Goal: Task Accomplishment & Management: Manage account settings

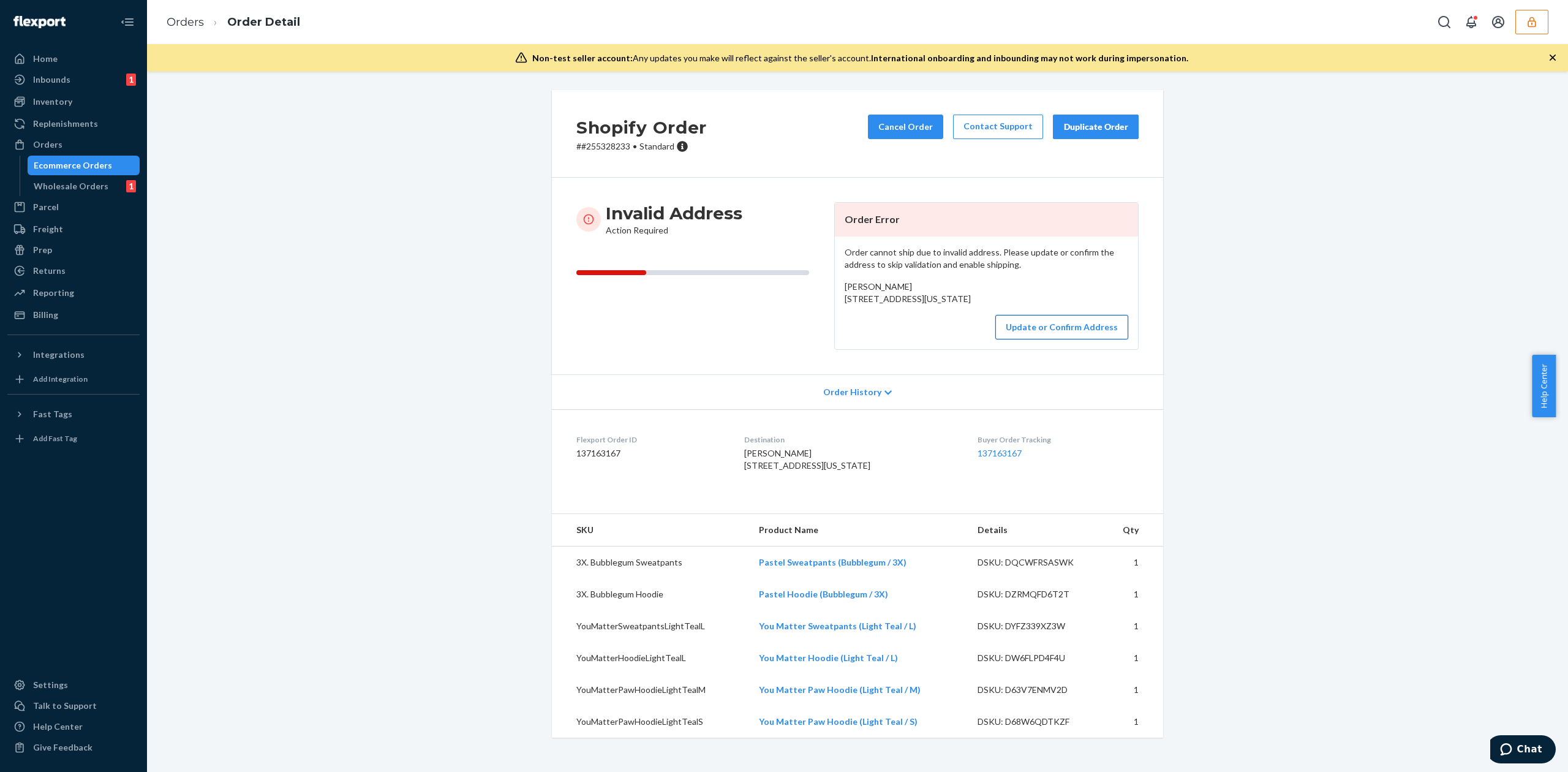
click at [1047, 339] on button "Update or Confirm Address" at bounding box center [1061, 327] width 133 height 24
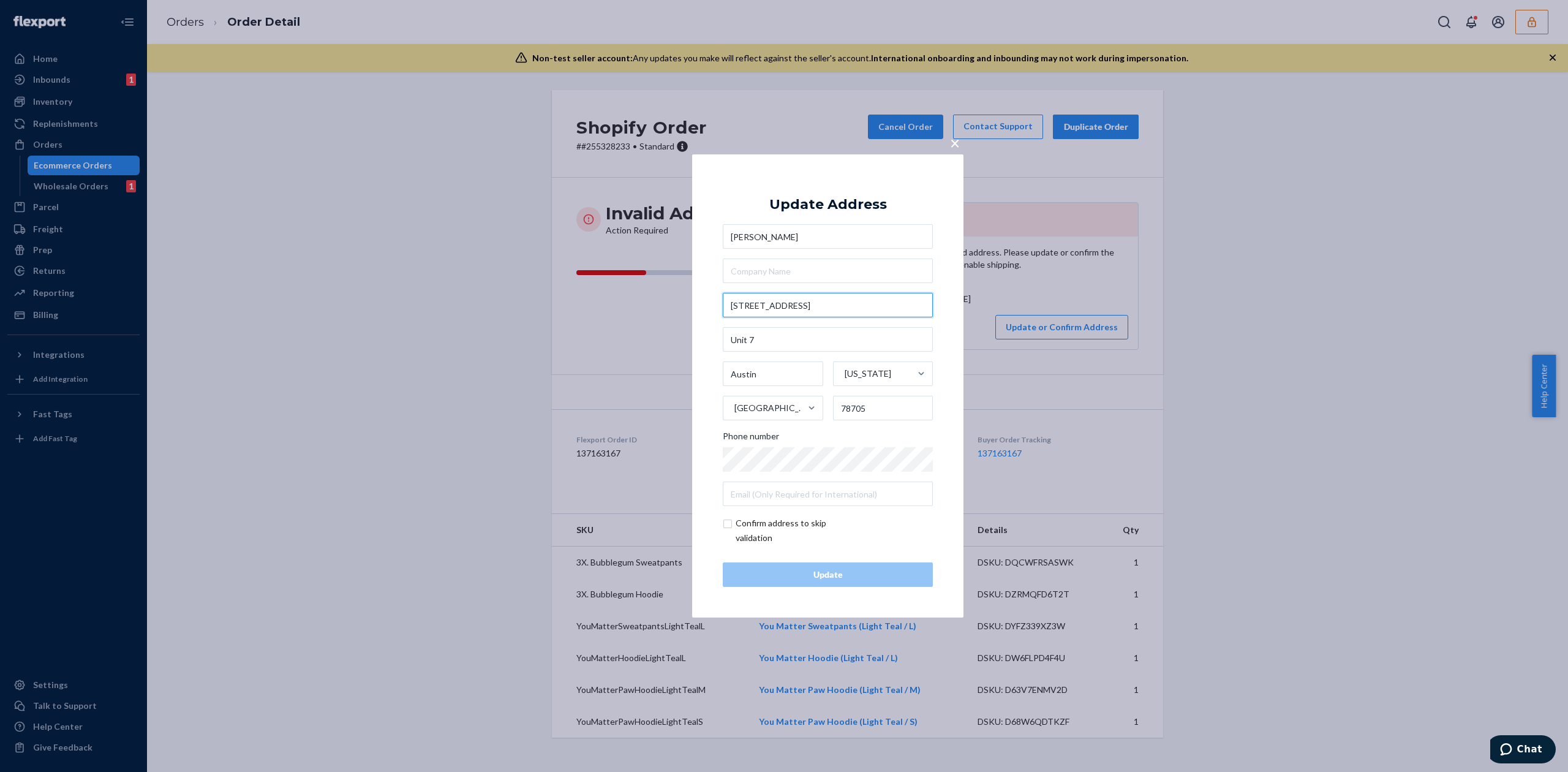
click at [758, 306] on input "2813.5 Rio Grande St" at bounding box center [827, 304] width 210 height 24
type input "2813 1/2 Rio Grande St"
click at [850, 191] on div "Update Address Nicole Hilscher 2813 1/2 Rio Grande St Unit 7 Austin Texas Unite…" at bounding box center [827, 386] width 210 height 402
click at [841, 581] on div "Update" at bounding box center [827, 575] width 189 height 12
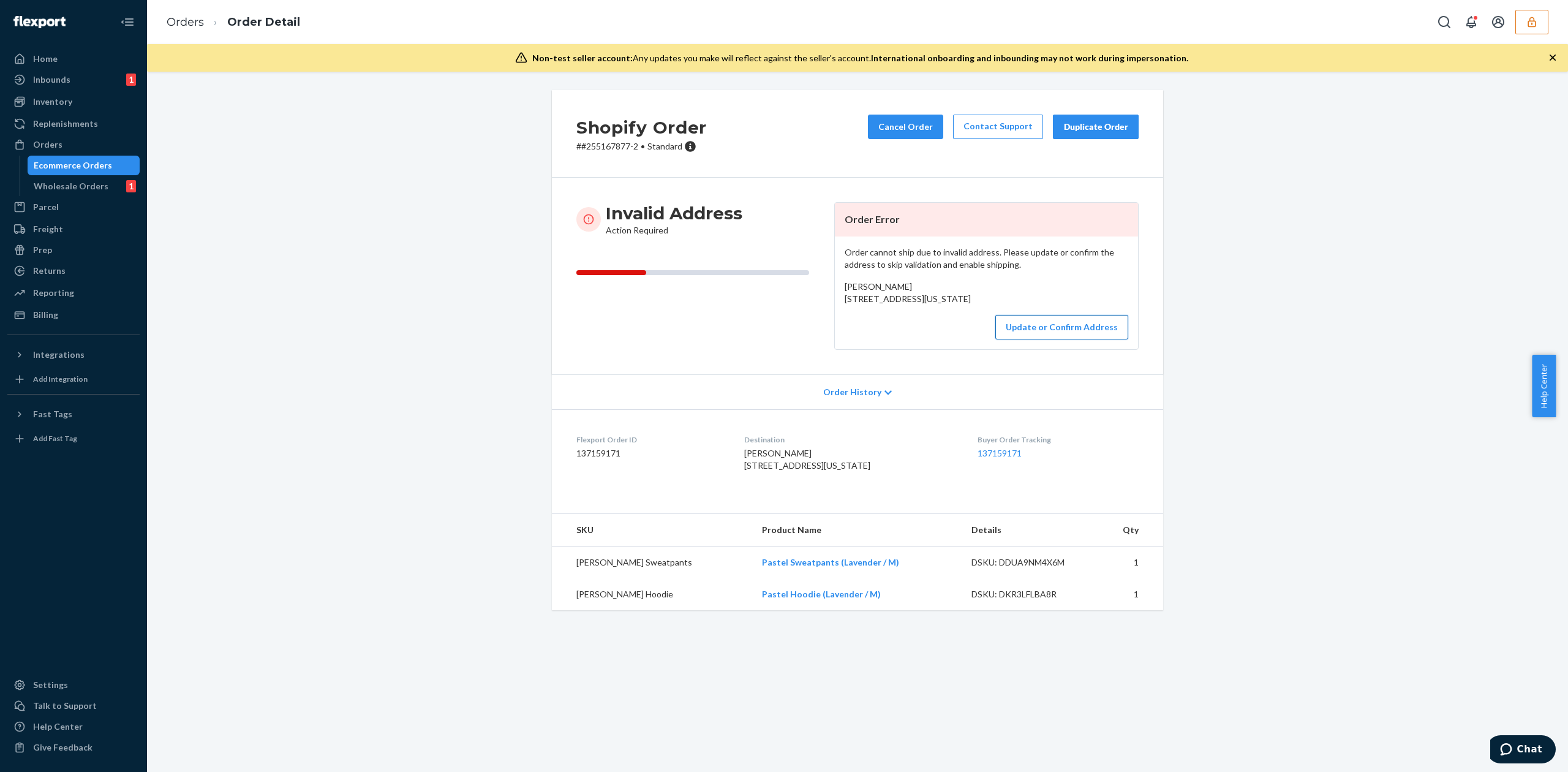
click at [1055, 339] on button "Update or Confirm Address" at bounding box center [1061, 327] width 133 height 24
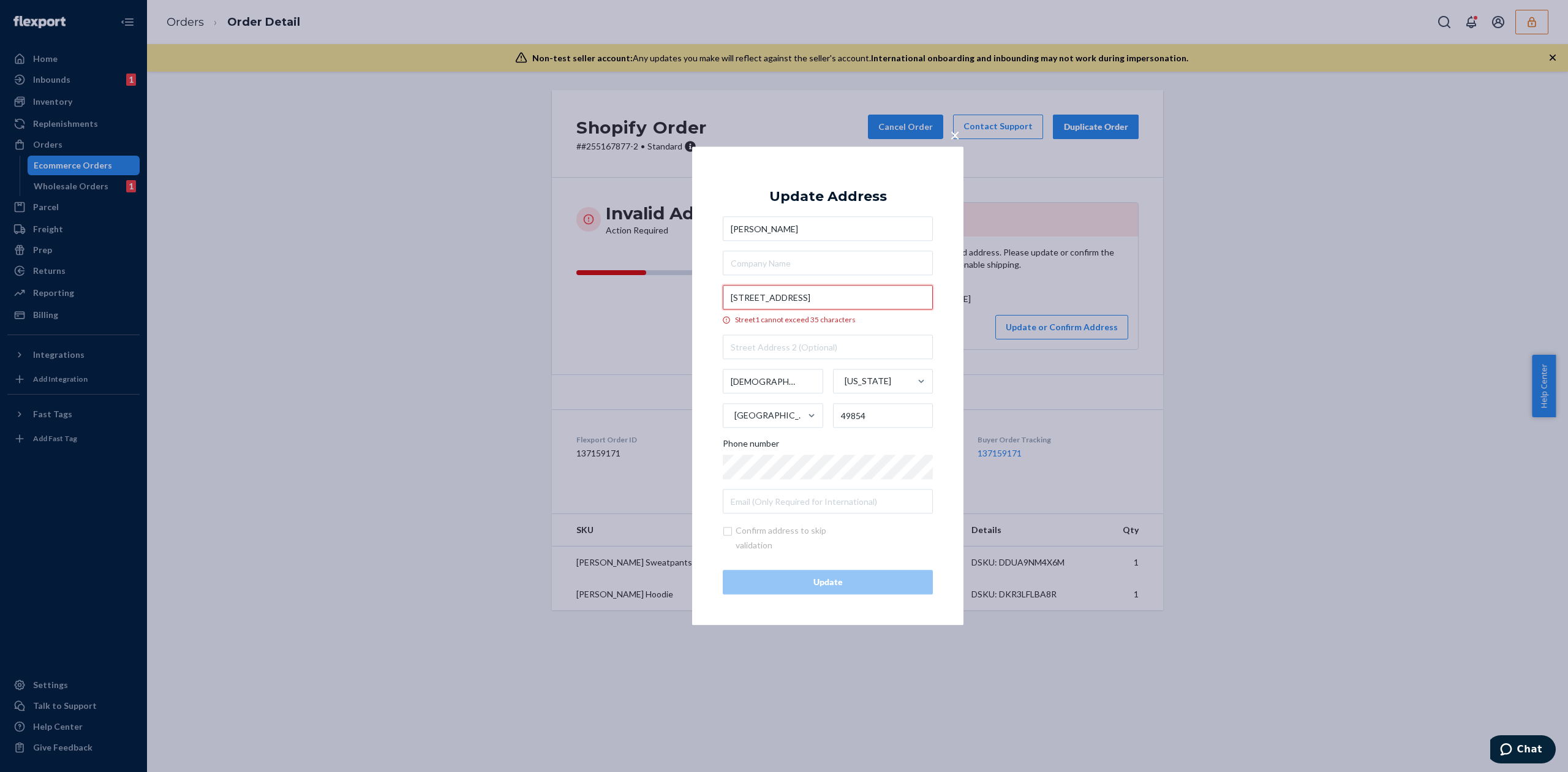
drag, startPoint x: 809, startPoint y: 297, endPoint x: 908, endPoint y: 297, distance: 99.0
click at [908, 297] on input "230 Maple West Hall Marquette, MI 49855" at bounding box center [827, 297] width 210 height 24
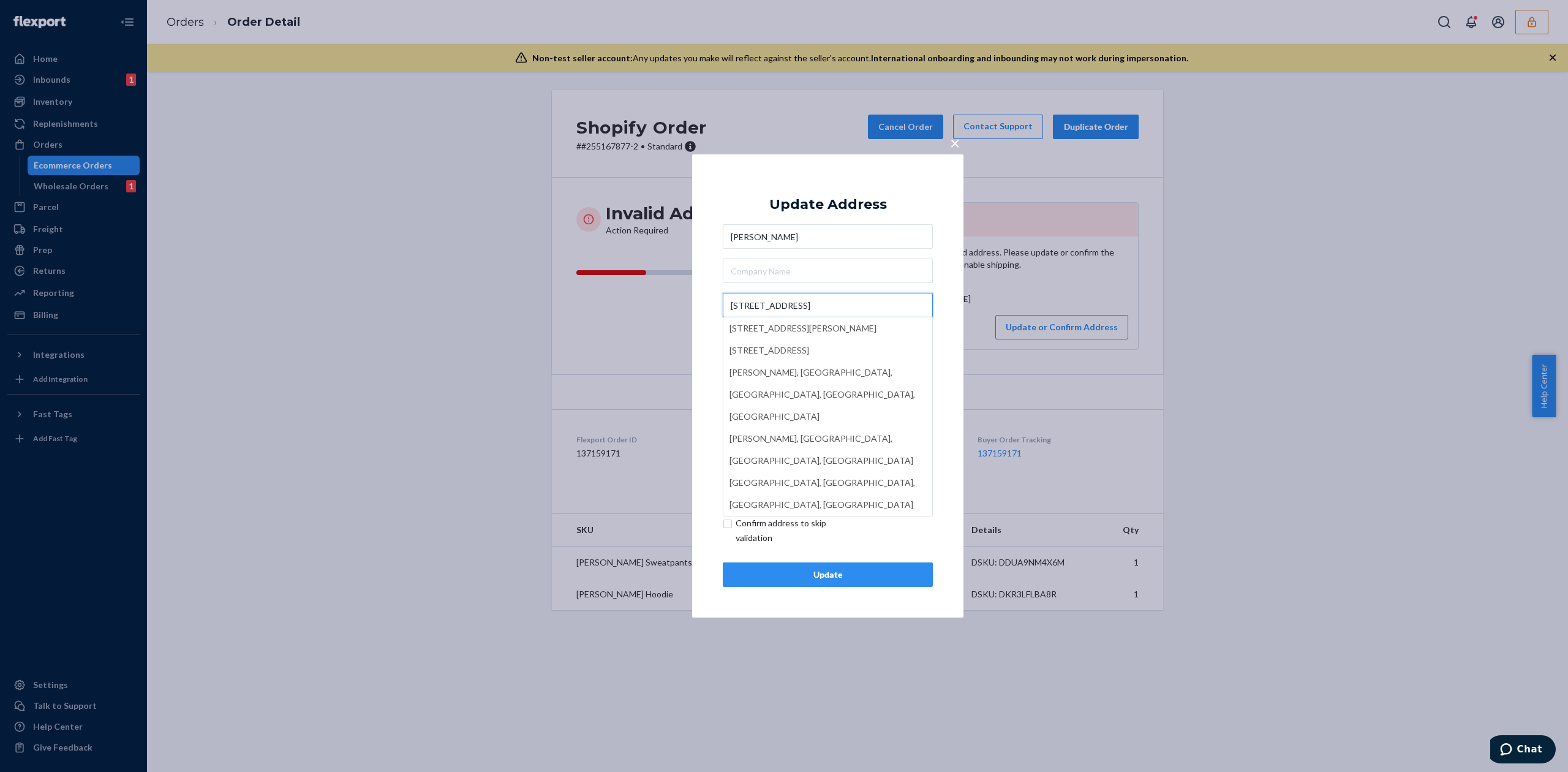
type input "230 Maple West Hall"
click at [826, 278] on input "text" at bounding box center [827, 270] width 210 height 24
paste input "Marquette, MI 49855"
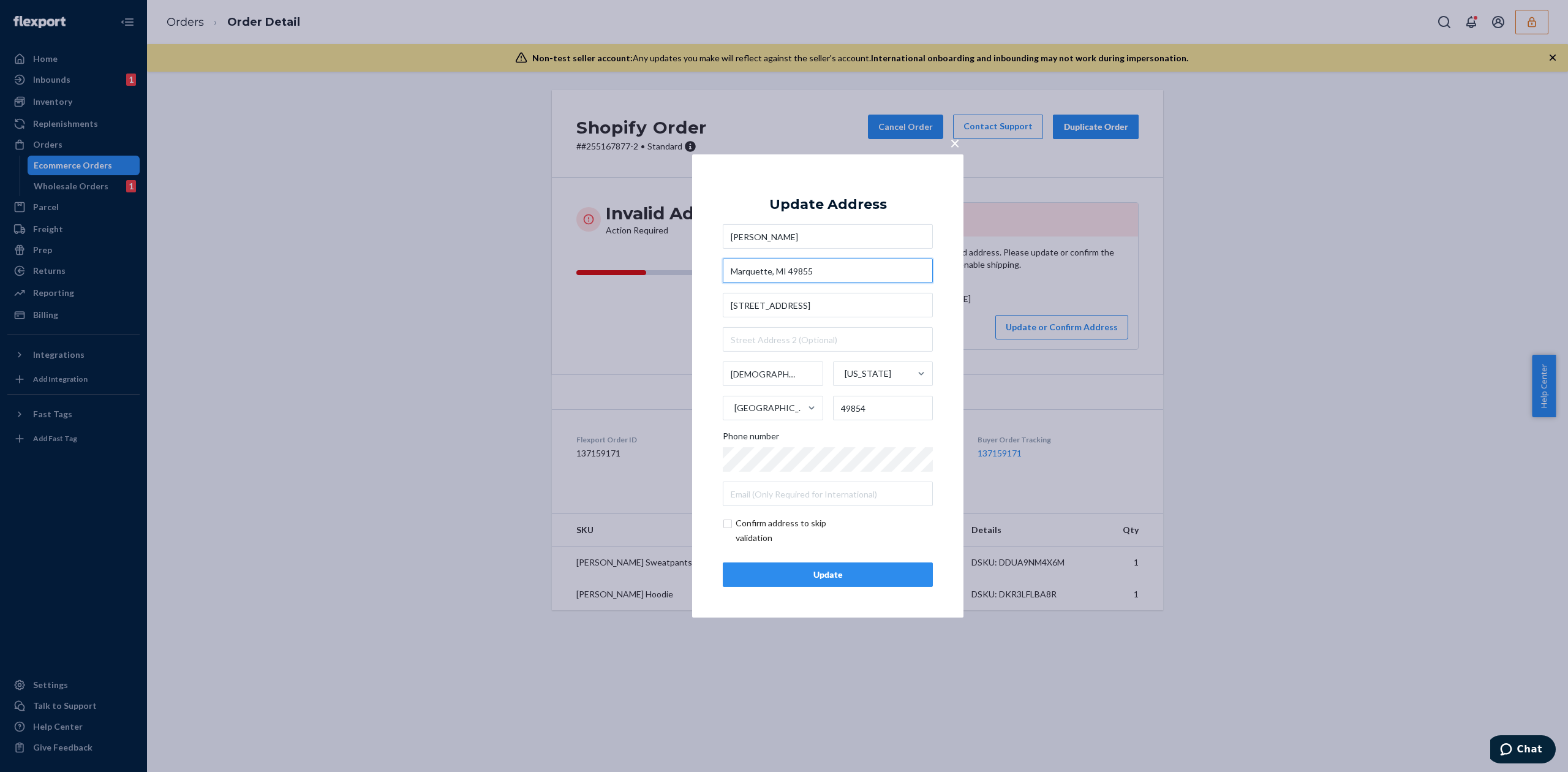
type input "Marquette, MI 49855"
drag, startPoint x: 773, startPoint y: 307, endPoint x: 840, endPoint y: 307, distance: 67.0
click at [840, 307] on input "230 Maple West Hall" at bounding box center [827, 304] width 210 height 24
type input "230 Maple"
click at [836, 203] on div "Update Address" at bounding box center [828, 204] width 118 height 14
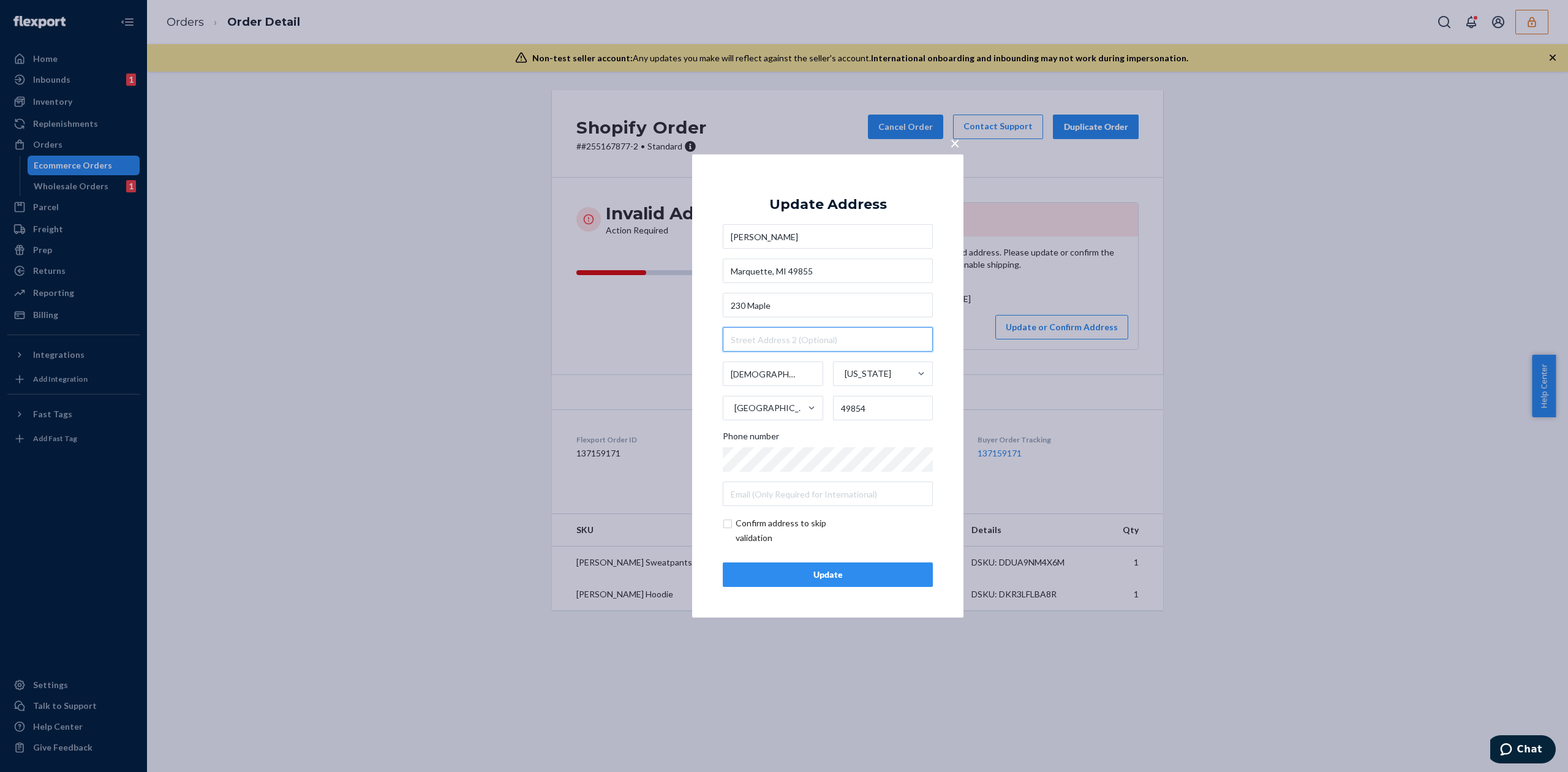
click at [767, 338] on input "text" at bounding box center [827, 338] width 210 height 24
paste input "West Hall"
type input "West Hall"
click at [840, 272] on input "Marquette, MI 49855" at bounding box center [827, 270] width 210 height 24
click at [818, 310] on input "230 Maple" at bounding box center [827, 304] width 210 height 24
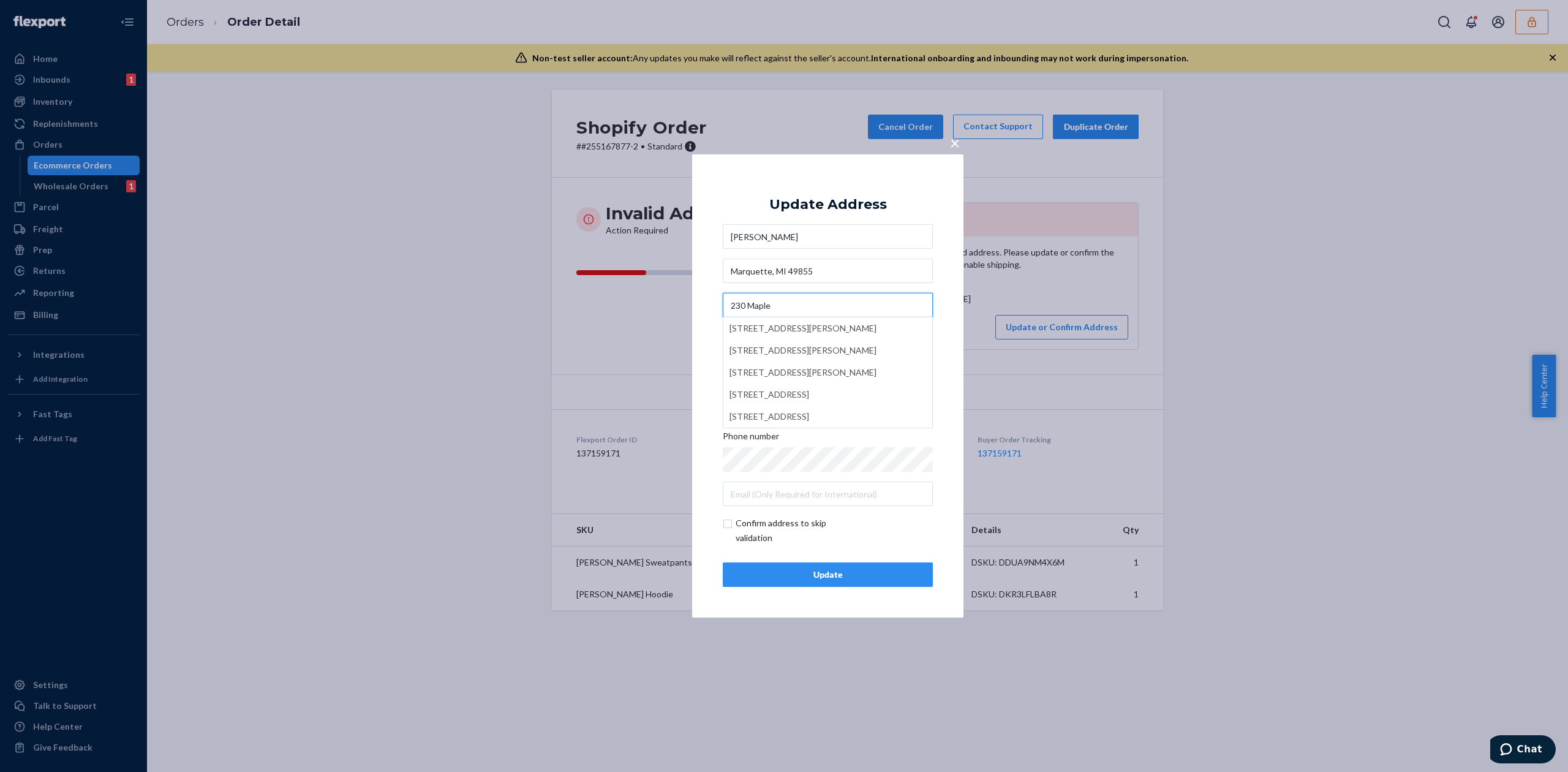
type input "230 Maple"
click at [819, 230] on input "Tamara Nadeau" at bounding box center [827, 236] width 210 height 24
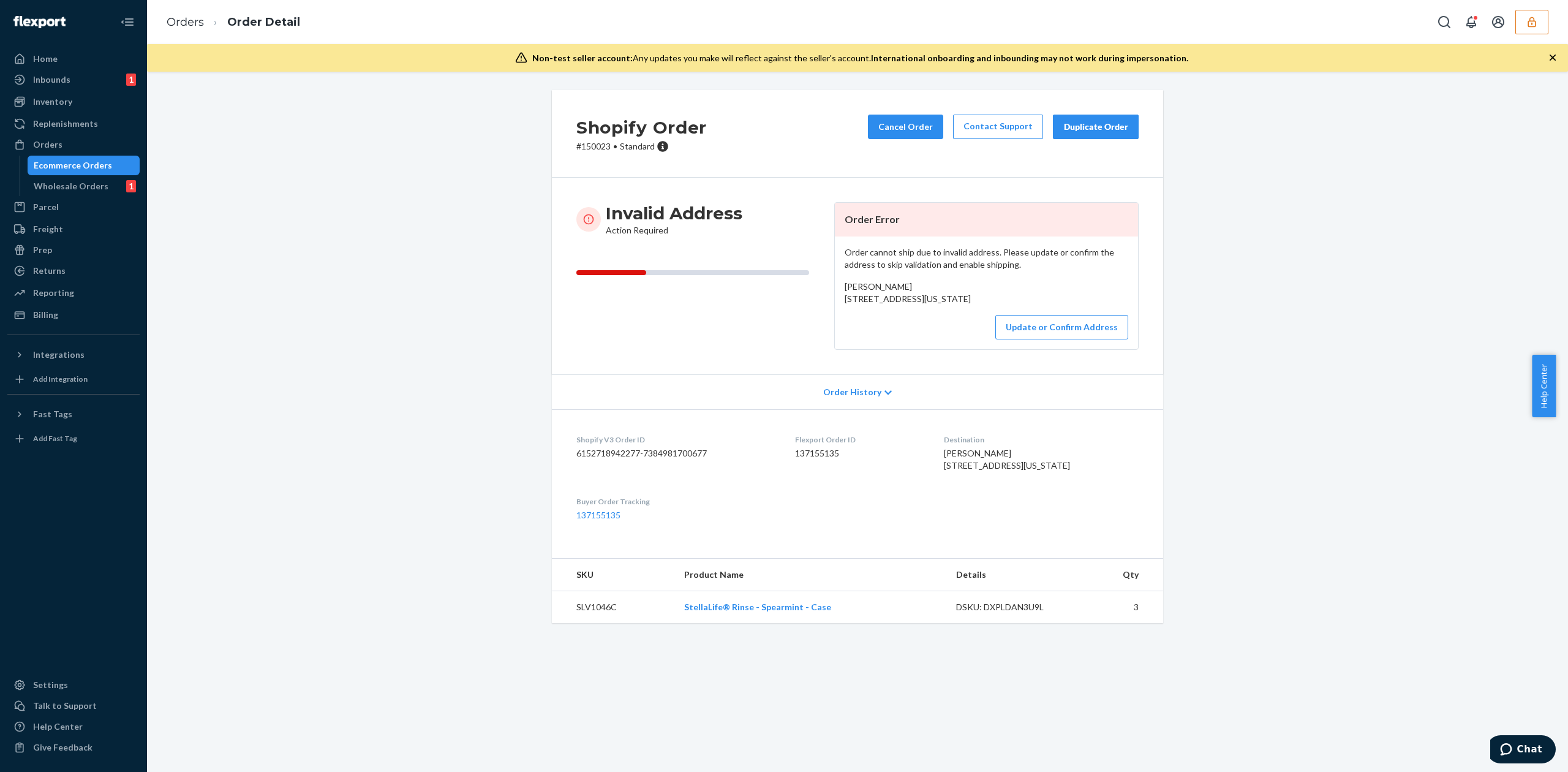
drag, startPoint x: 839, startPoint y: 303, endPoint x: 966, endPoint y: 328, distance: 129.4
click at [966, 305] on div "Deidra Harrison-McClain 3050 Business Suite 101 Goodlettsville, Tennessee 37072…" at bounding box center [986, 292] width 284 height 24
copy span "3050 Business Suite 101 Goodlettsville, Tennessee 37072"
click at [1073, 339] on button "Update or Confirm Address" at bounding box center [1061, 327] width 133 height 24
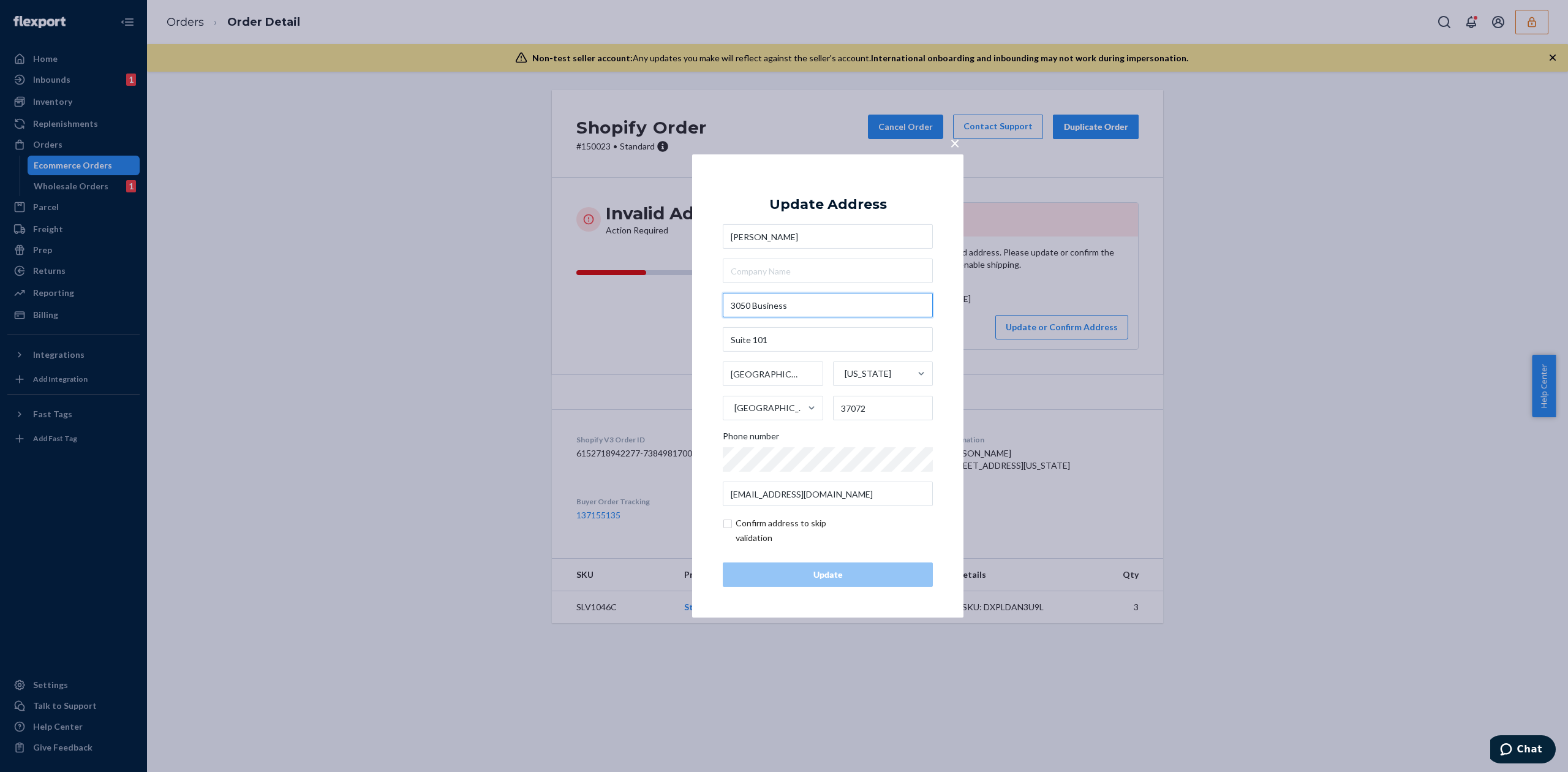
click at [784, 303] on input "3050 Business" at bounding box center [827, 304] width 210 height 24
type input "3050 Business Park Cir"
click at [885, 199] on div "Update Address Deidra Harrison-McClain 3050 Business Park Cir Suite 101 Goodlet…" at bounding box center [827, 386] width 210 height 402
click at [804, 530] on input "checkbox" at bounding box center [793, 530] width 142 height 29
checkbox input "true"
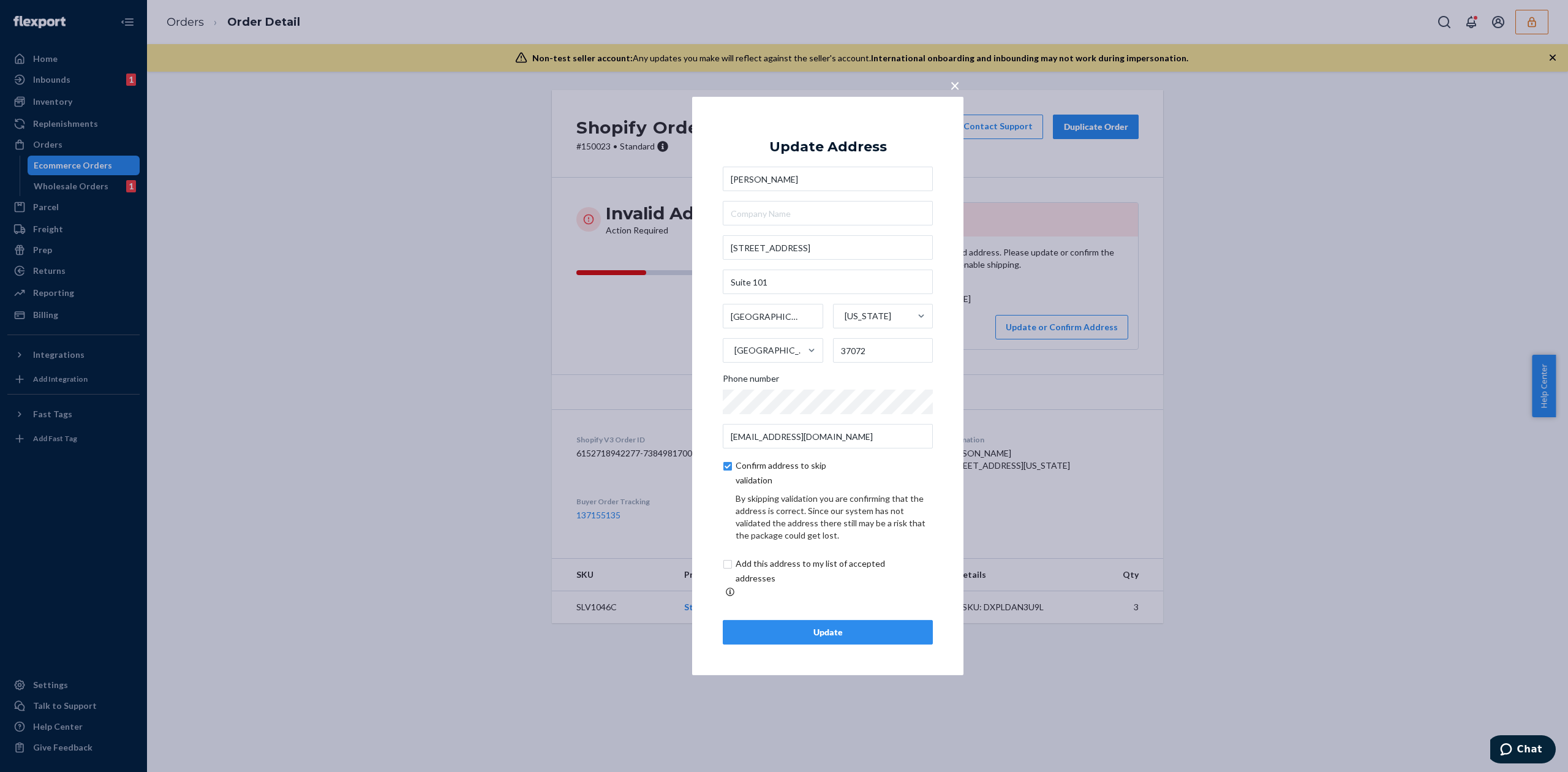
click at [884, 619] on button "Update" at bounding box center [827, 631] width 210 height 24
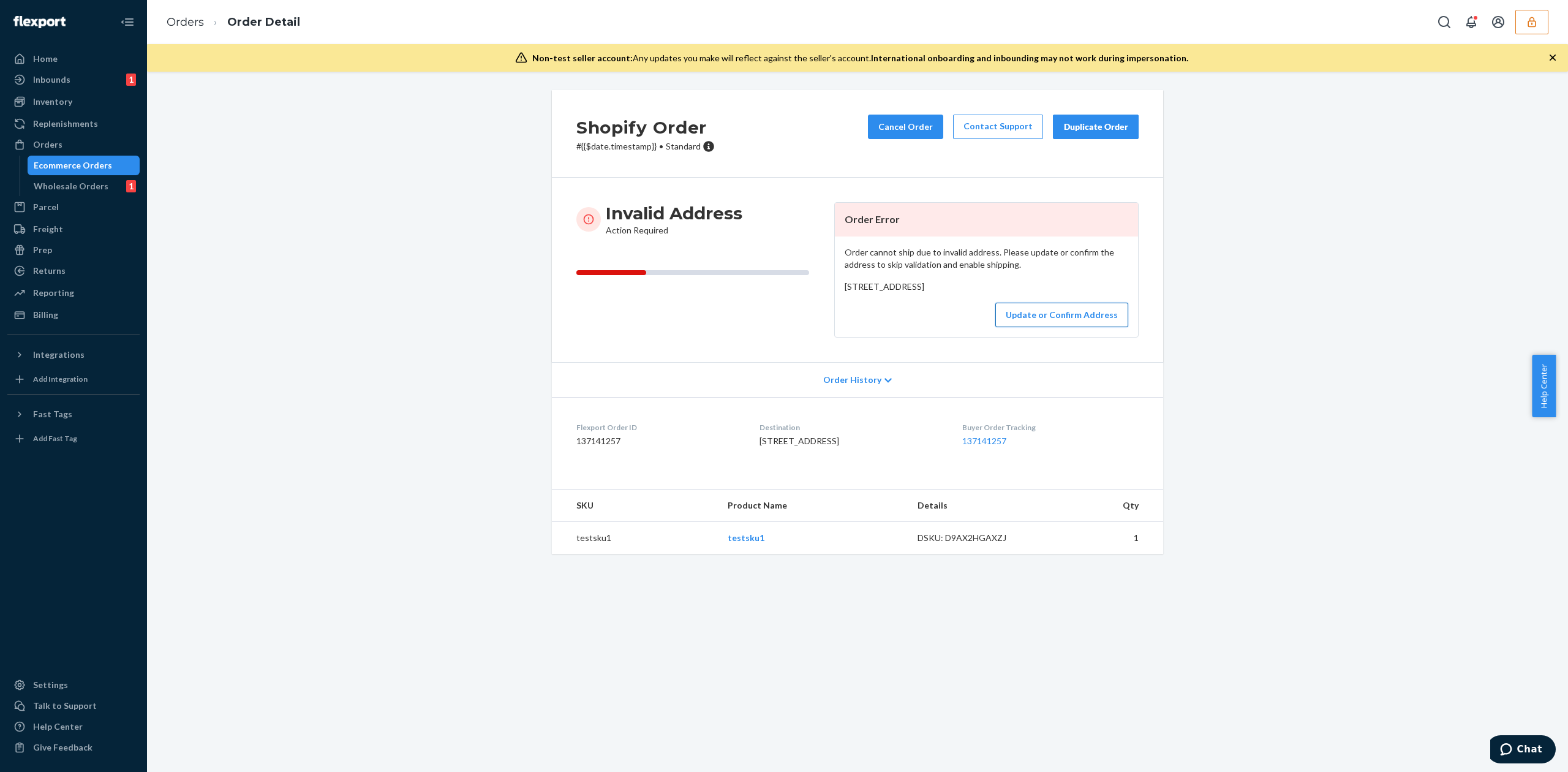
click at [1106, 327] on button "Update or Confirm Address" at bounding box center [1061, 314] width 133 height 24
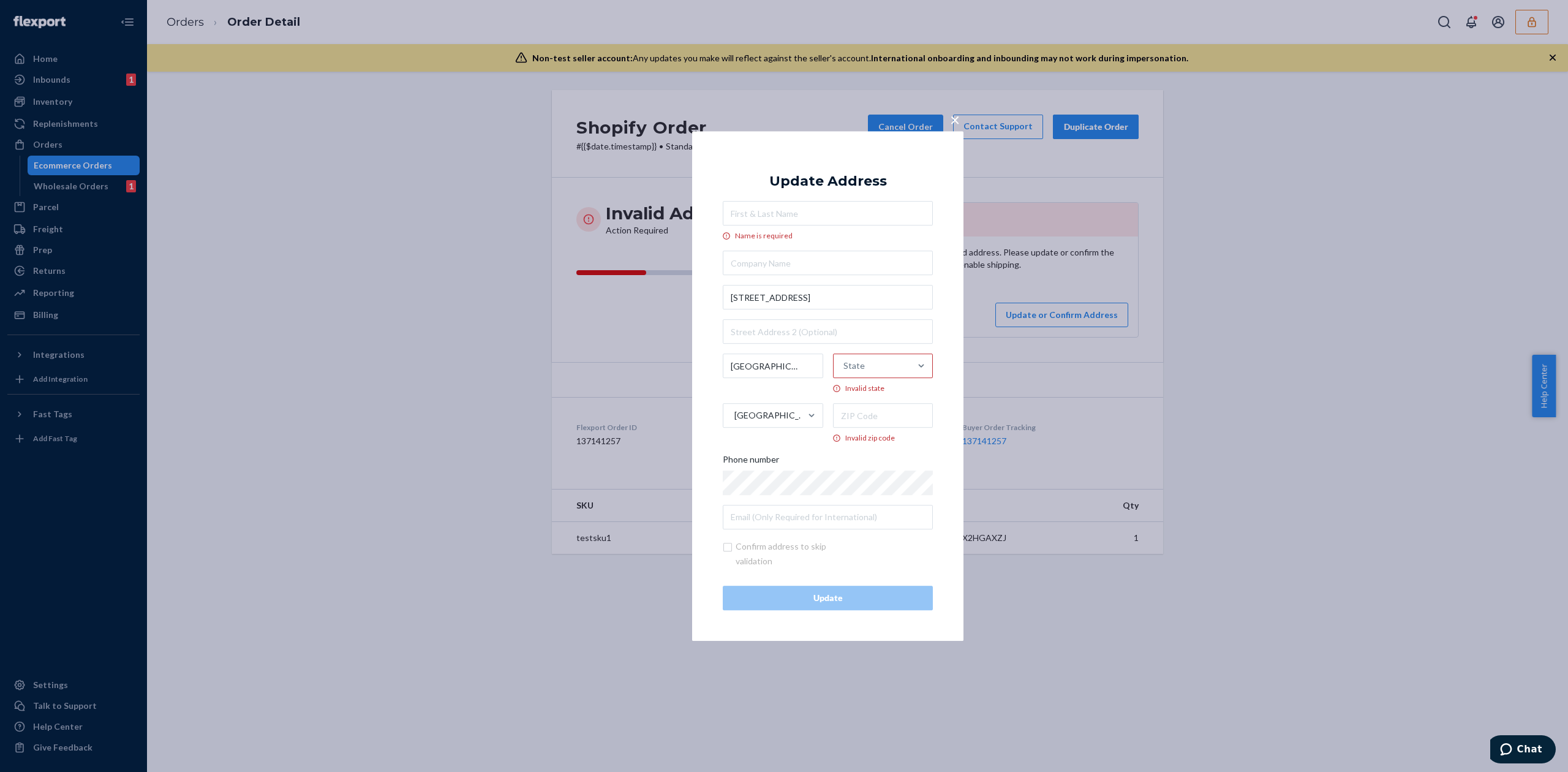
click at [950, 116] on span "×" at bounding box center [954, 119] width 10 height 21
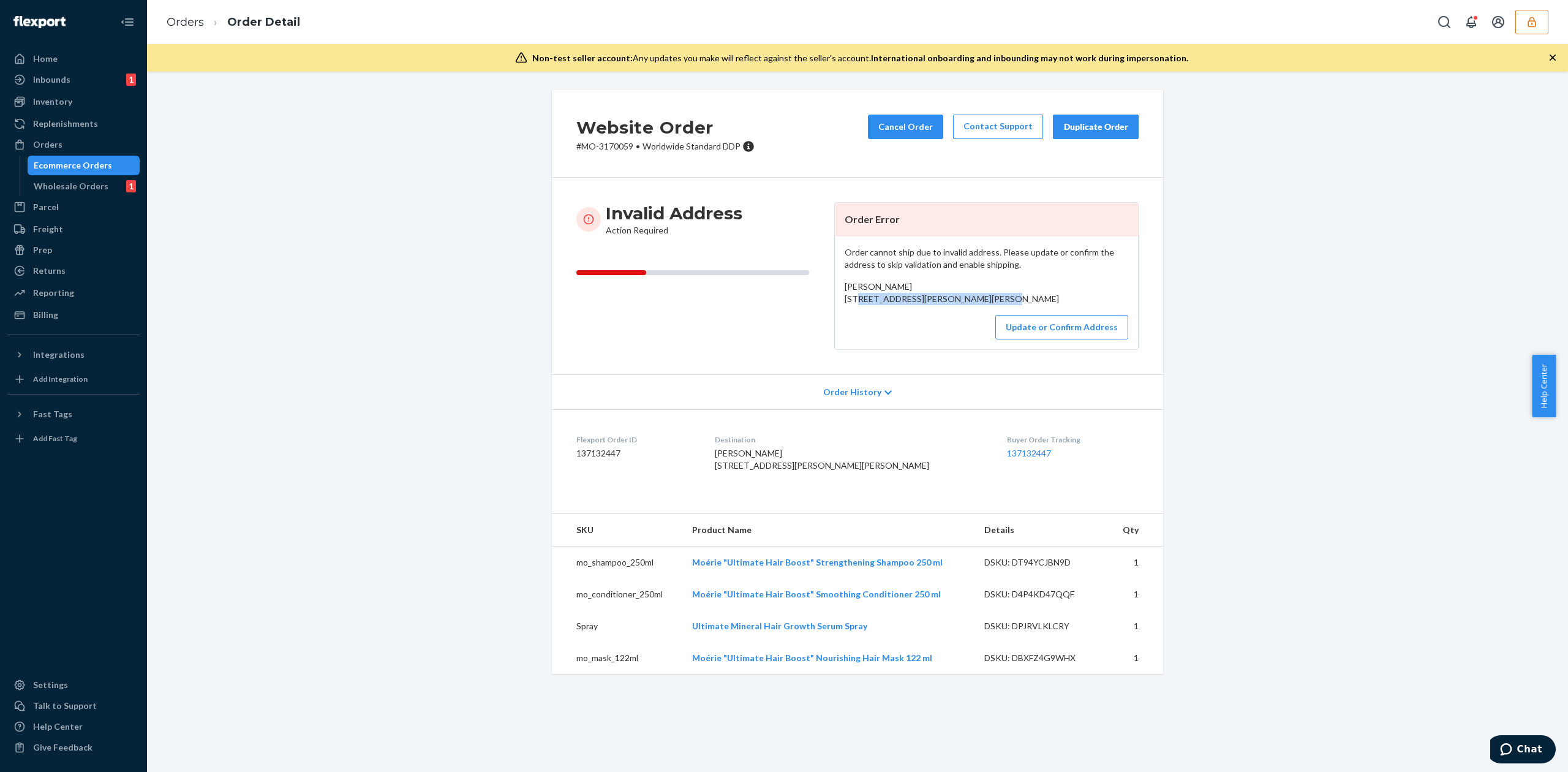
drag, startPoint x: 839, startPoint y: 300, endPoint x: 939, endPoint y: 314, distance: 101.0
click at [939, 305] on div "[PERSON_NAME] [STREET_ADDRESS][PERSON_NAME][PERSON_NAME]" at bounding box center [986, 292] width 284 height 24
copy span "[STREET_ADDRESS]"
click at [1049, 339] on button "Update or Confirm Address" at bounding box center [1061, 327] width 133 height 24
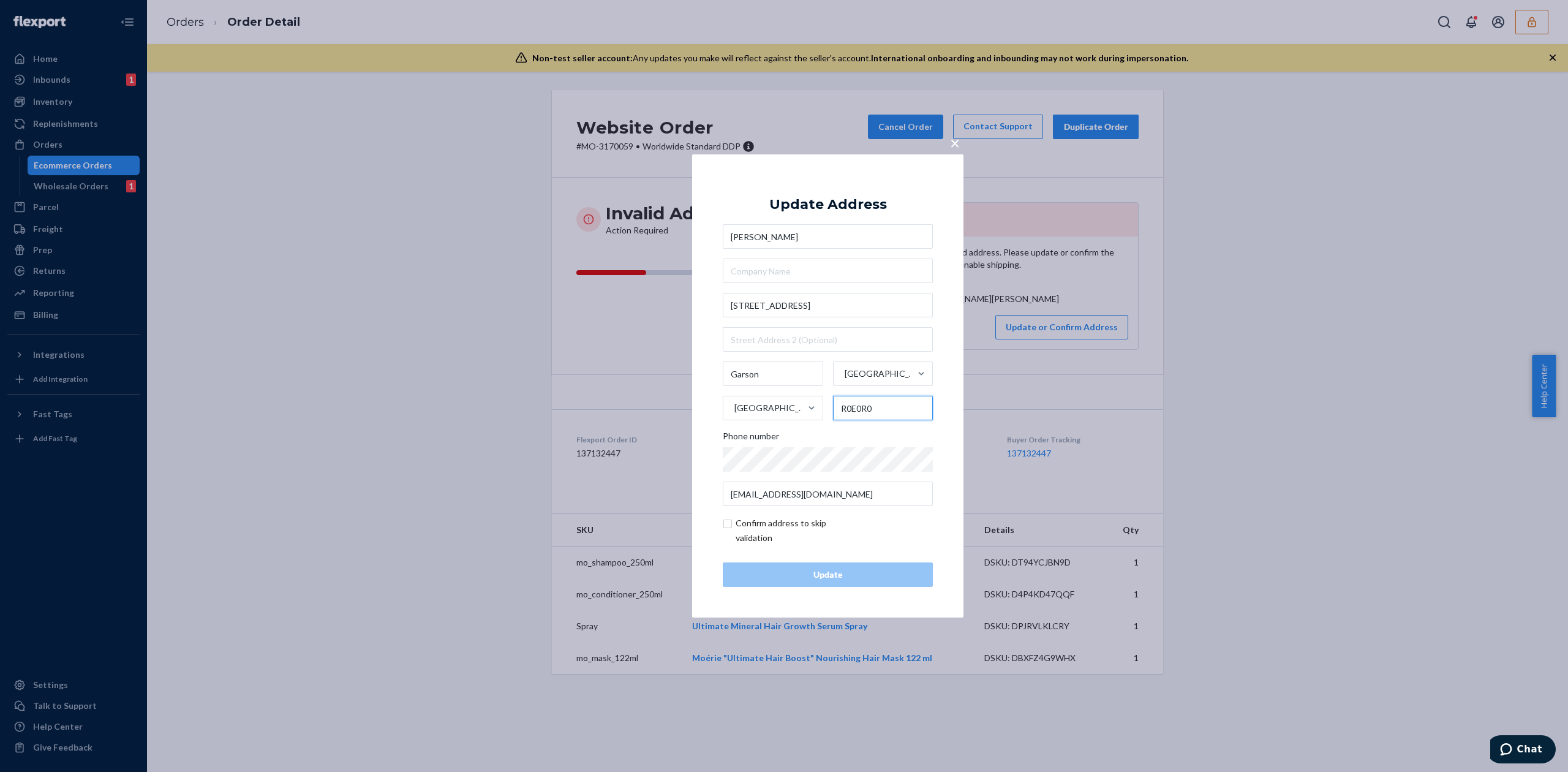
click at [856, 409] on input "R0E0R0" at bounding box center [883, 407] width 101 height 24
type input "R0E 0R0"
click at [887, 206] on div "Update Address Brandie McDonald 70 Palas Drive Garson Manitoba Canada R0E 0R0 P…" at bounding box center [827, 386] width 210 height 402
click at [731, 530] on input "checkbox" at bounding box center [793, 530] width 142 height 29
checkbox input "true"
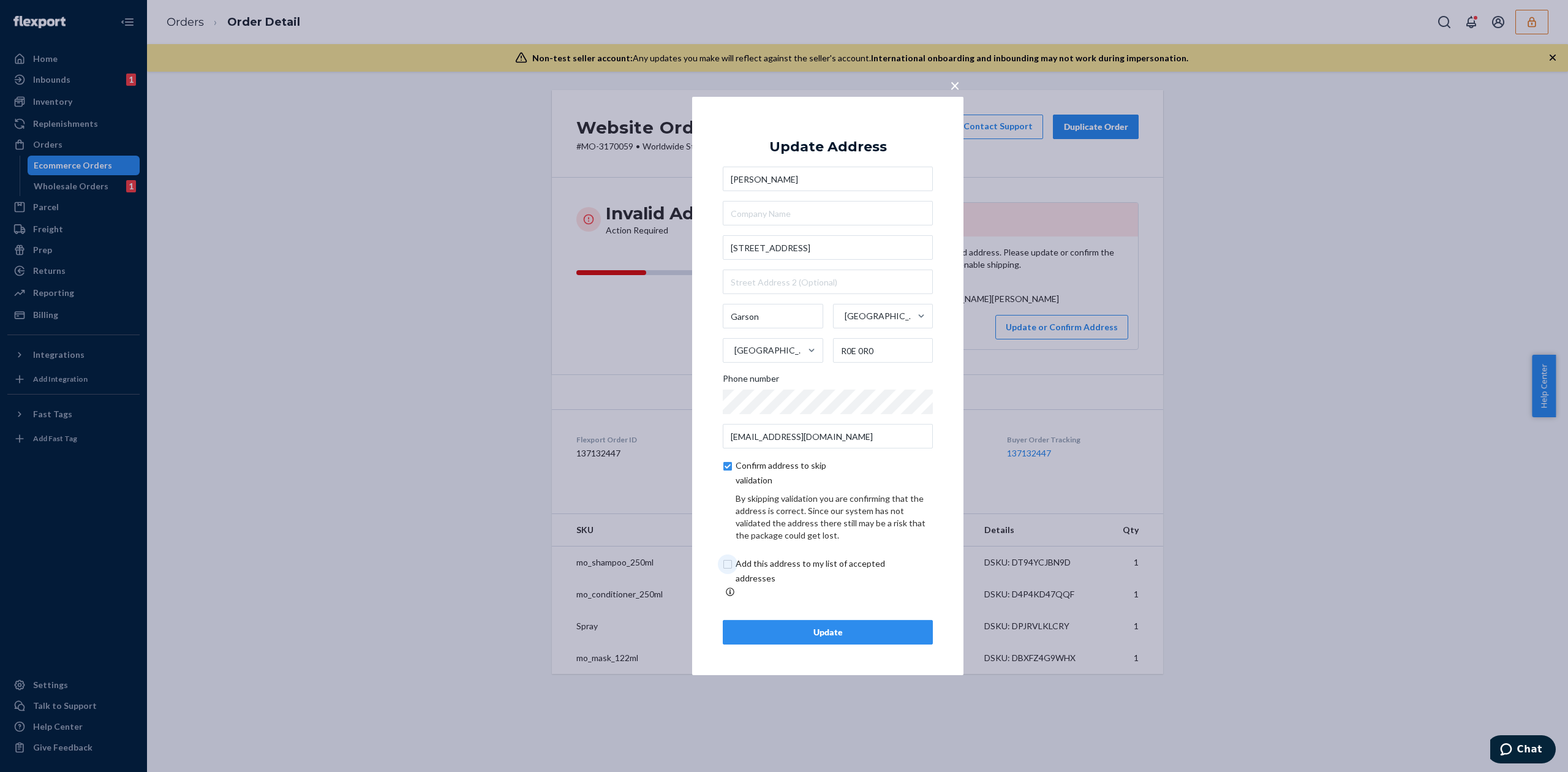
click at [772, 575] on input "checkbox" at bounding box center [825, 570] width 204 height 29
checkbox input "true"
click at [865, 632] on div "Update" at bounding box center [827, 632] width 189 height 12
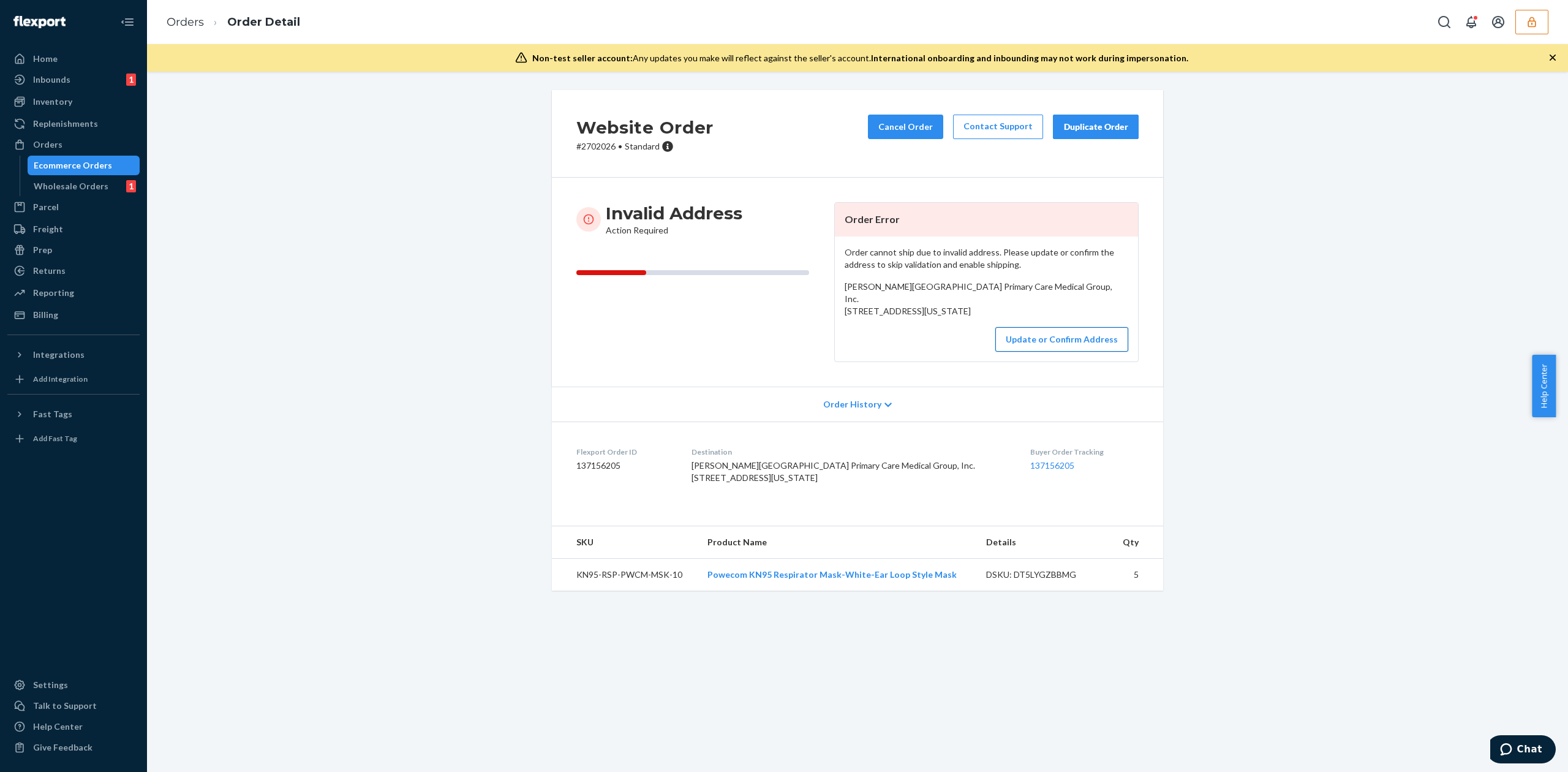
click at [1040, 352] on button "Update or Confirm Address" at bounding box center [1061, 338] width 133 height 24
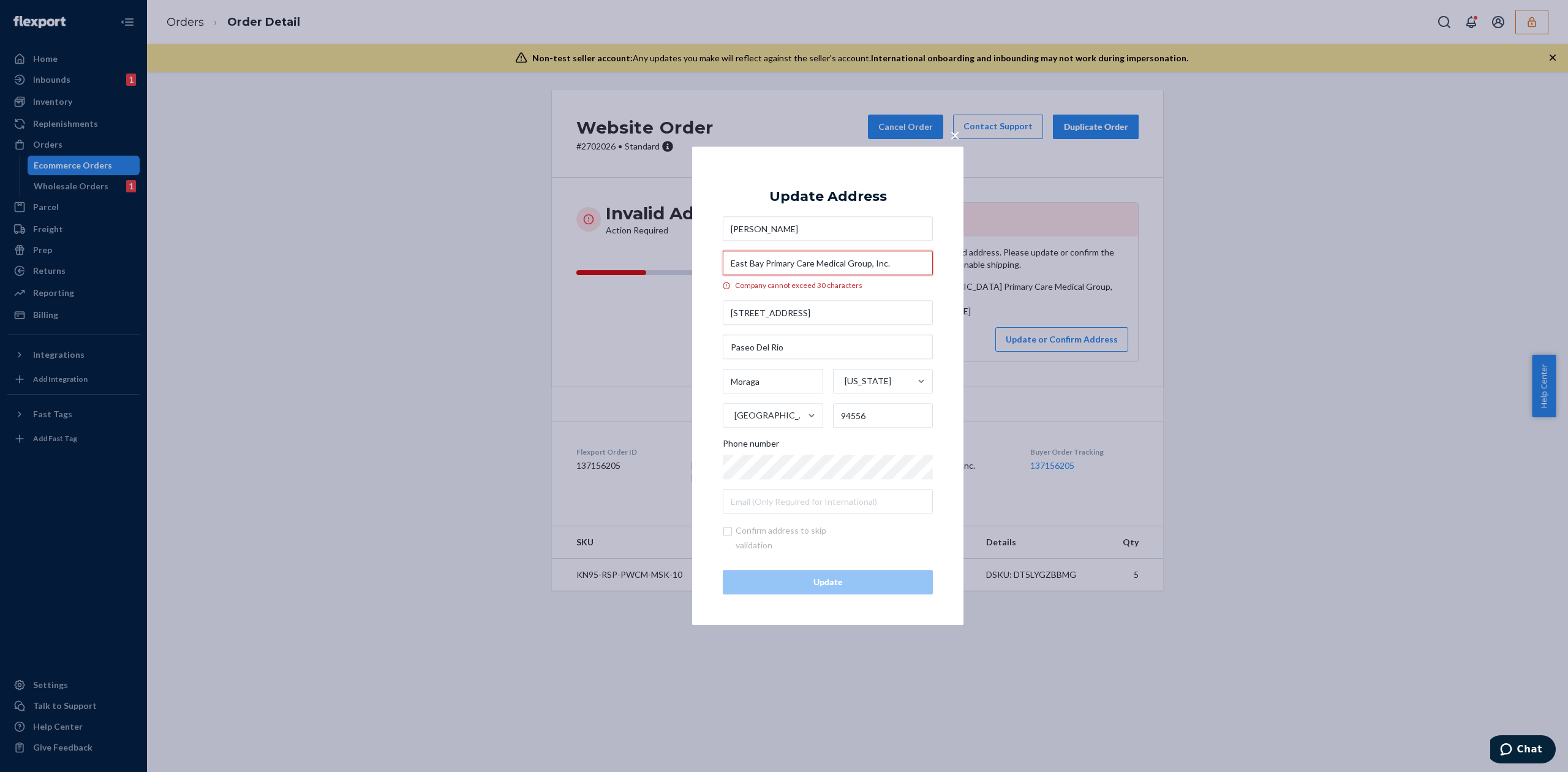
click at [784, 262] on input "East Bay Primary Care Medical Group, Inc." at bounding box center [827, 262] width 210 height 24
click at [867, 262] on input "East Bay Primary Care Medical Group, Inc." at bounding box center [827, 262] width 210 height 24
type input "East Bay Primary Care Medical Grp"
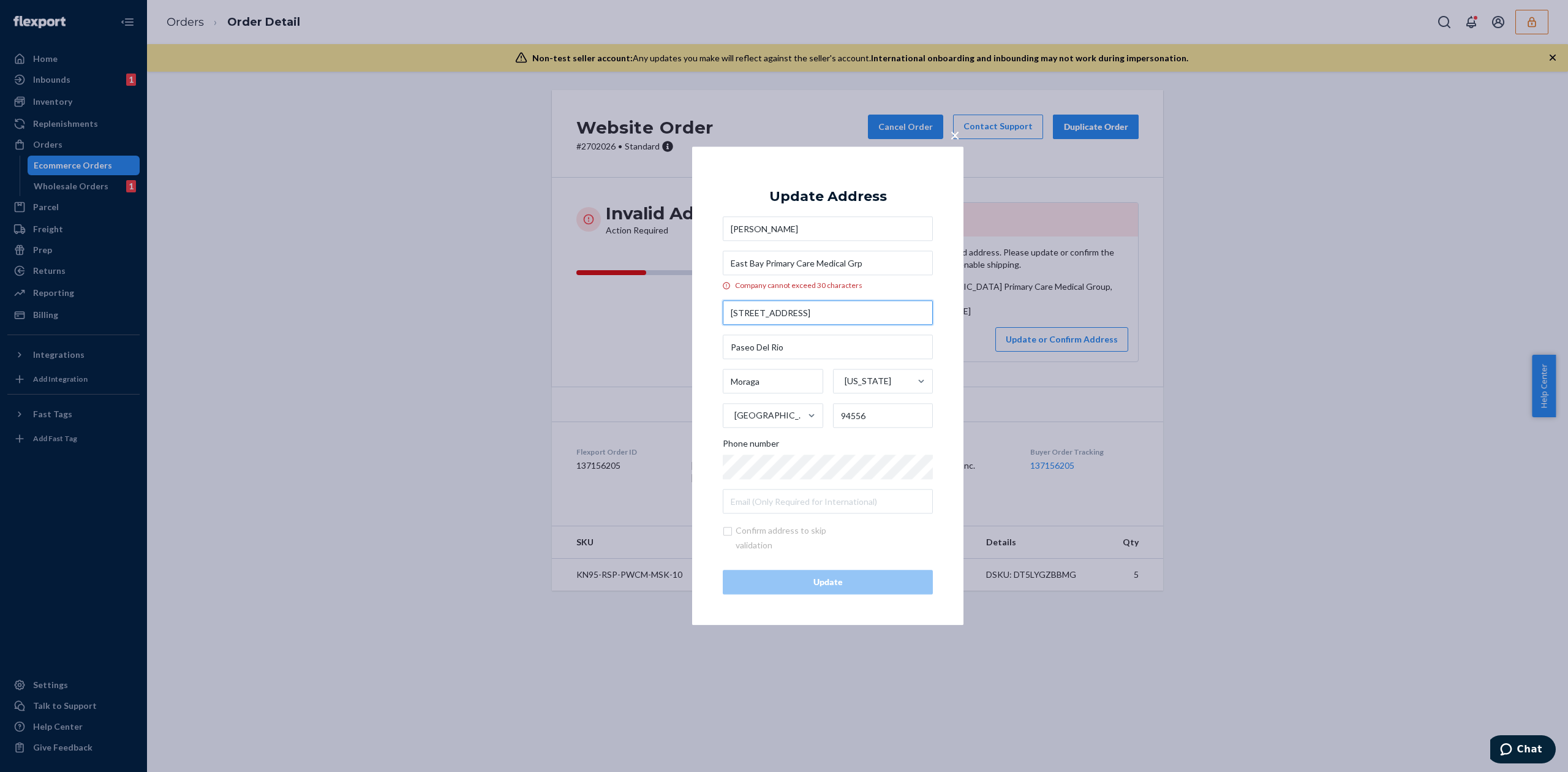
click at [812, 311] on input "373 9TH STREET" at bounding box center [827, 312] width 210 height 24
type input "373 9TH ST"
click at [850, 196] on div "Update Address" at bounding box center [828, 196] width 118 height 14
click at [745, 264] on input "East Bay Primary Care Medical Grp" at bounding box center [827, 262] width 210 height 24
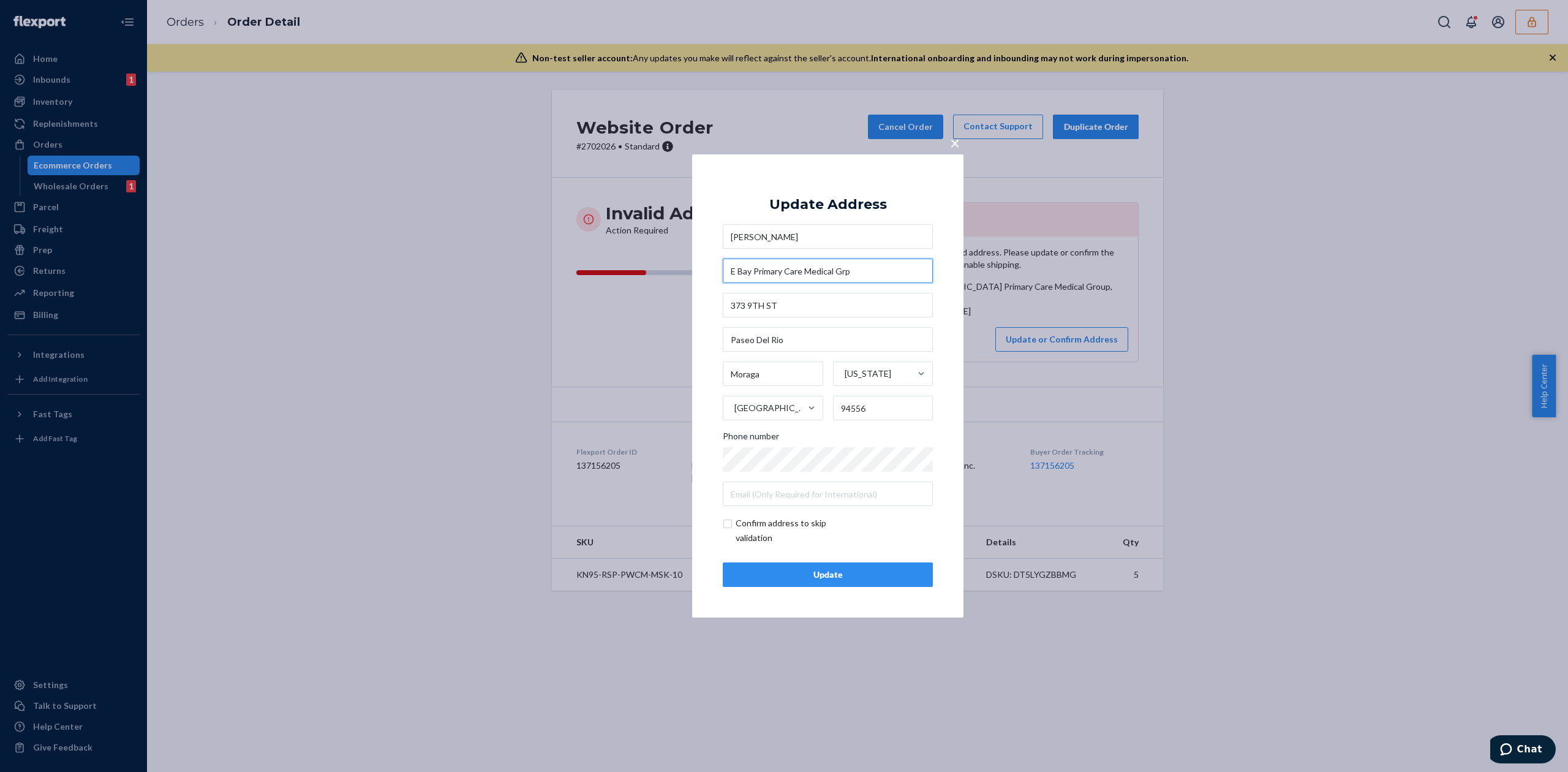
click at [855, 270] on input "E Bay Primary Care Medical Grp" at bounding box center [827, 270] width 210 height 24
type input "E. Bay Primary Care Medical Gr"
click at [860, 206] on div "Update Address" at bounding box center [828, 204] width 118 height 14
drag, startPoint x: 850, startPoint y: 408, endPoint x: 887, endPoint y: 407, distance: 37.0
click at [887, 407] on input "94556" at bounding box center [883, 407] width 101 height 24
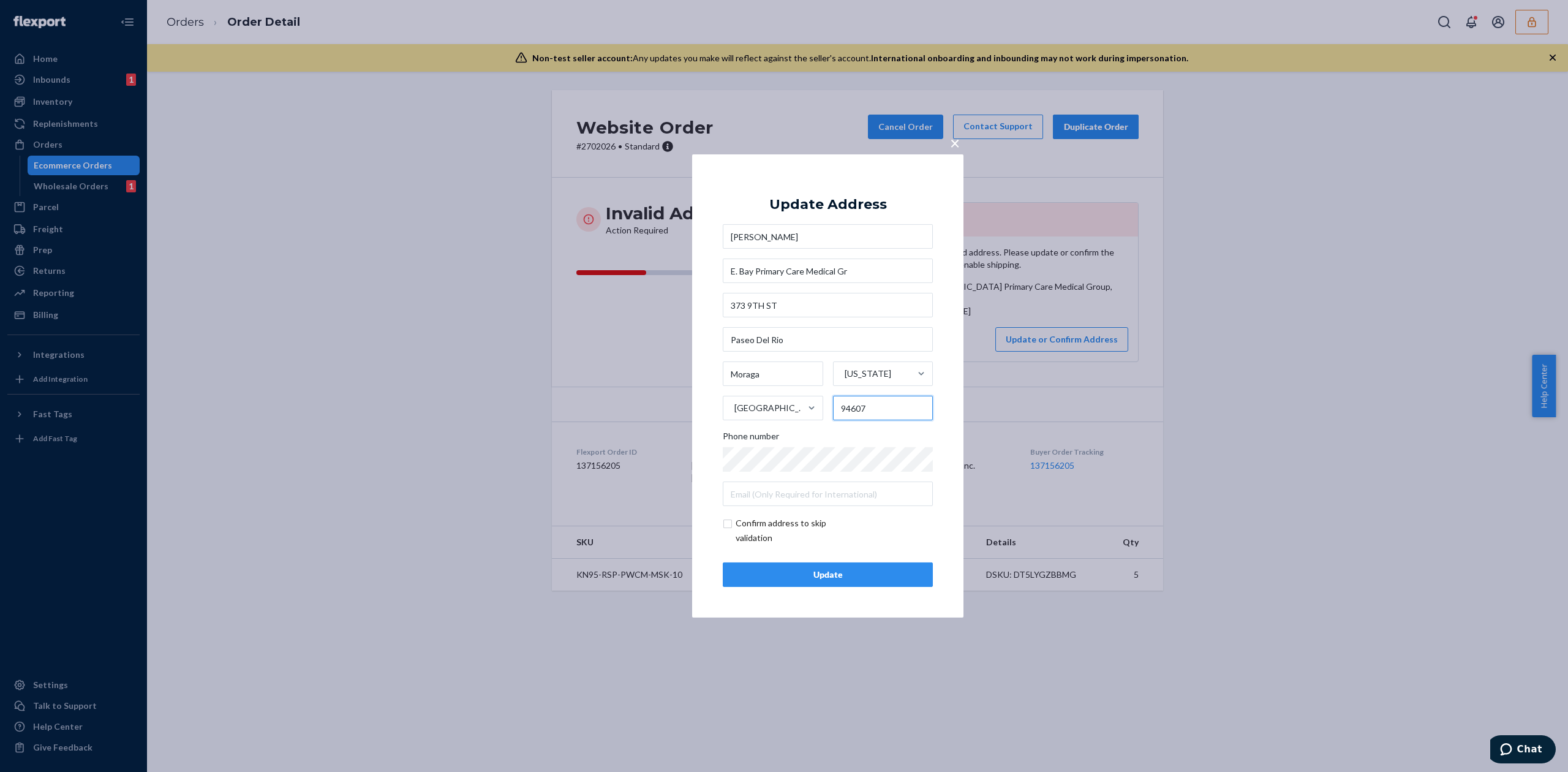
type input "94607"
click at [752, 378] on input "Moraga" at bounding box center [773, 373] width 101 height 24
type input "Oakland"
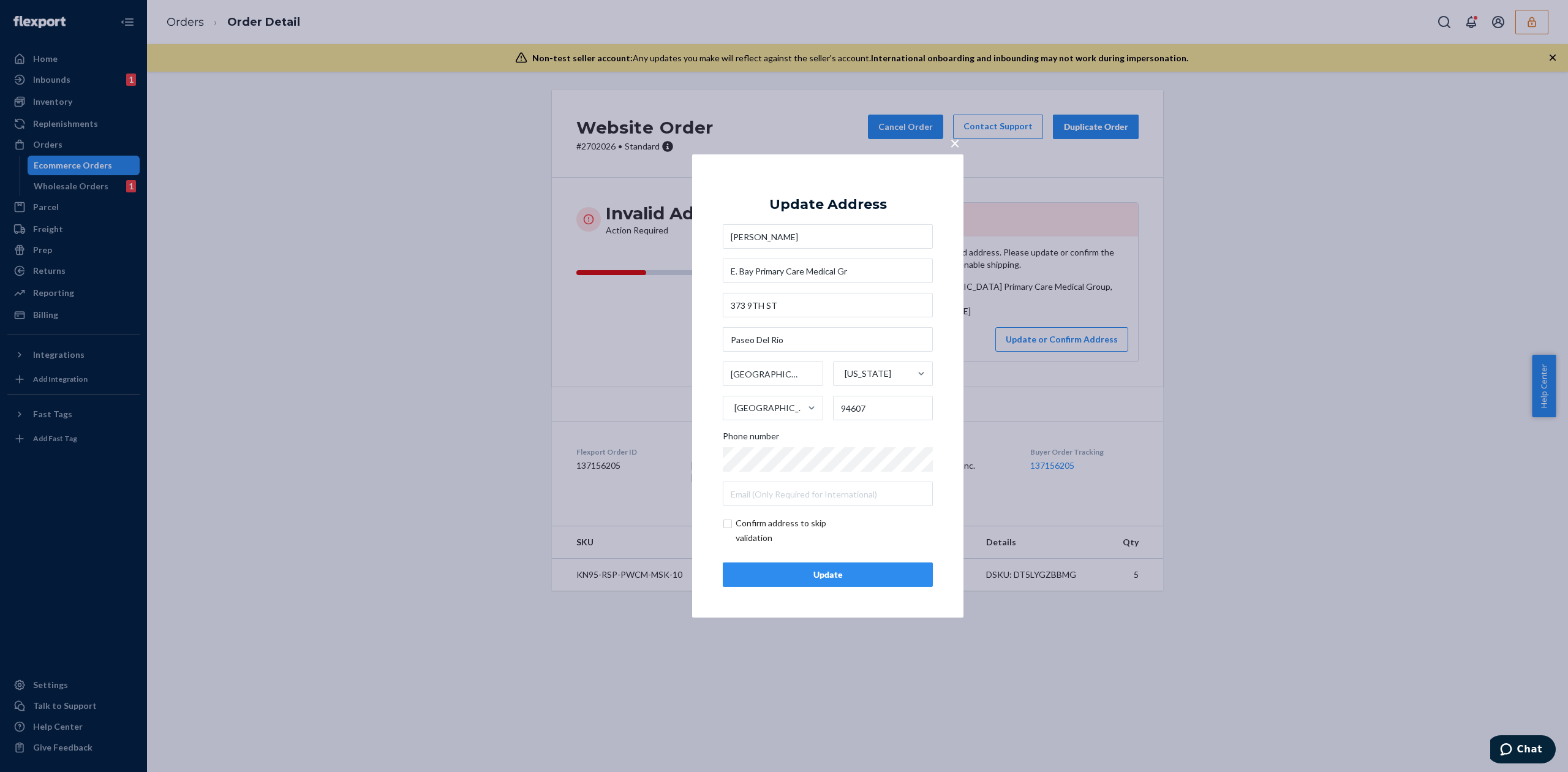
click at [764, 529] on input "checkbox" at bounding box center [793, 530] width 142 height 29
checkbox input "true"
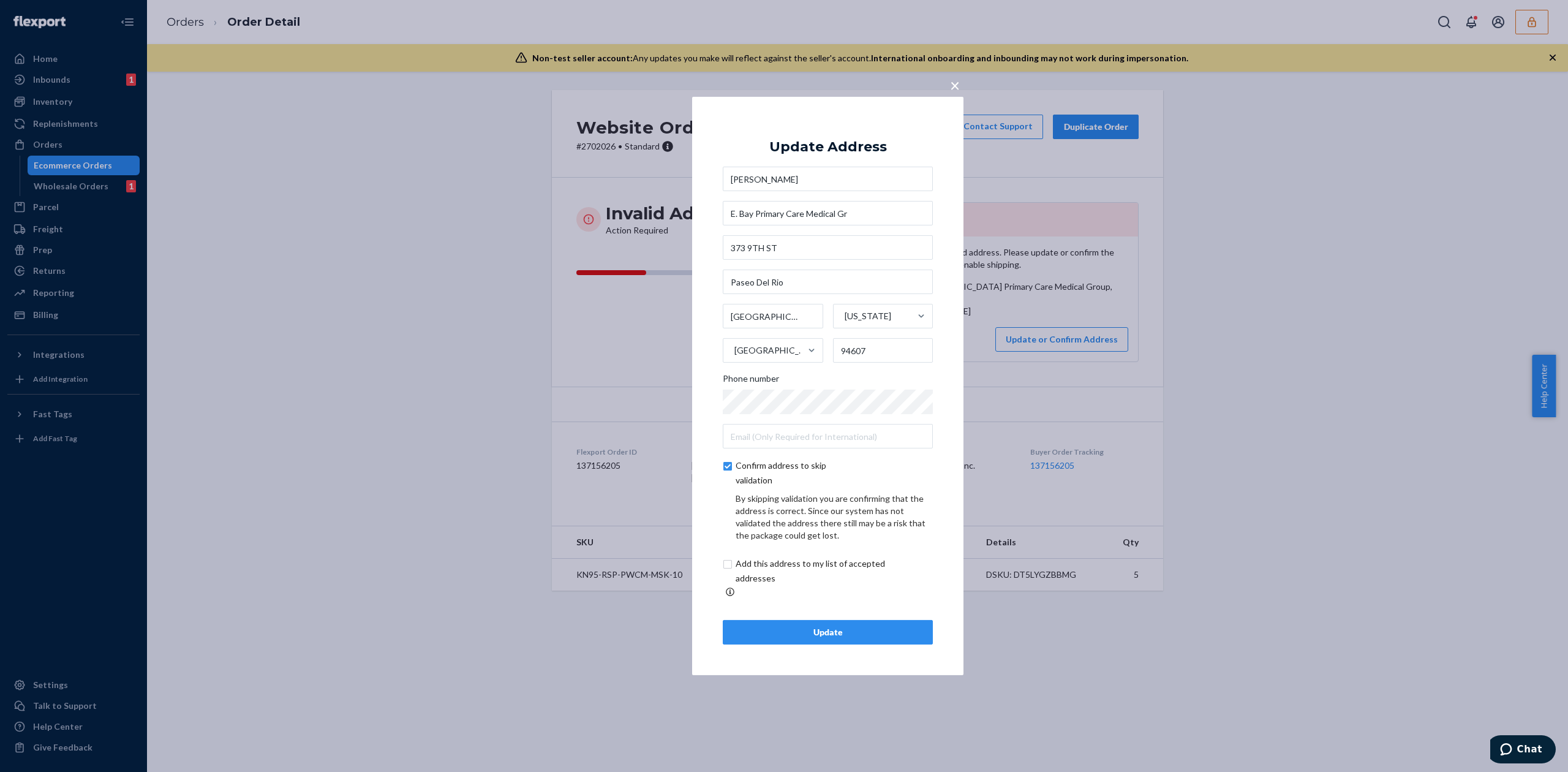
click at [826, 626] on div "Update" at bounding box center [827, 632] width 189 height 12
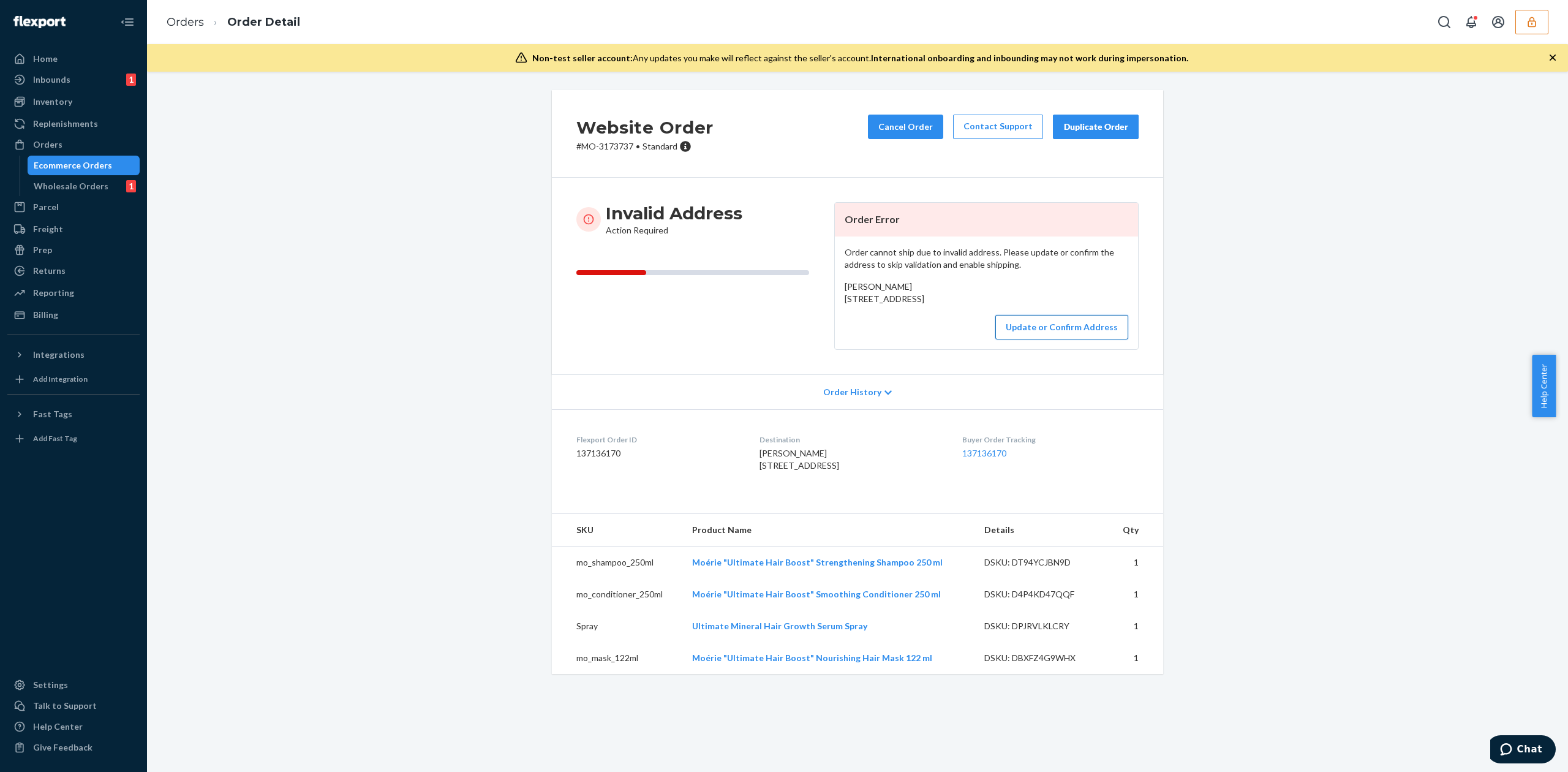
click at [1047, 339] on button "Update or Confirm Address" at bounding box center [1061, 327] width 133 height 24
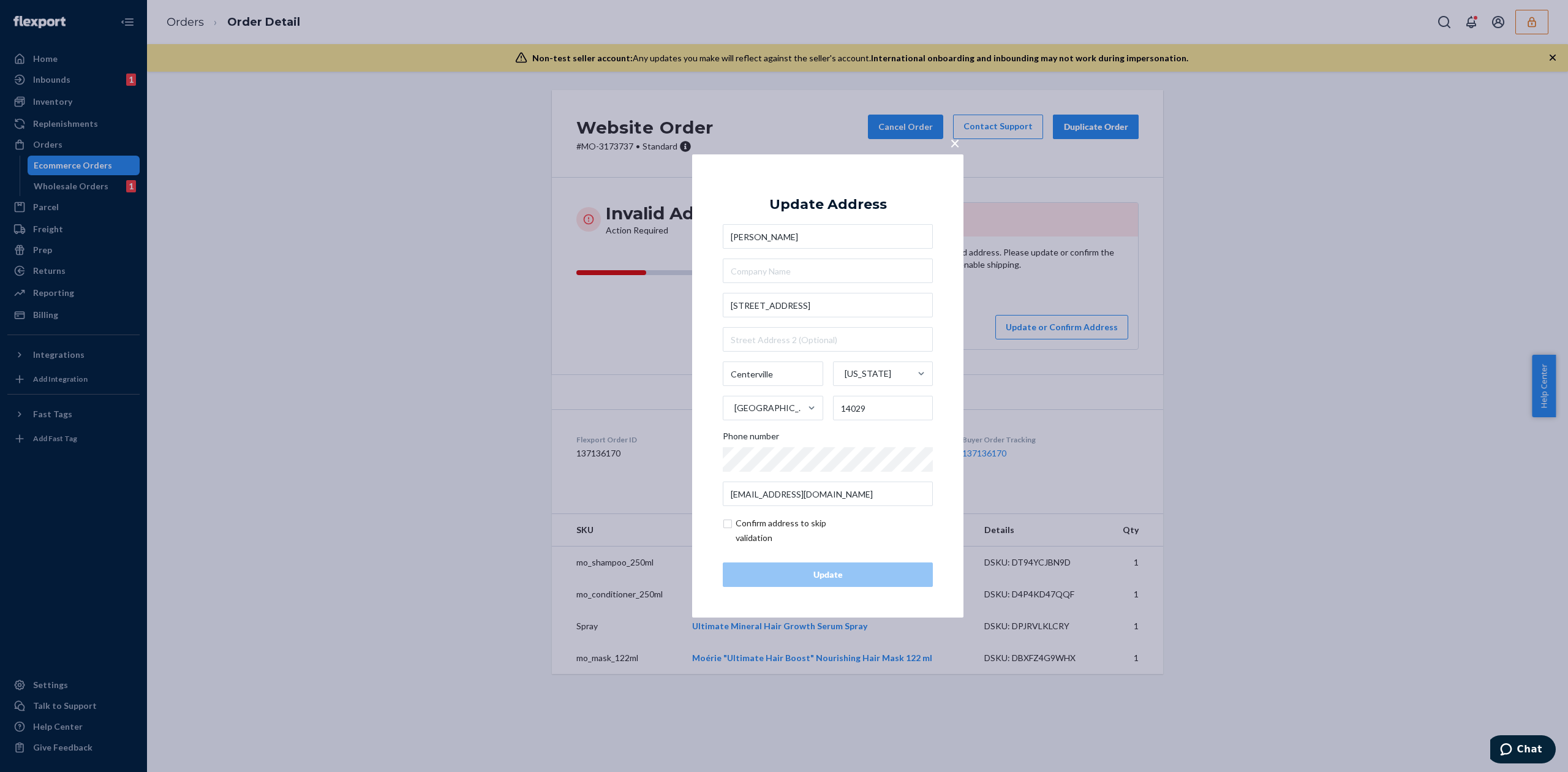
click at [957, 144] on span "×" at bounding box center [954, 142] width 10 height 21
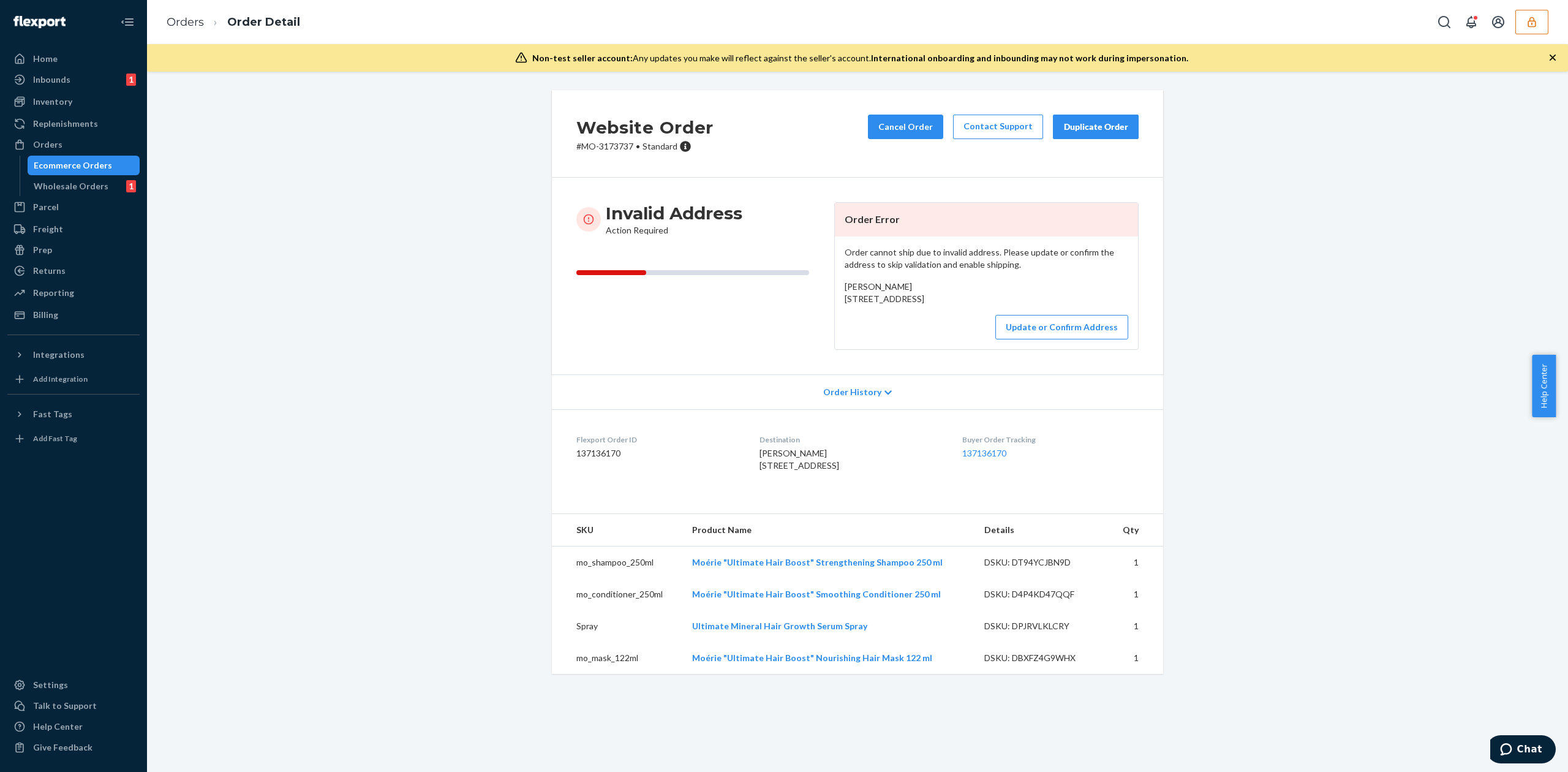
drag, startPoint x: 840, startPoint y: 300, endPoint x: 925, endPoint y: 315, distance: 86.3
click at [925, 305] on div "[PERSON_NAME] [STREET_ADDRESS]" at bounding box center [986, 292] width 284 height 24
copy span "[STREET_ADDRESS]"
click at [1043, 339] on button "Update or Confirm Address" at bounding box center [1061, 327] width 133 height 24
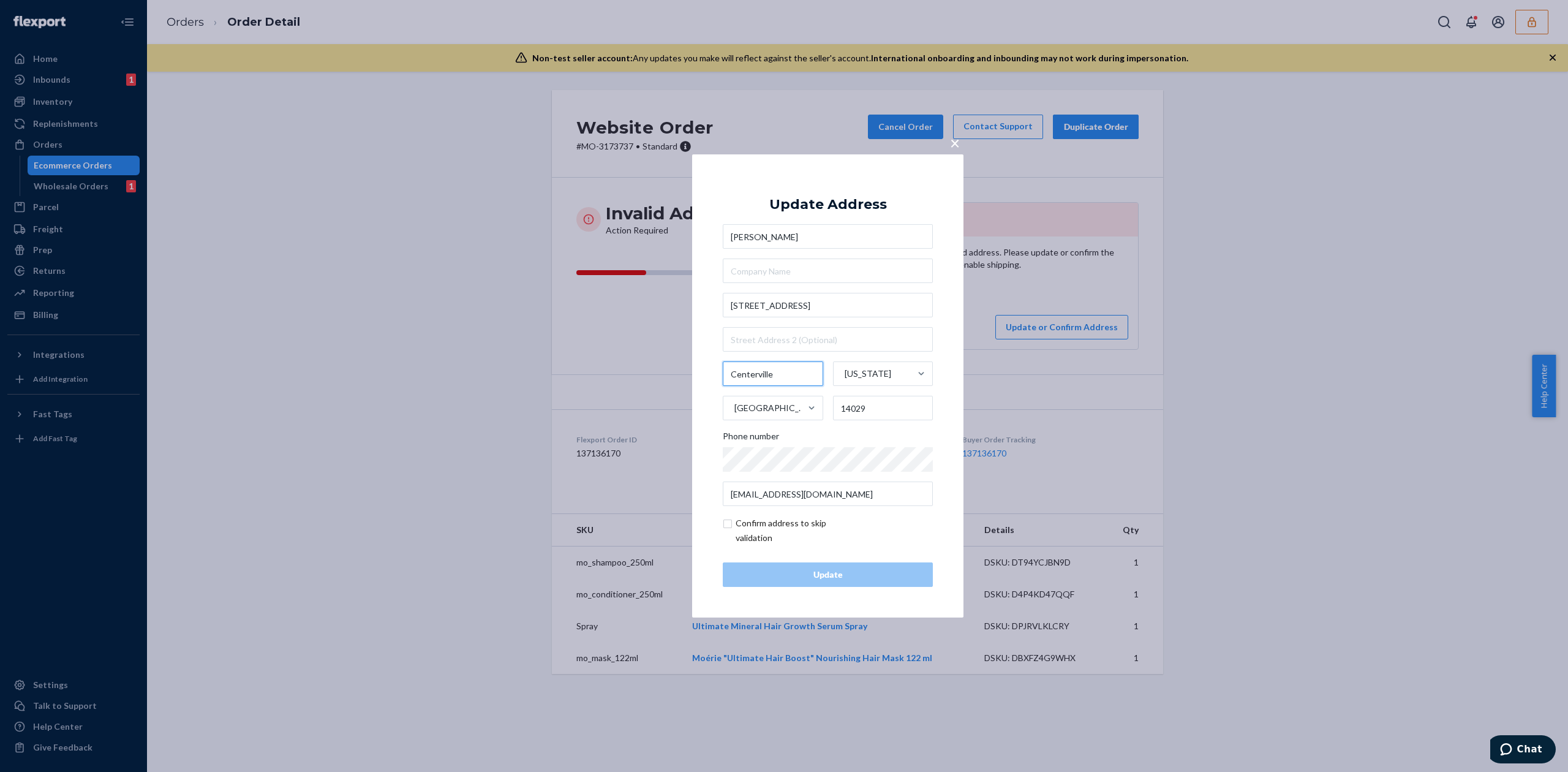
click at [752, 376] on input "Centerville" at bounding box center [773, 373] width 101 height 24
type input "Freedom"
click at [881, 411] on input "14029" at bounding box center [883, 407] width 101 height 24
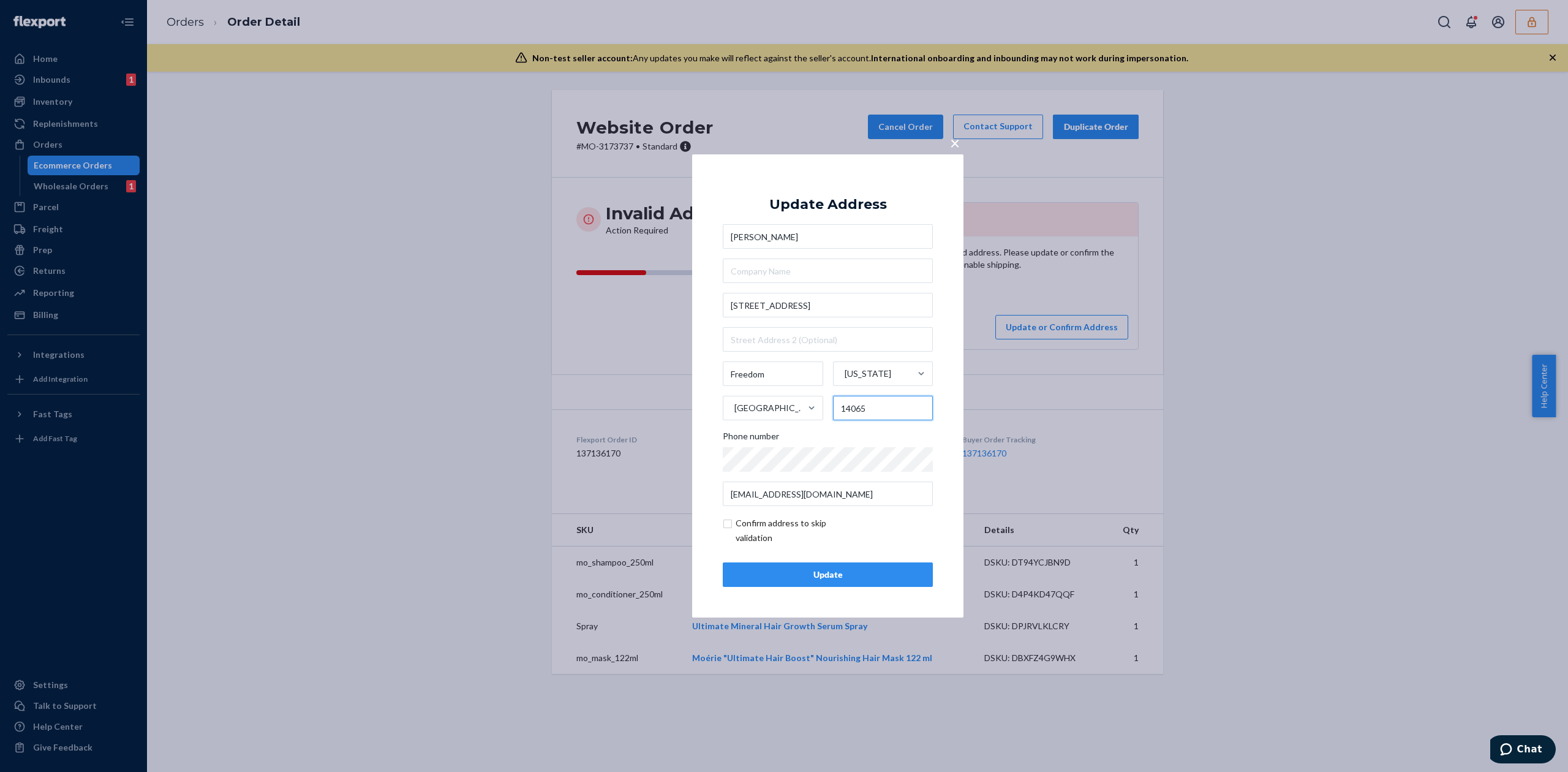
type input "14065"
click at [805, 307] on input "10817 Fairview Road" at bounding box center [827, 304] width 210 height 24
type input "10817 Fairview Rd"
click at [884, 177] on div "× Update Address Cathy Ottley 10817 Fairview Rd Freedom New York United States …" at bounding box center [827, 386] width 271 height 463
click at [780, 526] on input "checkbox" at bounding box center [793, 530] width 142 height 29
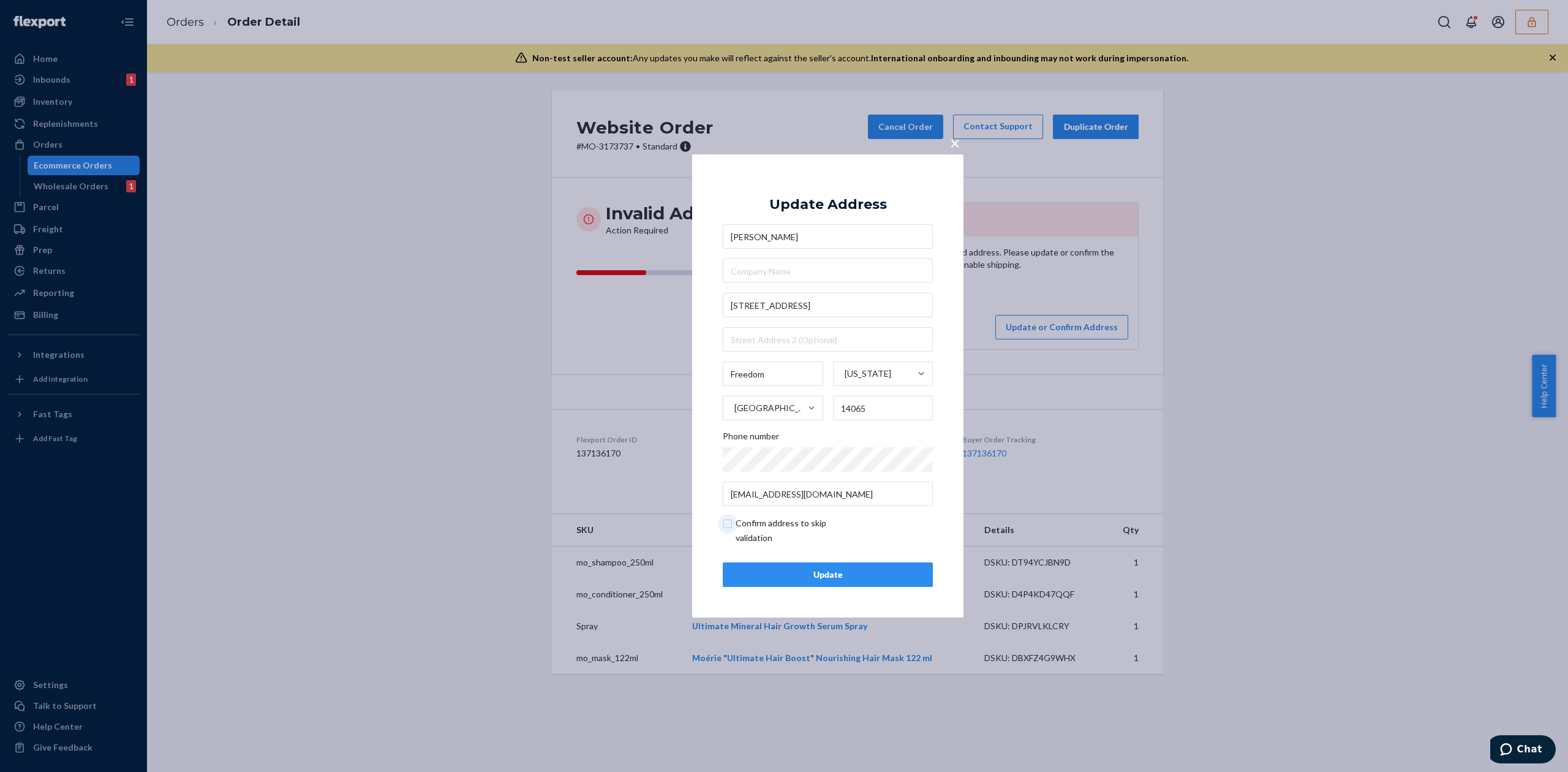
checkbox input "true"
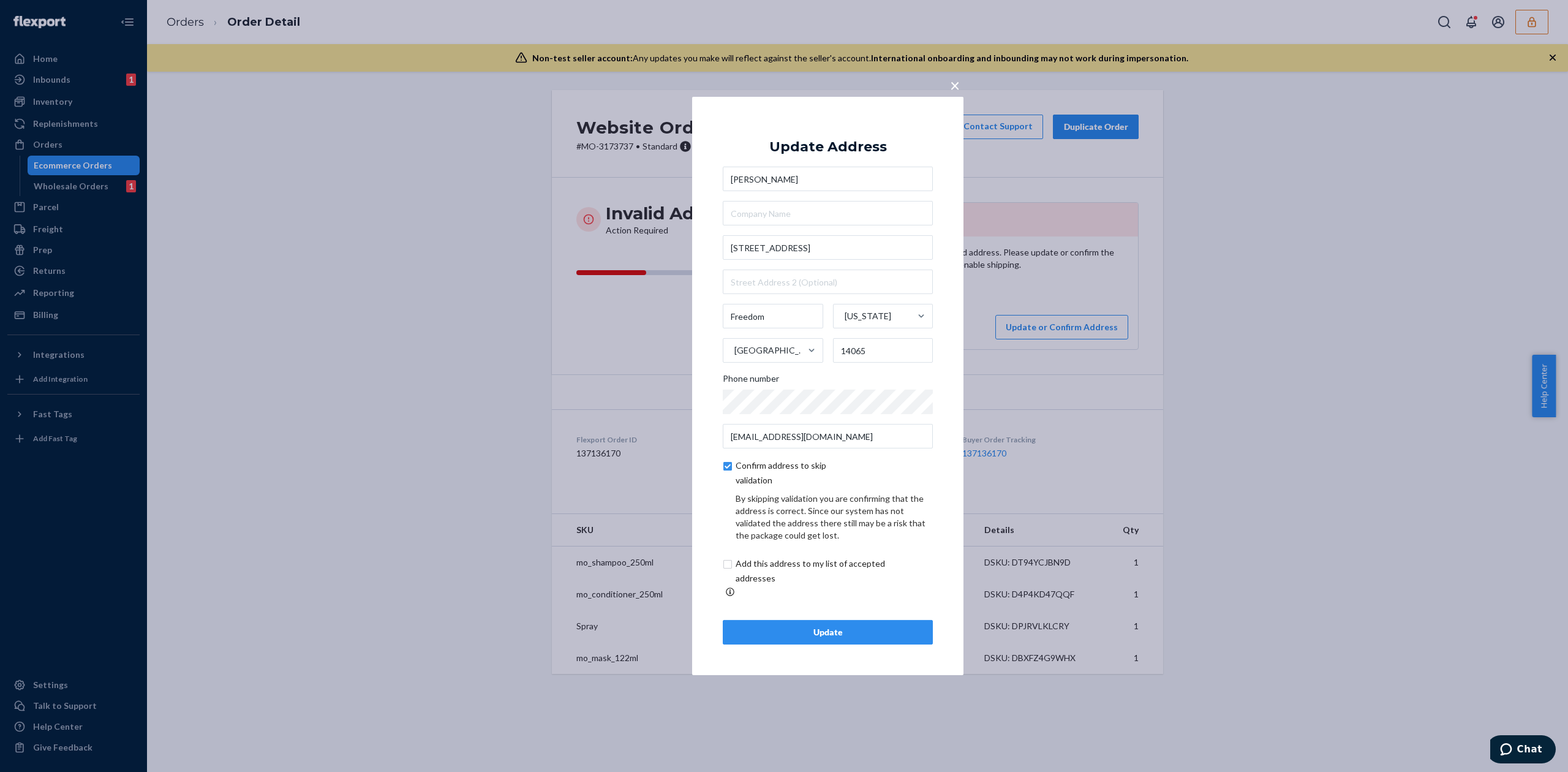
click at [868, 619] on button "Update" at bounding box center [827, 631] width 210 height 24
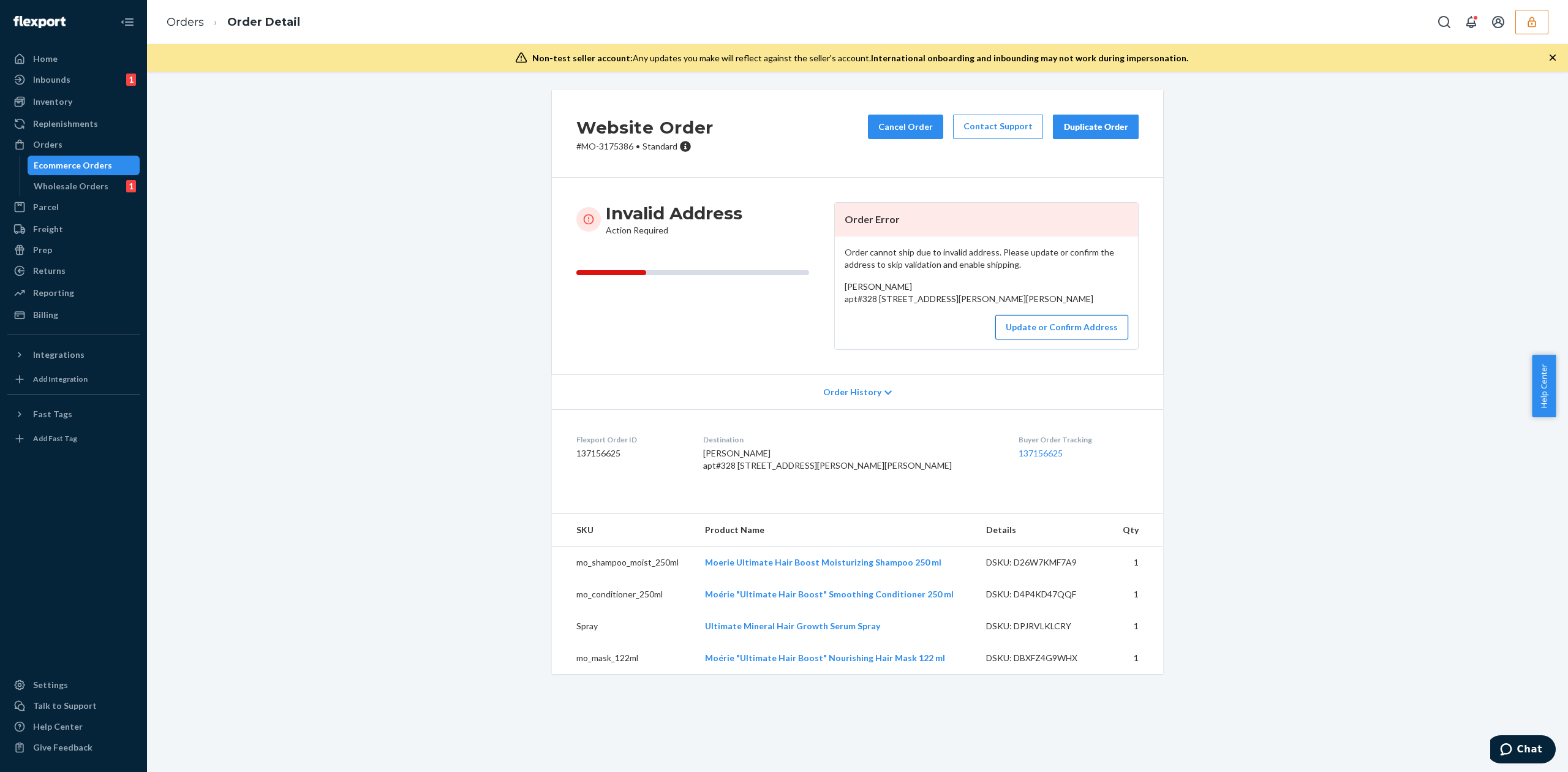
click at [1049, 339] on button "Update or Confirm Address" at bounding box center [1061, 327] width 133 height 24
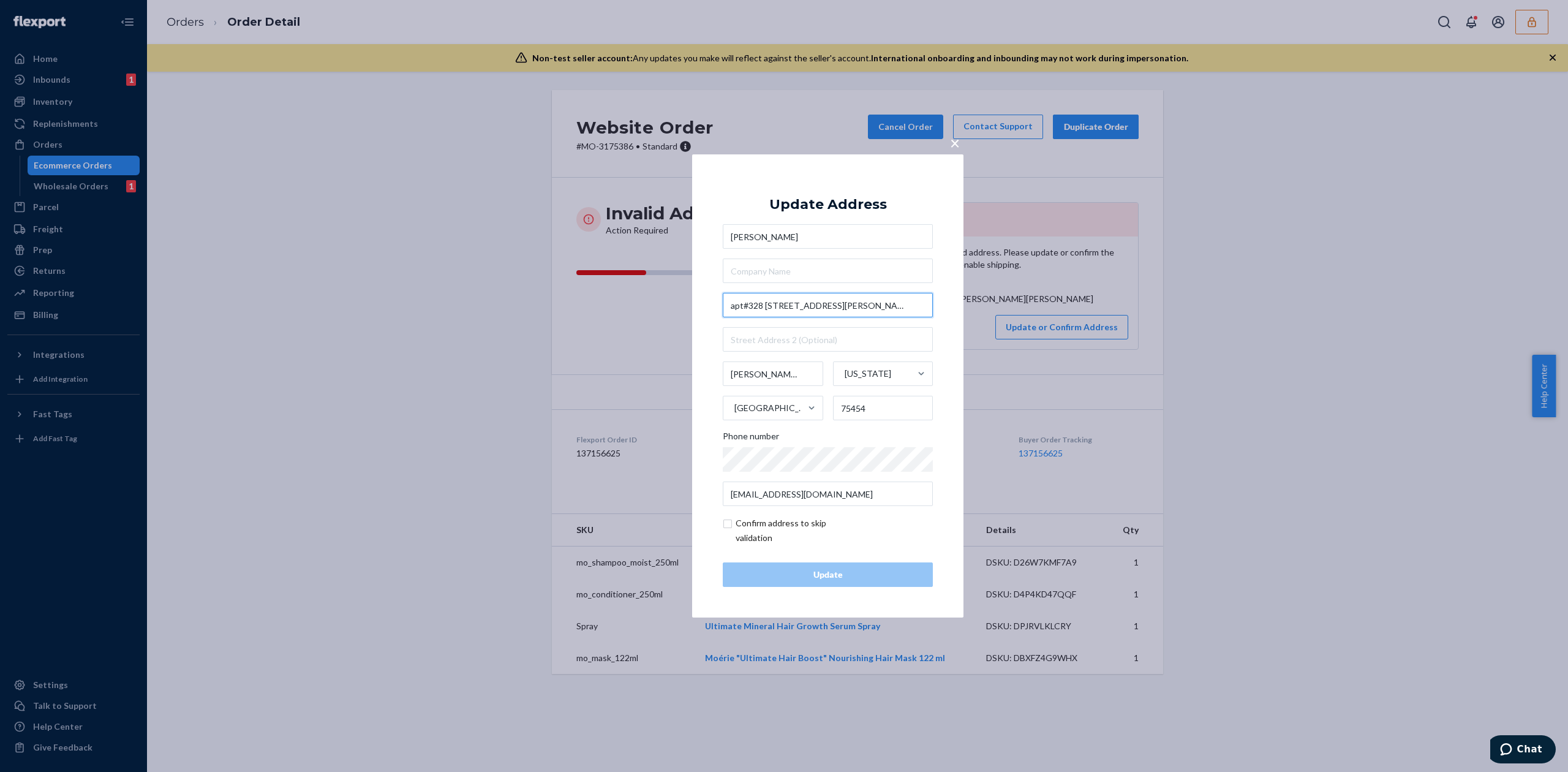
drag, startPoint x: 832, startPoint y: 303, endPoint x: 879, endPoint y: 307, distance: 47.2
click at [879, 307] on input "apt#328 5900 county road melissa tx" at bounding box center [827, 304] width 210 height 24
click at [764, 306] on input "apt#328 5900 county road" at bounding box center [827, 304] width 210 height 24
drag, startPoint x: 764, startPoint y: 306, endPoint x: 724, endPoint y: 306, distance: 40.0
click at [724, 306] on input "apt#328 5900 county road" at bounding box center [827, 304] width 210 height 24
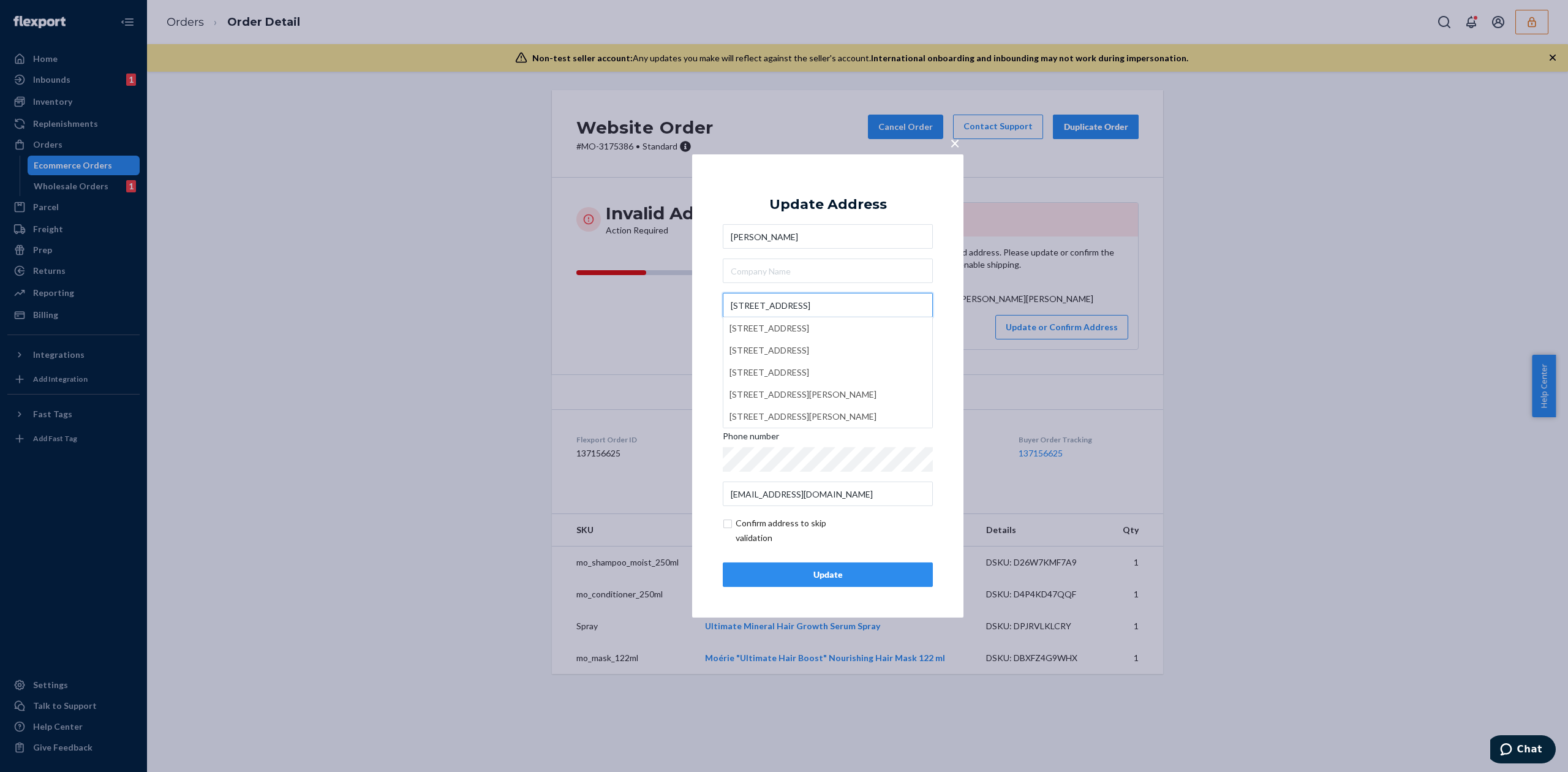
type input "5900 county road"
click at [908, 197] on div "Update Address Natasha Montgomery 5900 county road Melissa Texas United States …" at bounding box center [827, 386] width 210 height 402
click at [773, 336] on input "text" at bounding box center [827, 338] width 210 height 24
paste input "apt#328"
click at [743, 341] on input "apt#328" at bounding box center [827, 338] width 210 height 24
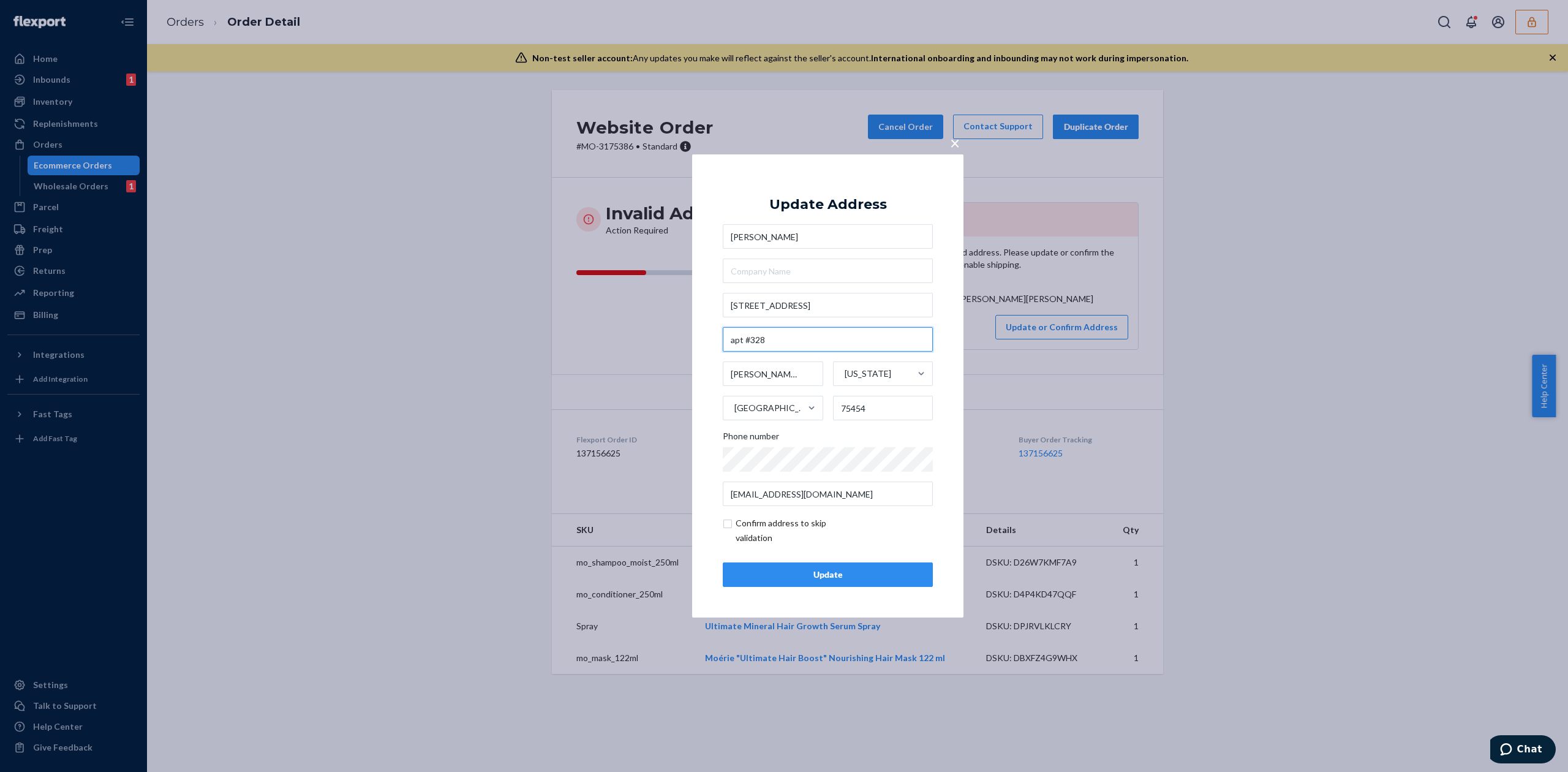
type input "apt #328"
click at [851, 577] on div "Update" at bounding box center [827, 575] width 189 height 12
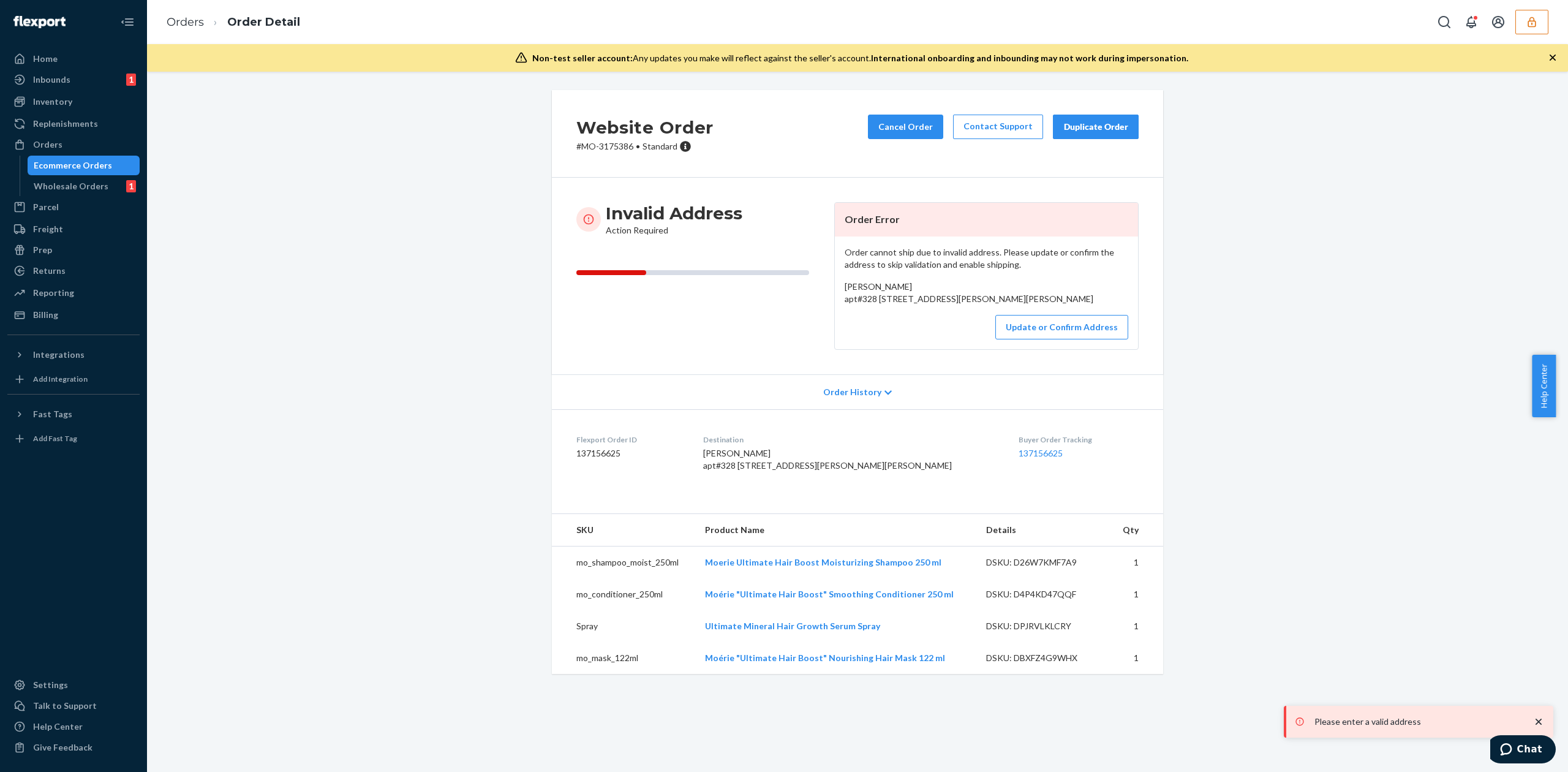
drag, startPoint x: 838, startPoint y: 297, endPoint x: 981, endPoint y: 307, distance: 143.3
click at [981, 307] on div "Order cannot ship due to invalid address. Please update or confirm the address …" at bounding box center [986, 293] width 303 height 112
copy span "apt#328 5900 county road melissa tx Melissa, TX 75454"
click at [879, 284] on span "Natasha Montgomery apt#328 5900 county road melissa tx Melissa, TX 75454 US" at bounding box center [968, 292] width 249 height 22
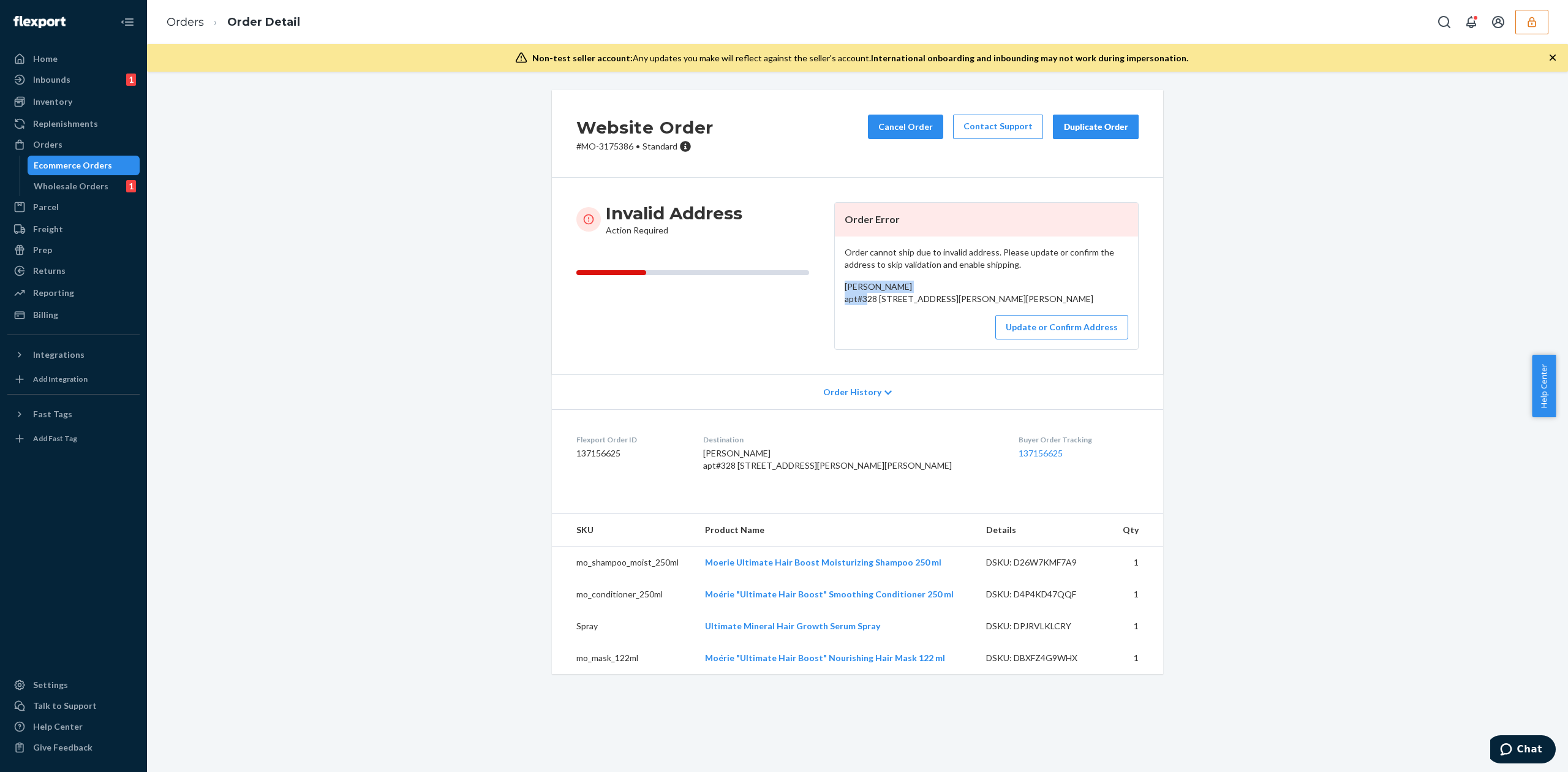
click at [879, 284] on span "Natasha Montgomery apt#328 5900 county road melissa tx Melissa, TX 75454 US" at bounding box center [968, 292] width 249 height 22
copy span "Natasha Montgomery"
click at [1058, 339] on button "Update or Confirm Address" at bounding box center [1061, 327] width 133 height 24
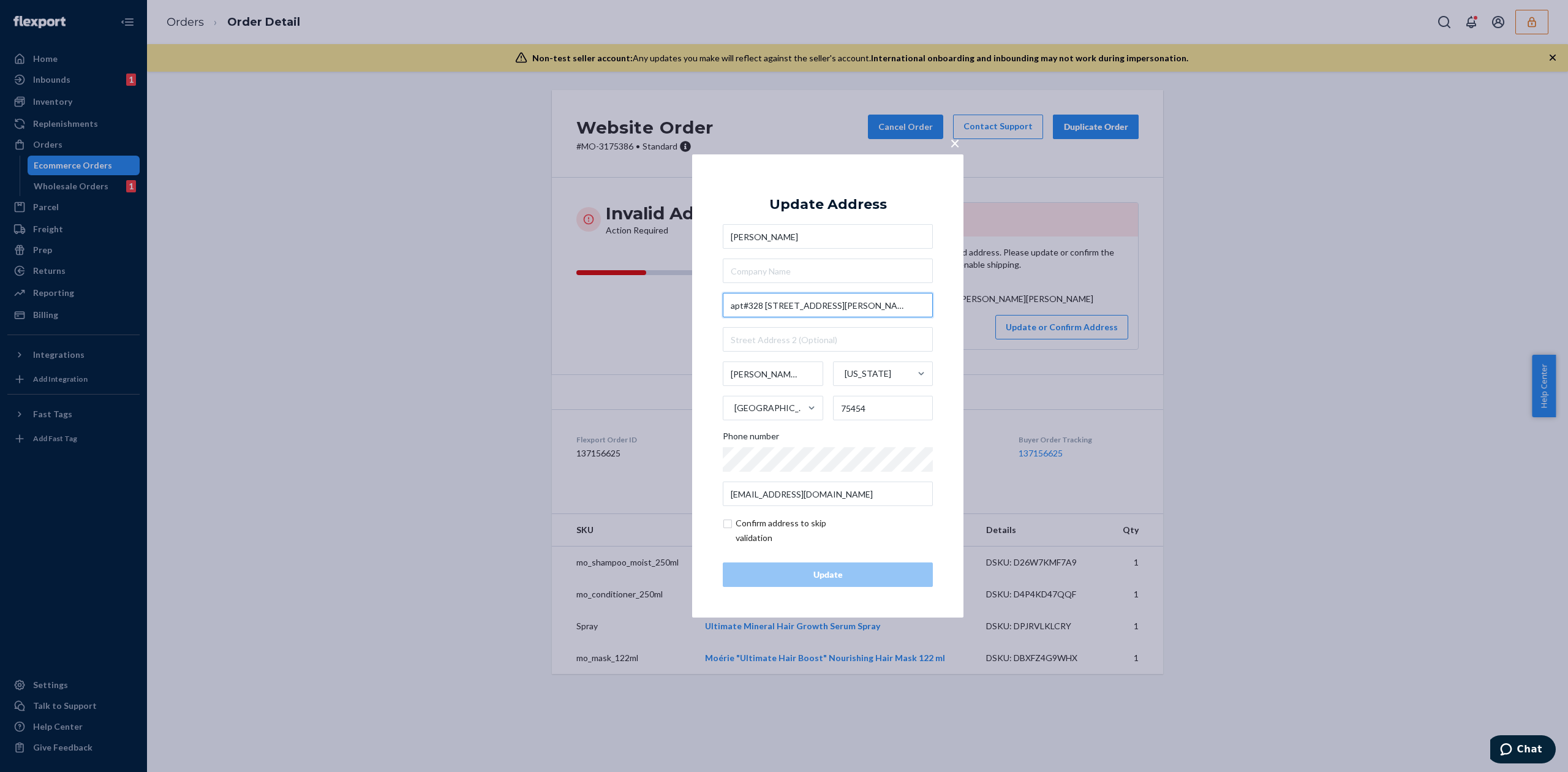
drag, startPoint x: 832, startPoint y: 304, endPoint x: 892, endPoint y: 307, distance: 60.1
click at [892, 307] on input "apt#328 5900 county road melissa tx" at bounding box center [827, 304] width 210 height 24
drag, startPoint x: 764, startPoint y: 304, endPoint x: 710, endPoint y: 307, distance: 54.1
click at [710, 307] on div "× Update Address Natasha Montgomery apt#328 5900 county road 277 5900 County Ro…" at bounding box center [827, 386] width 271 height 463
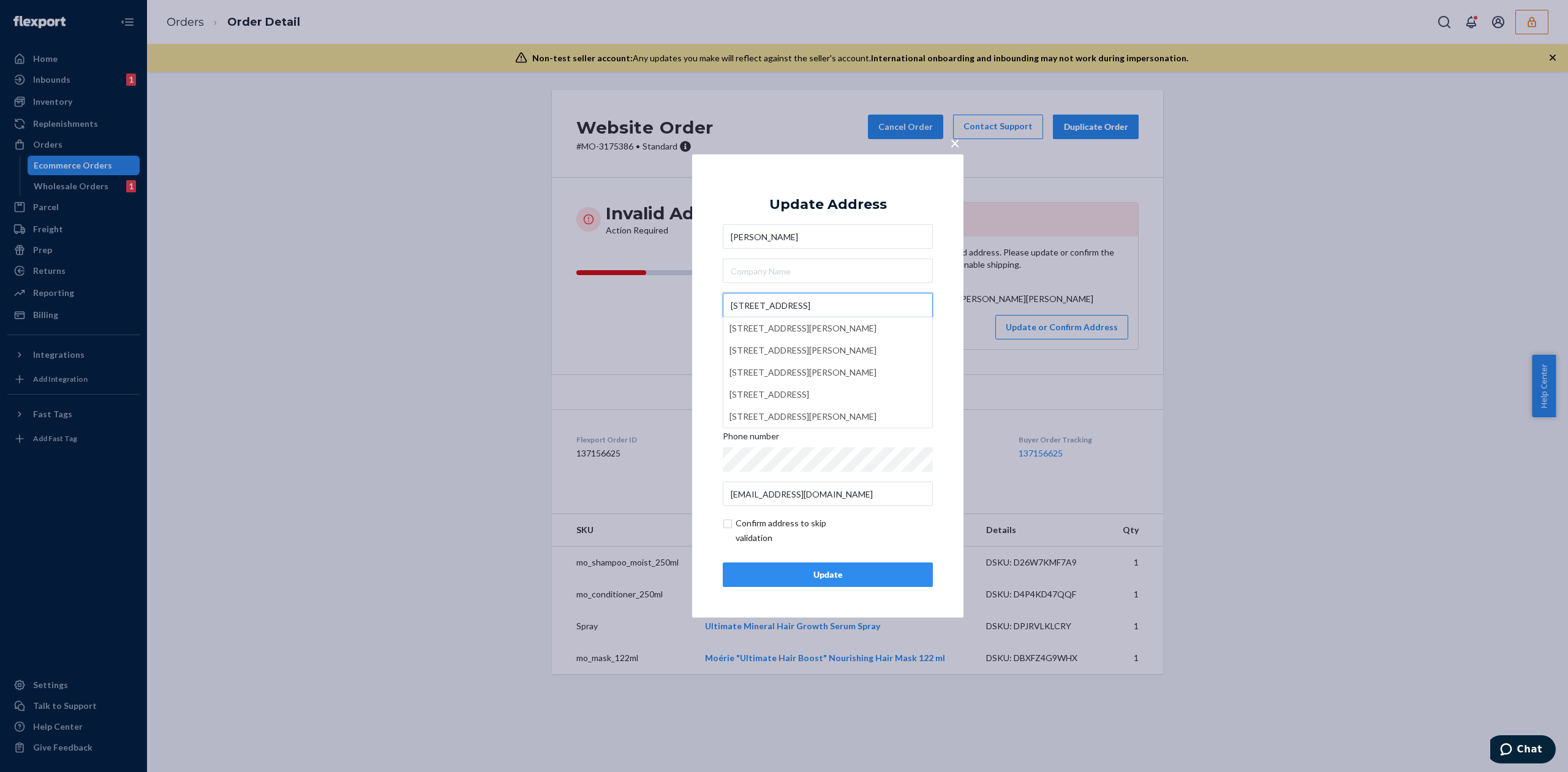
type input "5900 county road 277"
click at [834, 197] on div "Update Address" at bounding box center [828, 204] width 118 height 14
click at [775, 333] on input "text" at bounding box center [827, 338] width 210 height 24
paste input "apt#328"
click at [744, 338] on input "apt#328" at bounding box center [827, 338] width 210 height 24
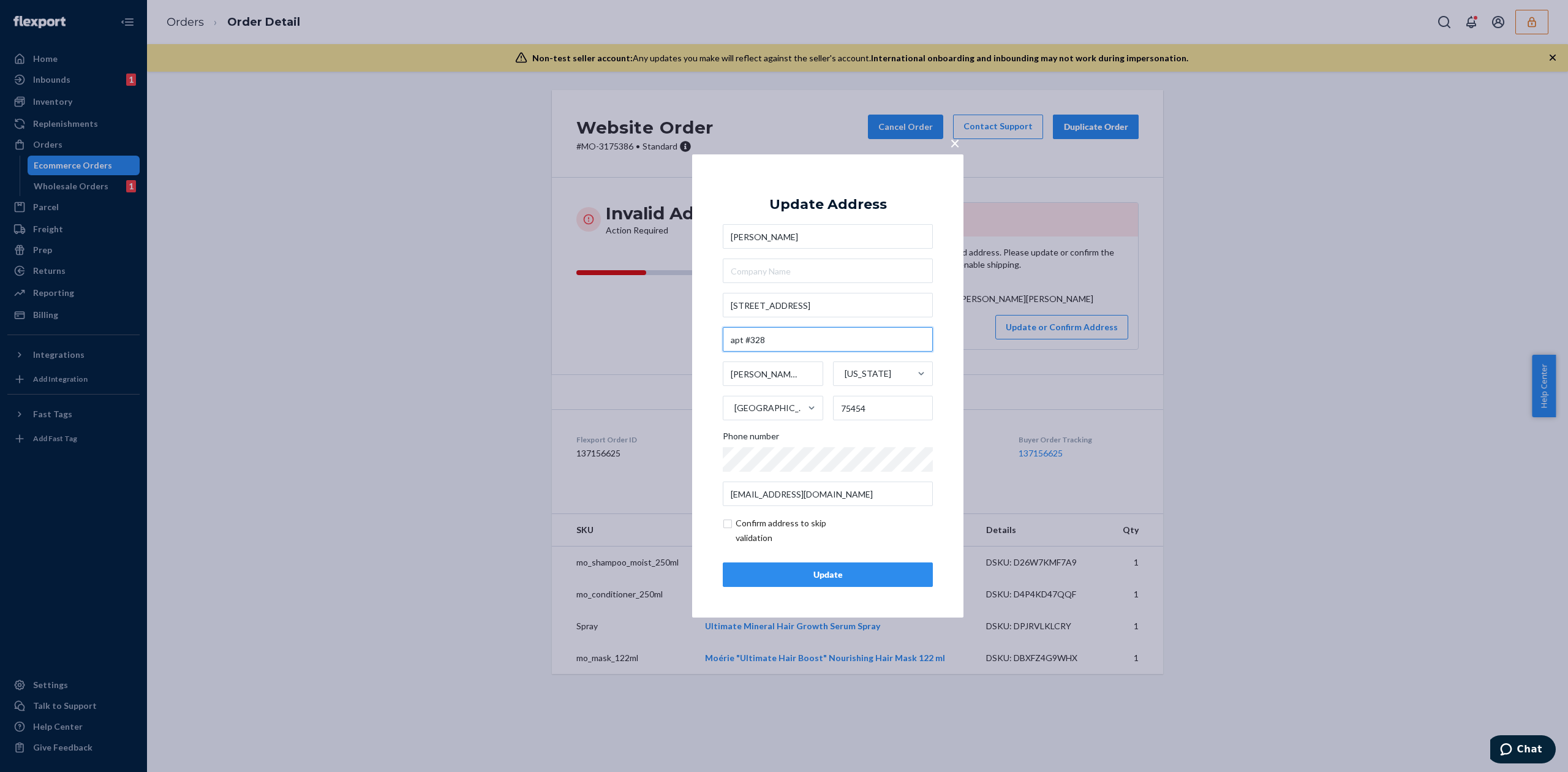
type input "apt #328"
click at [797, 526] on input "checkbox" at bounding box center [793, 530] width 142 height 29
checkbox input "true"
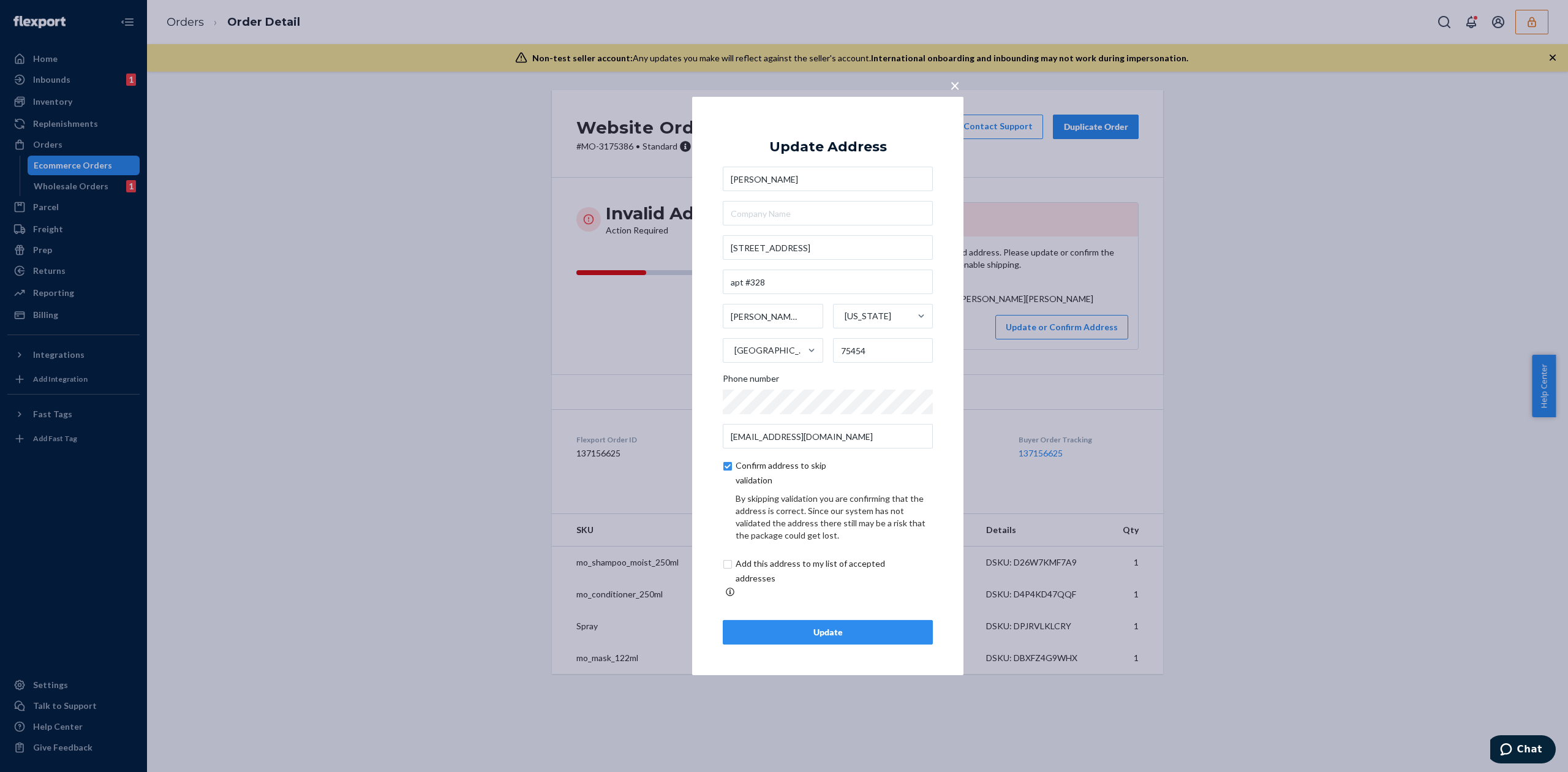
click at [905, 626] on div "Update" at bounding box center [827, 632] width 189 height 12
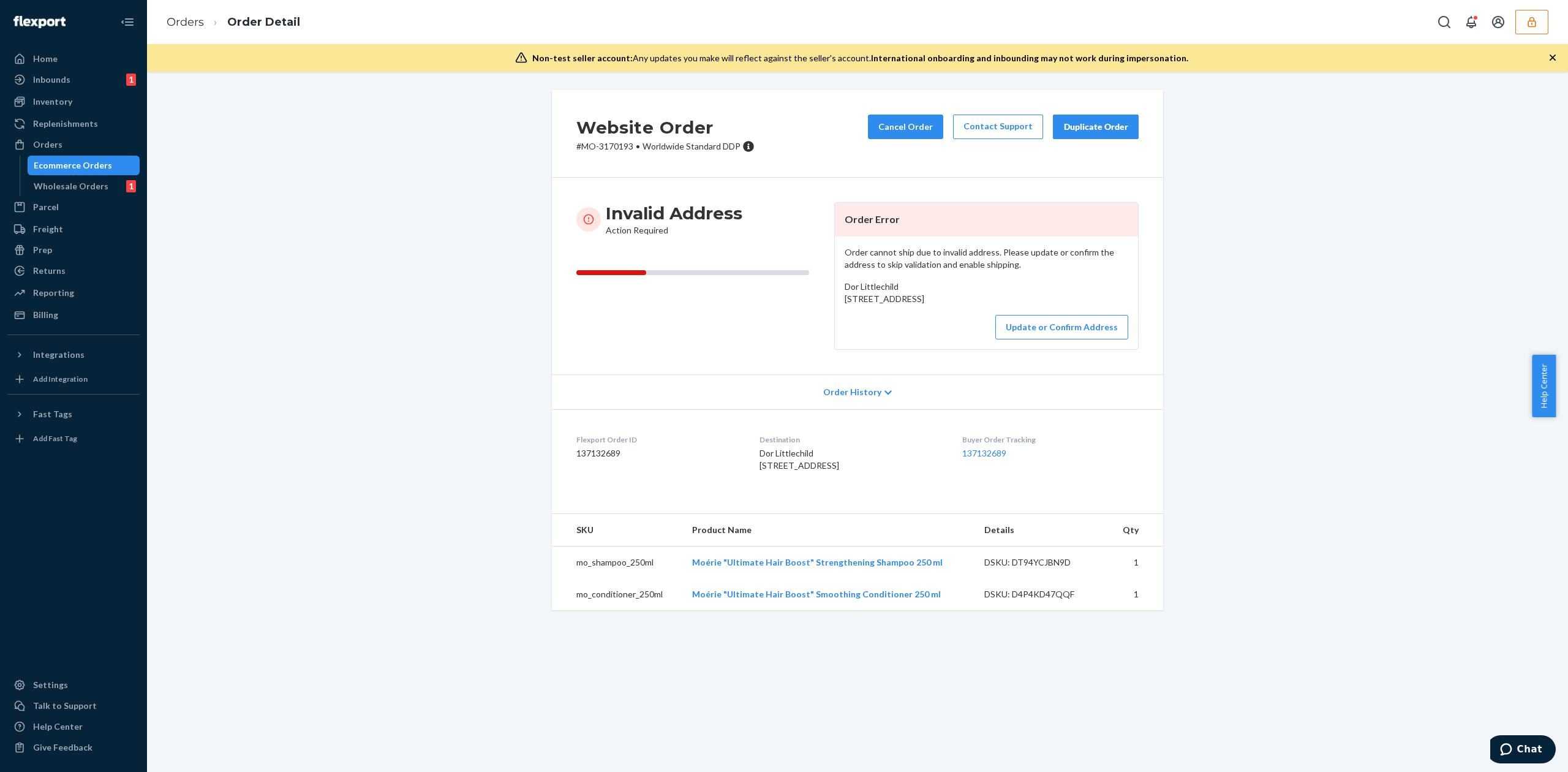
drag, startPoint x: 840, startPoint y: 300, endPoint x: 951, endPoint y: 321, distance: 113.0
click at [951, 305] on div "Dor Littlechild [STREET_ADDRESS]" at bounding box center [986, 292] width 284 height 24
copy span "[STREET_ADDRESS]"
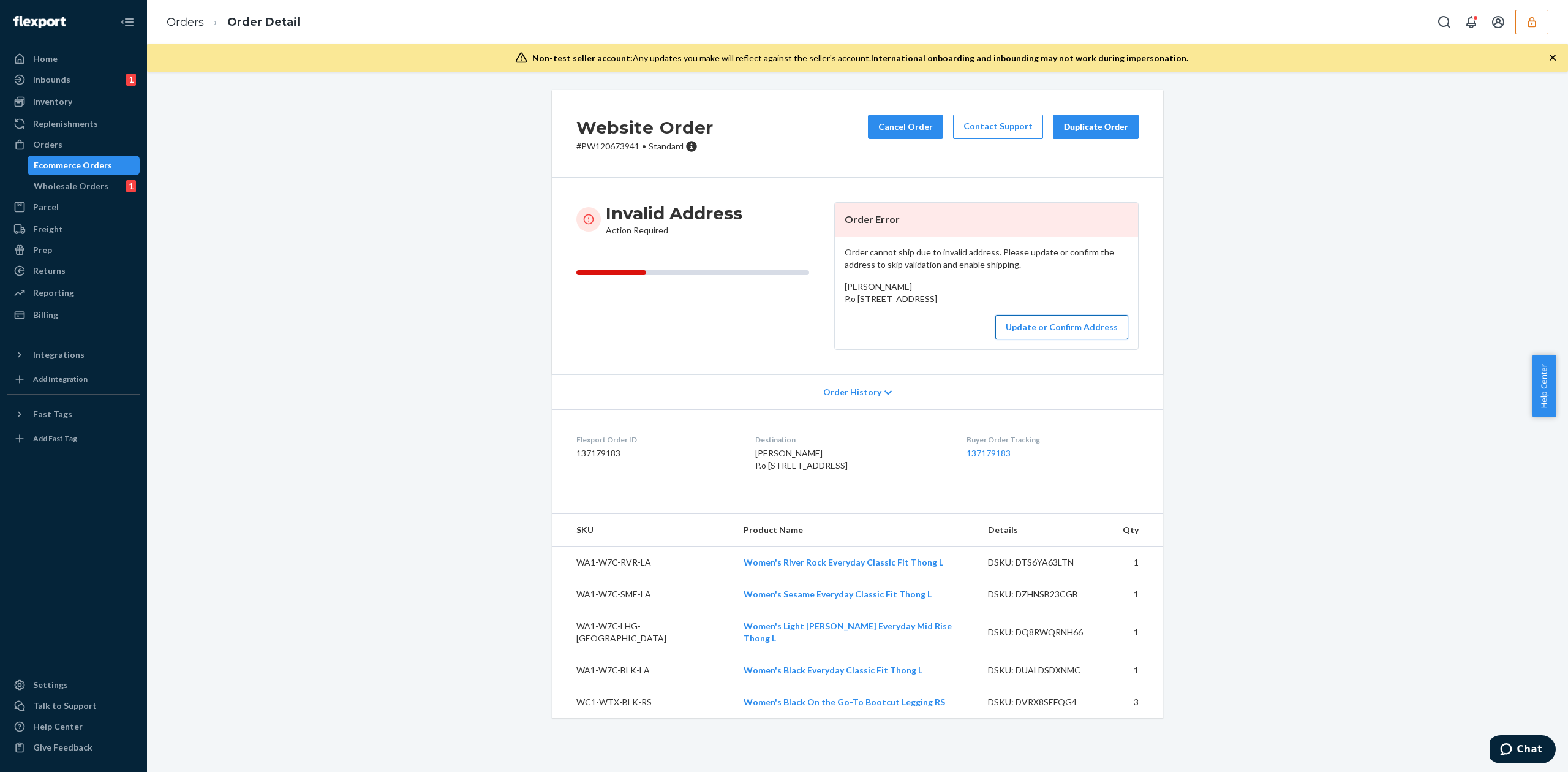
click at [1037, 339] on button "Update or Confirm Address" at bounding box center [1061, 327] width 133 height 24
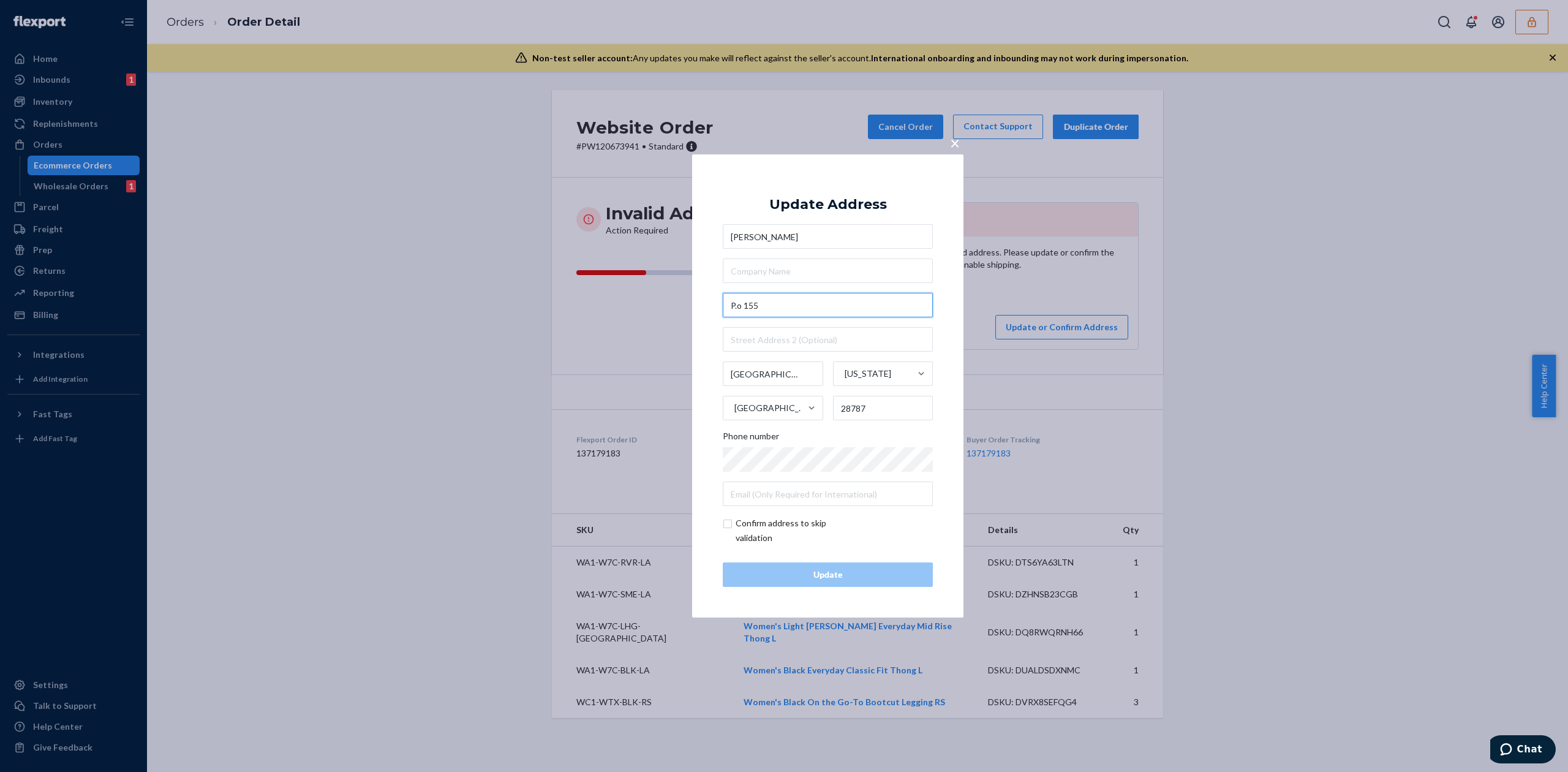
click at [741, 303] on input "P.o 155" at bounding box center [827, 304] width 210 height 24
type input "PO Box 155"
click at [816, 216] on div "Update Address Samantha Mantovani PO Box 155 155 Po Box, Leakesville, MS, USA 1…" at bounding box center [827, 386] width 210 height 402
click at [839, 571] on div "Update" at bounding box center [827, 575] width 189 height 12
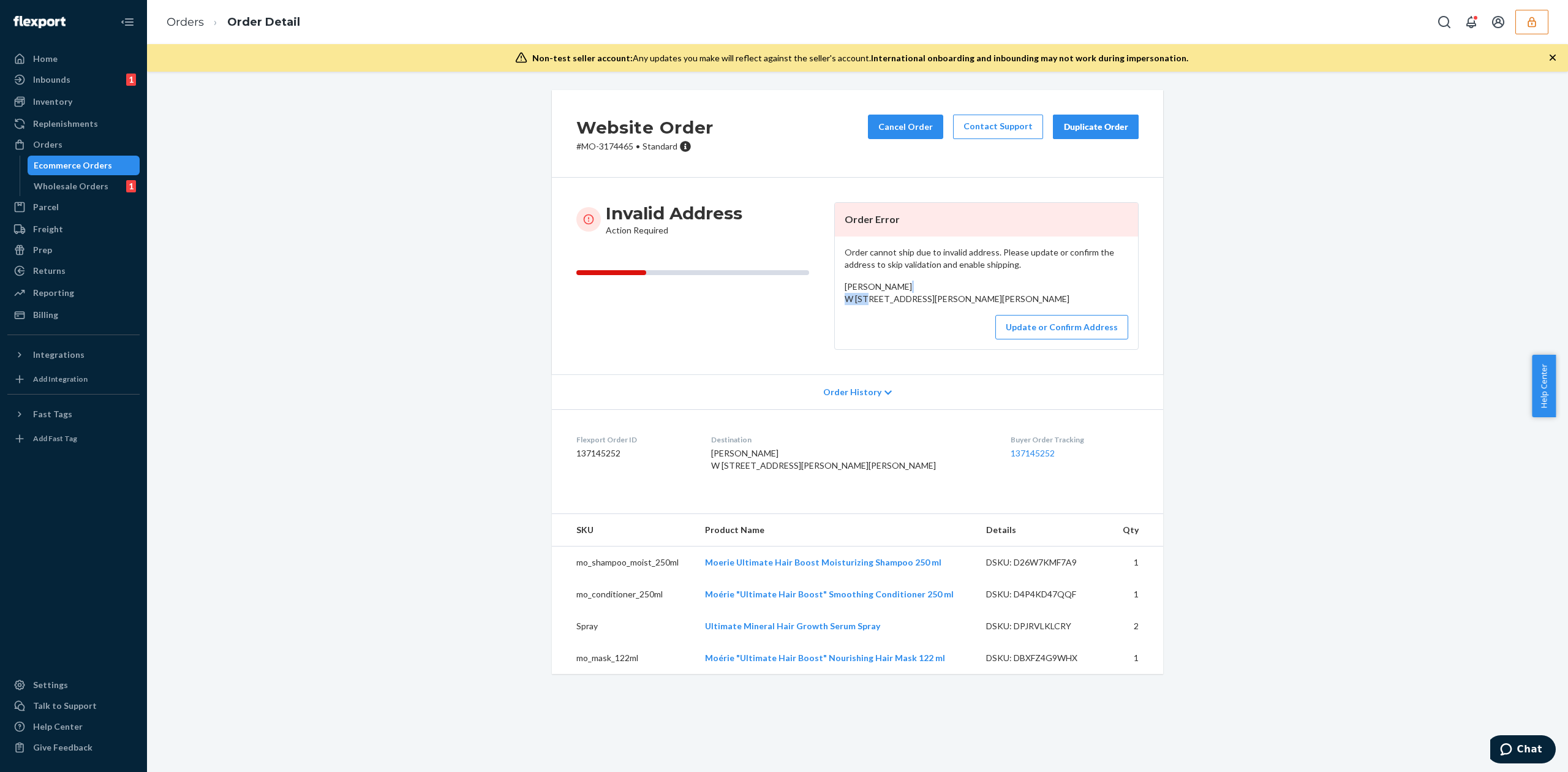
drag, startPoint x: 840, startPoint y: 299, endPoint x: 869, endPoint y: 299, distance: 29.0
click at [869, 299] on span "[PERSON_NAME] W [STREET_ADDRESS][PERSON_NAME][PERSON_NAME]" at bounding box center [957, 292] width 225 height 22
click at [1033, 339] on button "Update or Confirm Address" at bounding box center [1061, 327] width 133 height 24
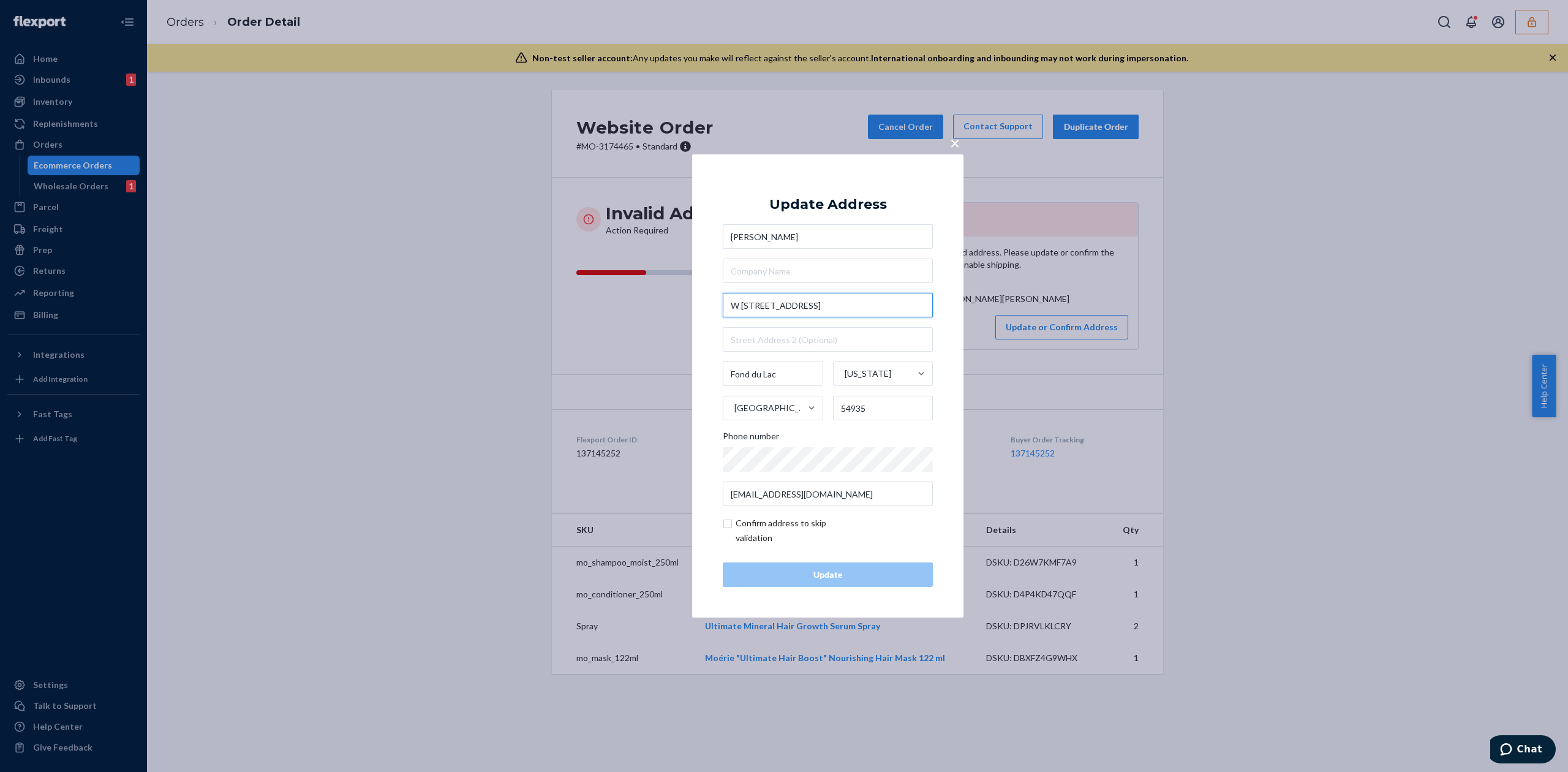
drag, startPoint x: 744, startPoint y: 306, endPoint x: 759, endPoint y: 307, distance: 15.0
click at [744, 307] on input "W [STREET_ADDRESS]" at bounding box center [827, 304] width 210 height 24
type input "W7486 E Lamartine Dr"
click at [809, 220] on div "Update Address [PERSON_NAME][GEOGRAPHIC_DATA][STREET_ADDRESS][US_STATE] Phone n…" at bounding box center [827, 386] width 210 height 402
click at [813, 536] on input "checkbox" at bounding box center [793, 530] width 142 height 29
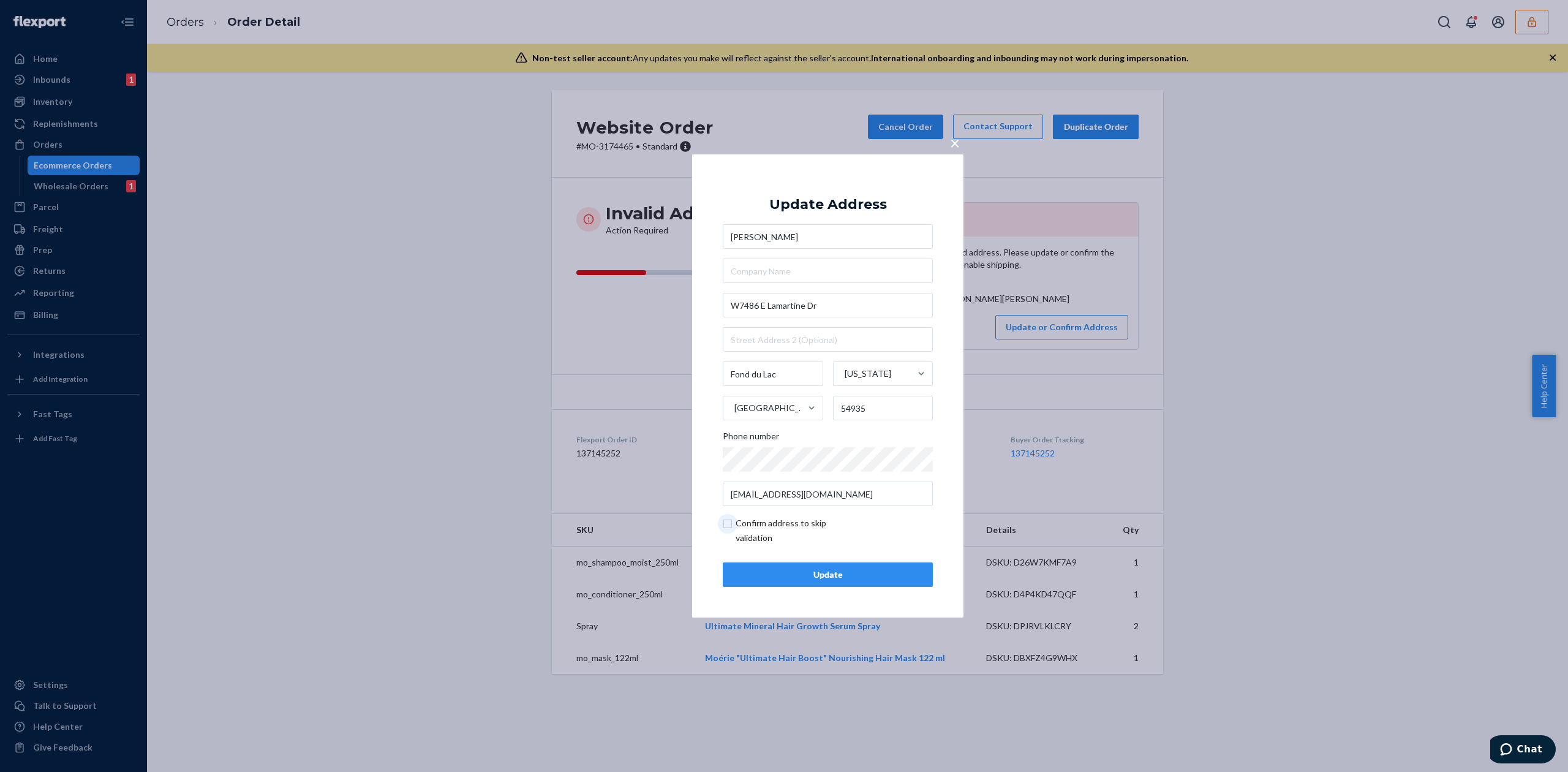
checkbox input "true"
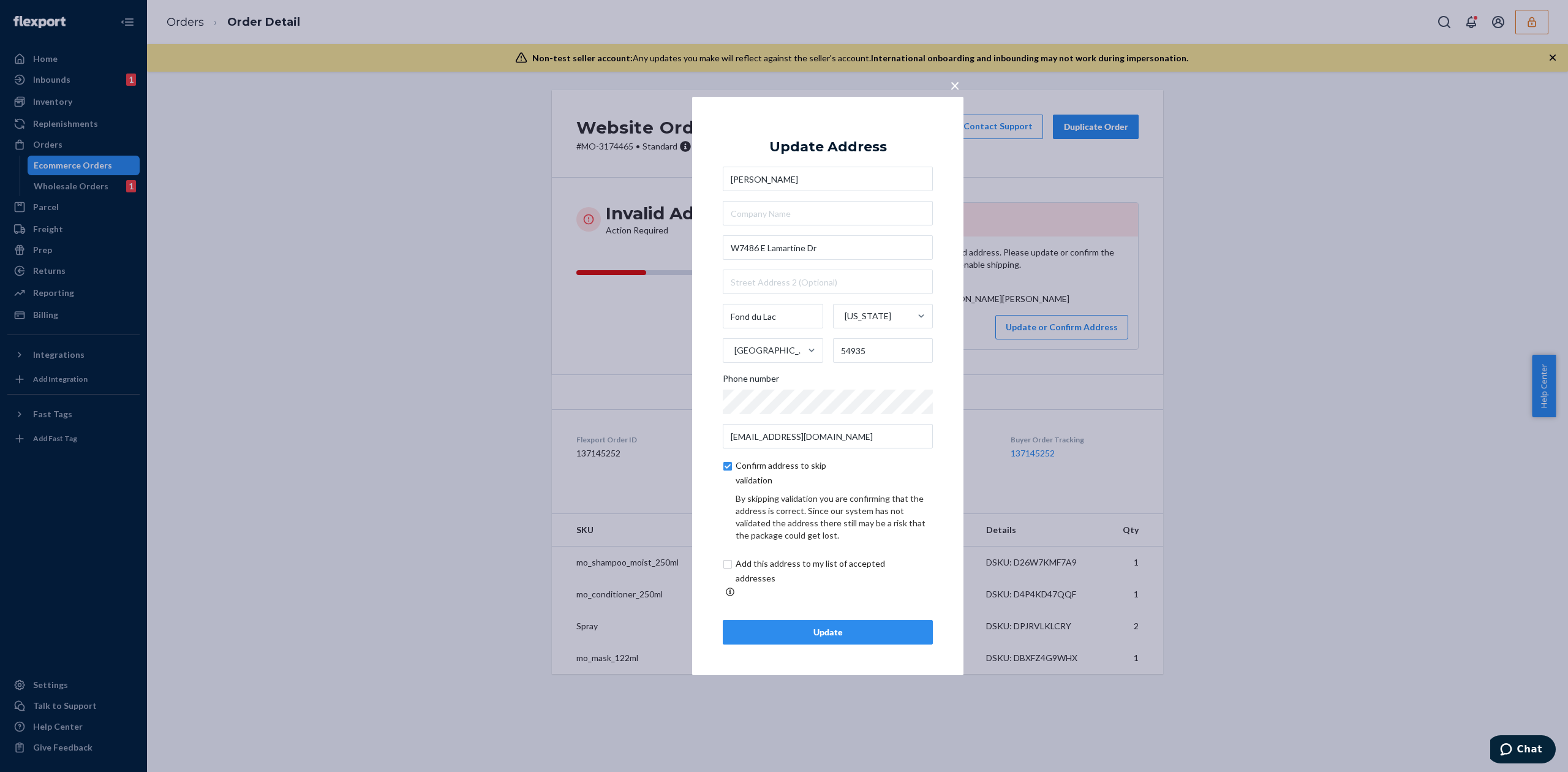
click at [852, 626] on div "Update" at bounding box center [827, 632] width 189 height 12
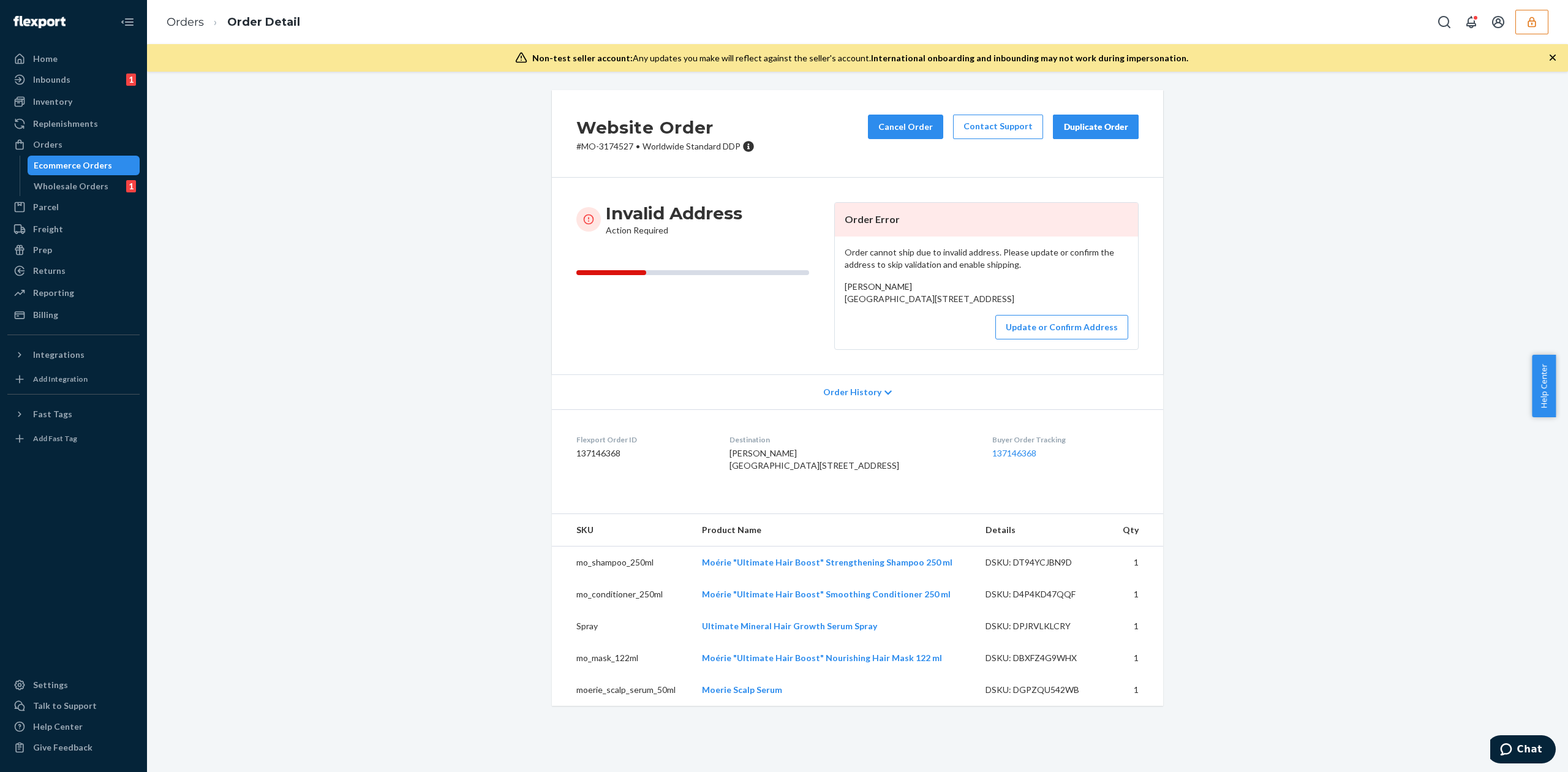
drag, startPoint x: 836, startPoint y: 303, endPoint x: 939, endPoint y: 311, distance: 103.3
click at [939, 311] on div "Order cannot ship due to invalid address. Please update or confirm the address …" at bounding box center [986, 293] width 303 height 112
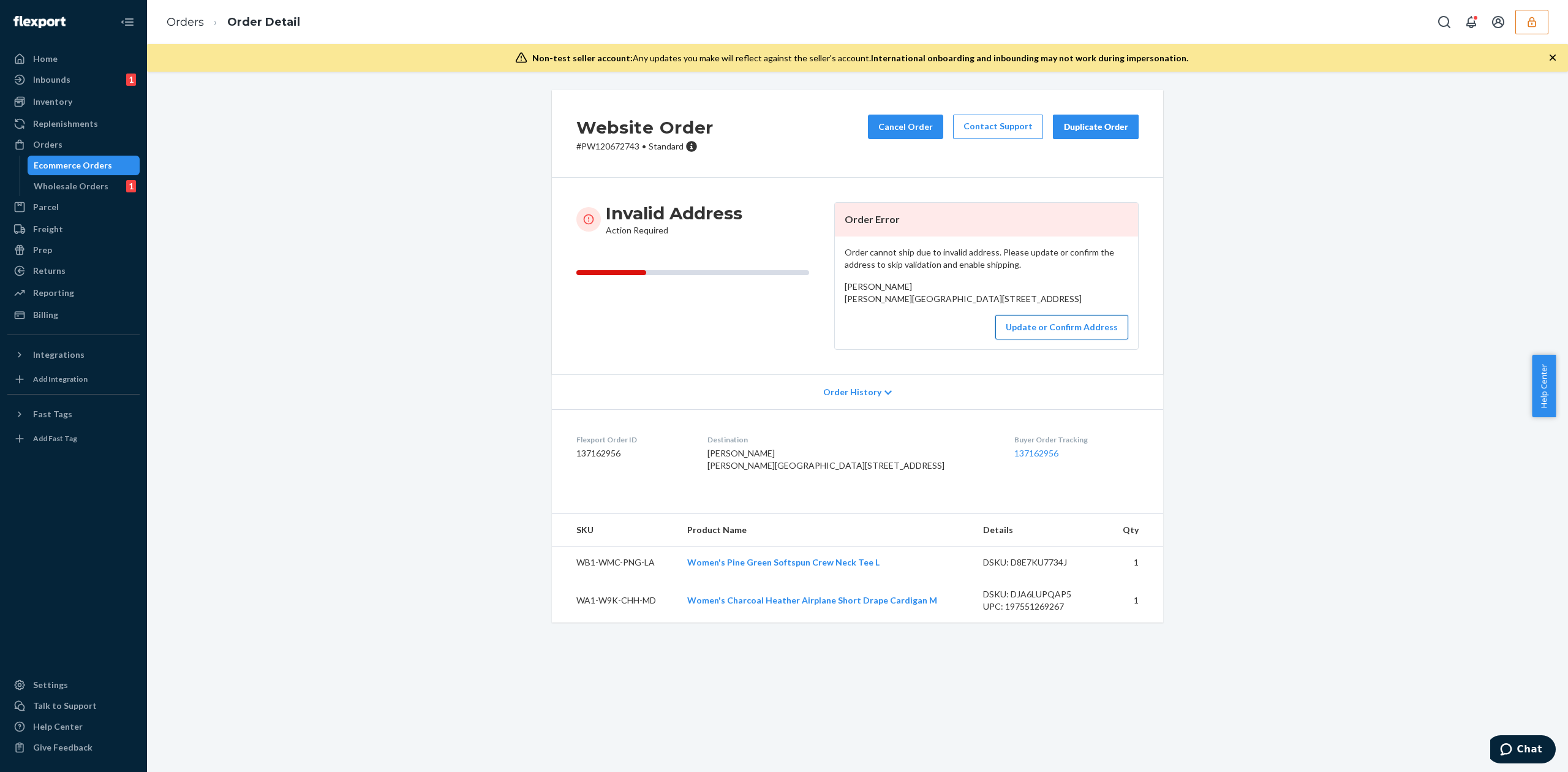
click at [1043, 339] on button "Update or Confirm Address" at bounding box center [1061, 327] width 133 height 24
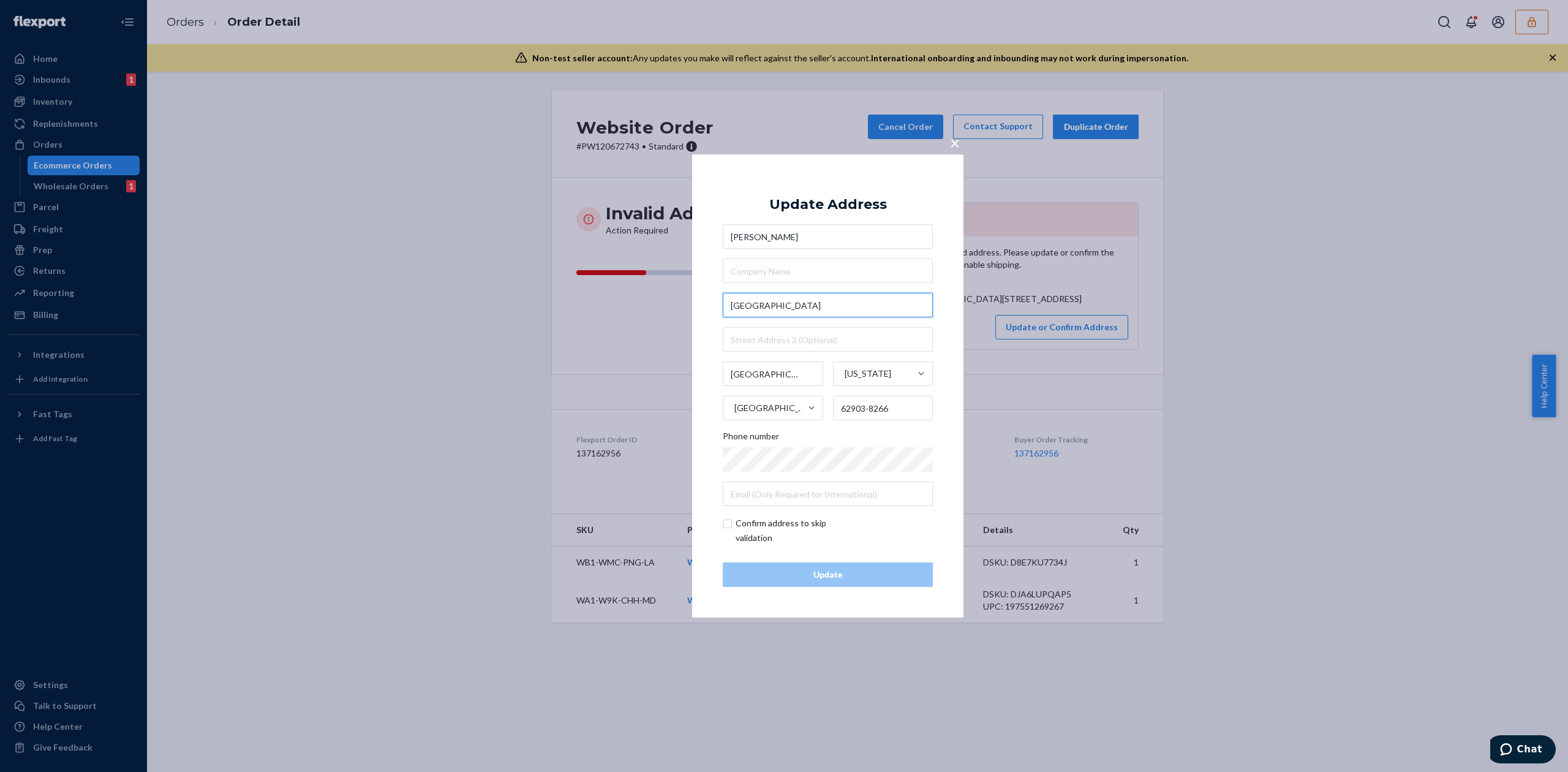
drag, startPoint x: 787, startPoint y: 304, endPoint x: 700, endPoint y: 300, distance: 87.1
click at [700, 300] on div "× Update Address [PERSON_NAME][GEOGRAPHIC_DATA][PERSON_NAME][STREET_ADDRESS][US…" at bounding box center [827, 386] width 271 height 463
type input "[STREET_ADDRESS]"
click at [782, 274] on input "text" at bounding box center [827, 270] width 210 height 24
paste input "[GEOGRAPHIC_DATA]"
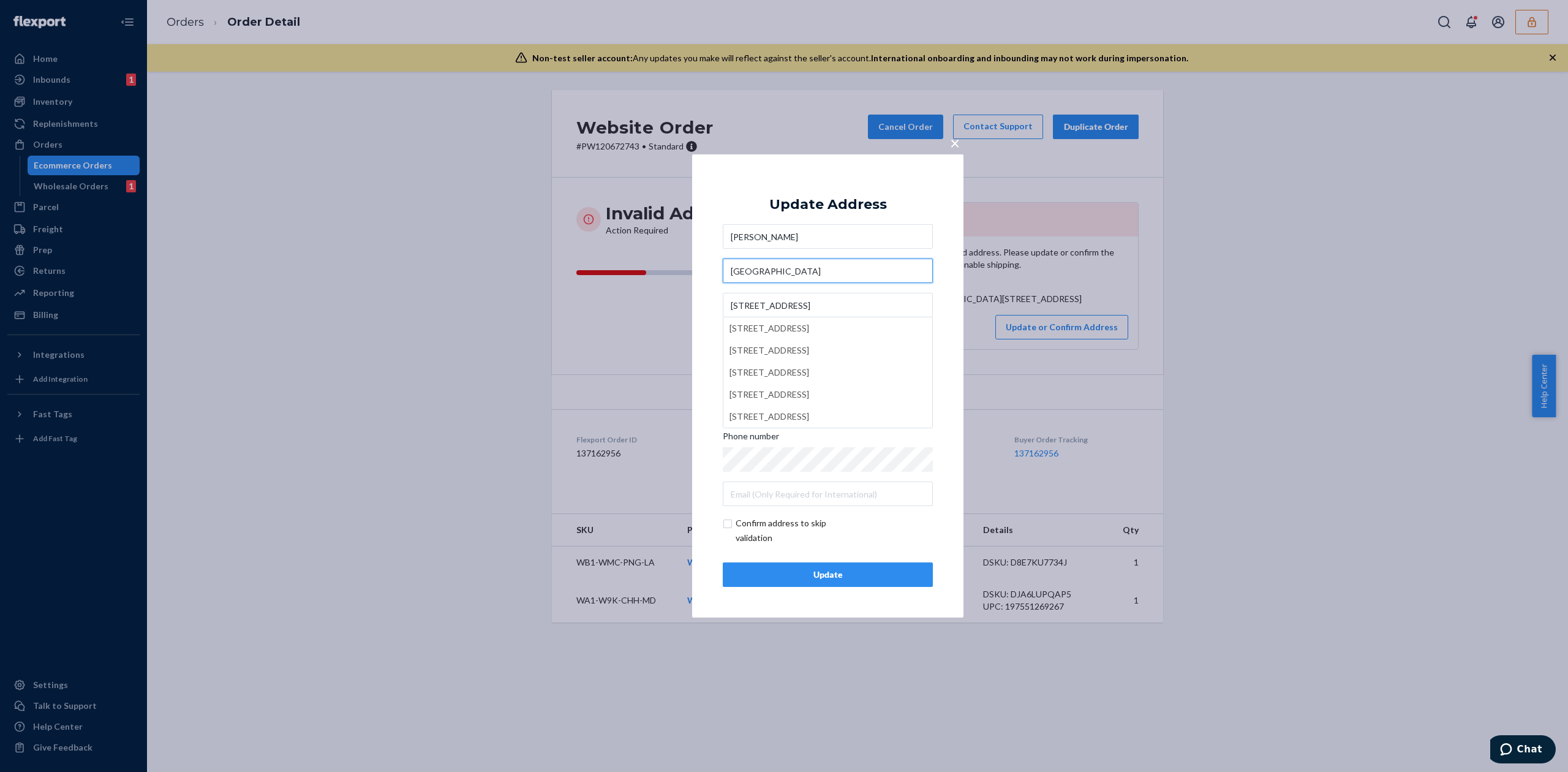
type input "[GEOGRAPHIC_DATA]"
click at [851, 204] on div "Update Address" at bounding box center [828, 204] width 118 height 14
click at [859, 305] on input "[STREET_ADDRESS]" at bounding box center [827, 304] width 210 height 24
type input "[STREET_ADDRESS]"
click at [871, 202] on div "Update Address" at bounding box center [828, 204] width 118 height 14
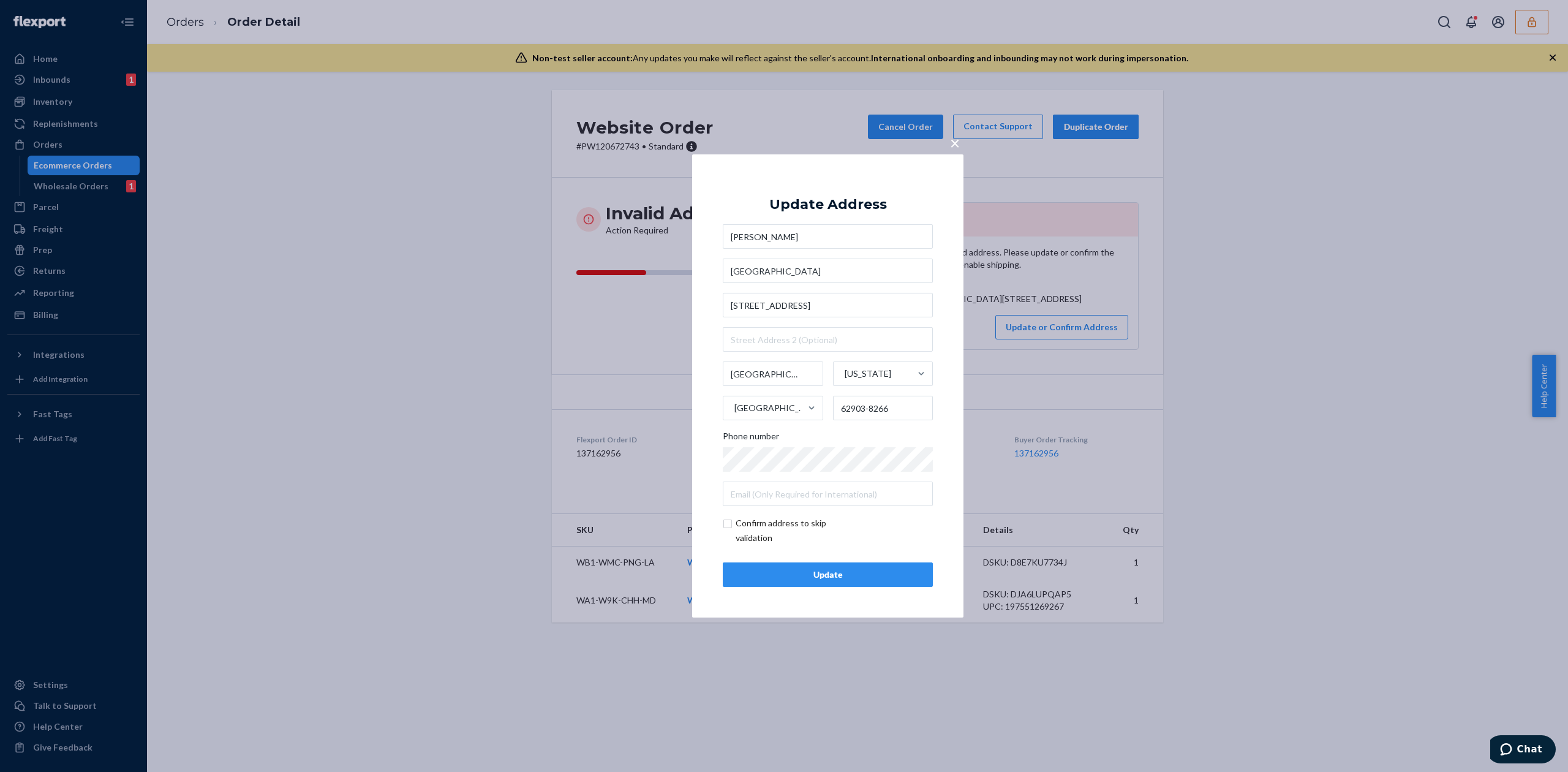
click at [848, 584] on button "Update" at bounding box center [827, 574] width 210 height 24
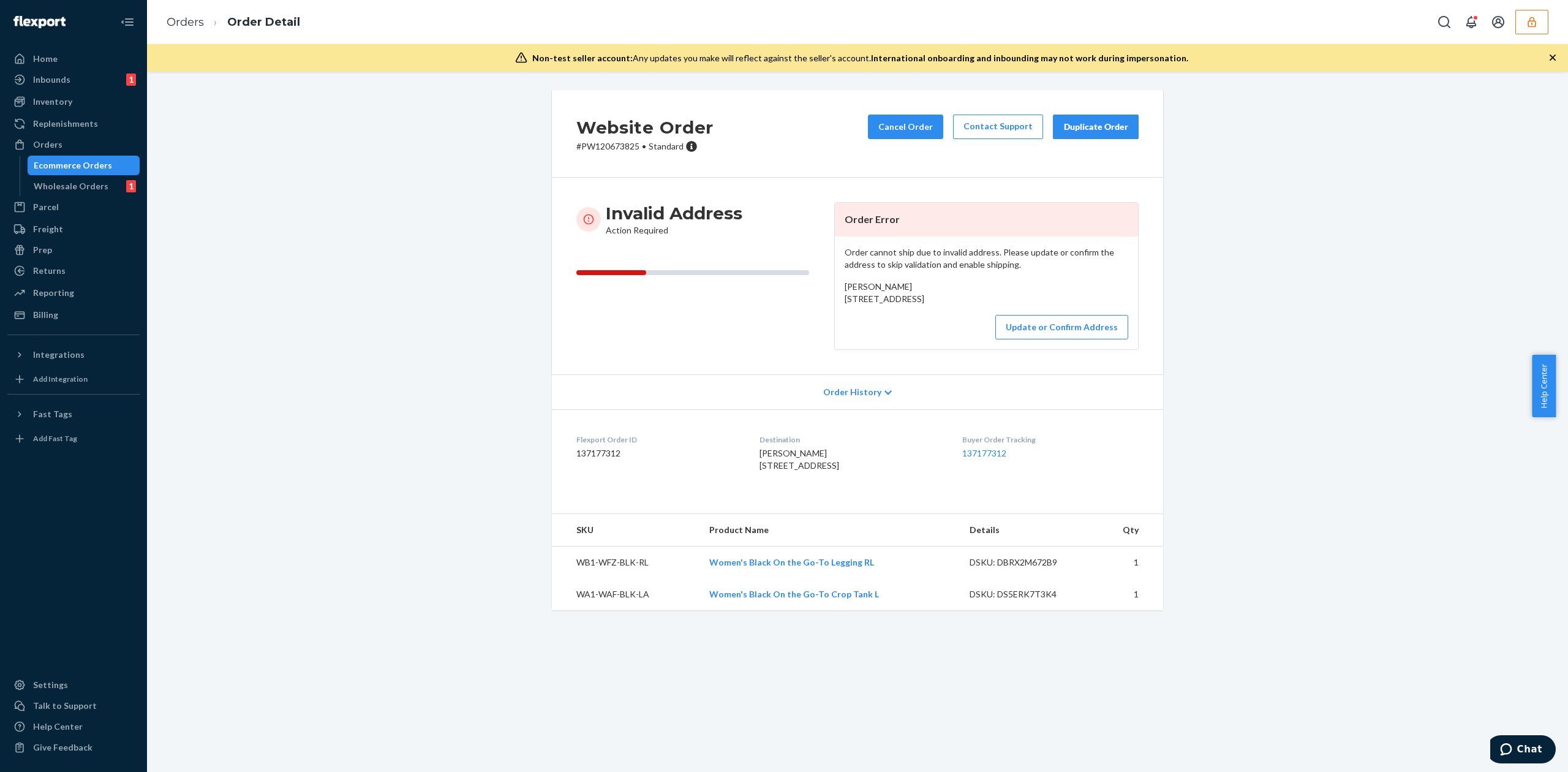
drag, startPoint x: 838, startPoint y: 297, endPoint x: 942, endPoint y: 313, distance: 105.2
click at [942, 305] on div "Alexandra Meier 109 New Hanover Lakes Dr. Wilmington, NC 28401 US" at bounding box center [986, 292] width 284 height 24
copy span "109 New Hanover Lakes Dr. Wilmington, NC 28401"
click at [1055, 339] on button "Update or Confirm Address" at bounding box center [1061, 327] width 133 height 24
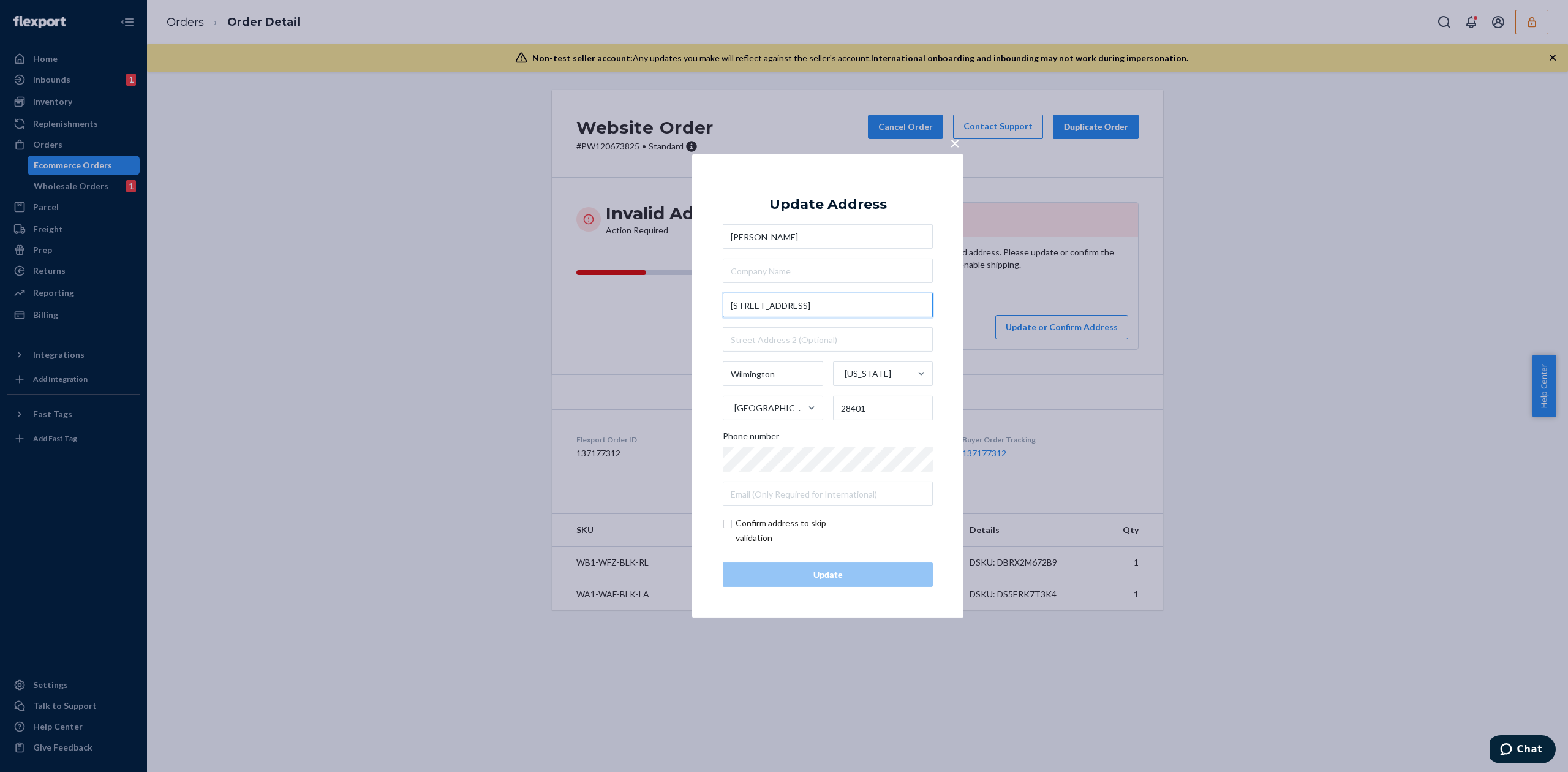
click at [754, 306] on input "109 New Hanover Lakes Dr." at bounding box center [827, 304] width 210 height 24
click at [834, 303] on input "109 Hanover Lakes Dr." at bounding box center [827, 304] width 210 height 24
type input "109 Hanover Lakes Dr"
click at [867, 202] on div "Update Address" at bounding box center [828, 204] width 118 height 14
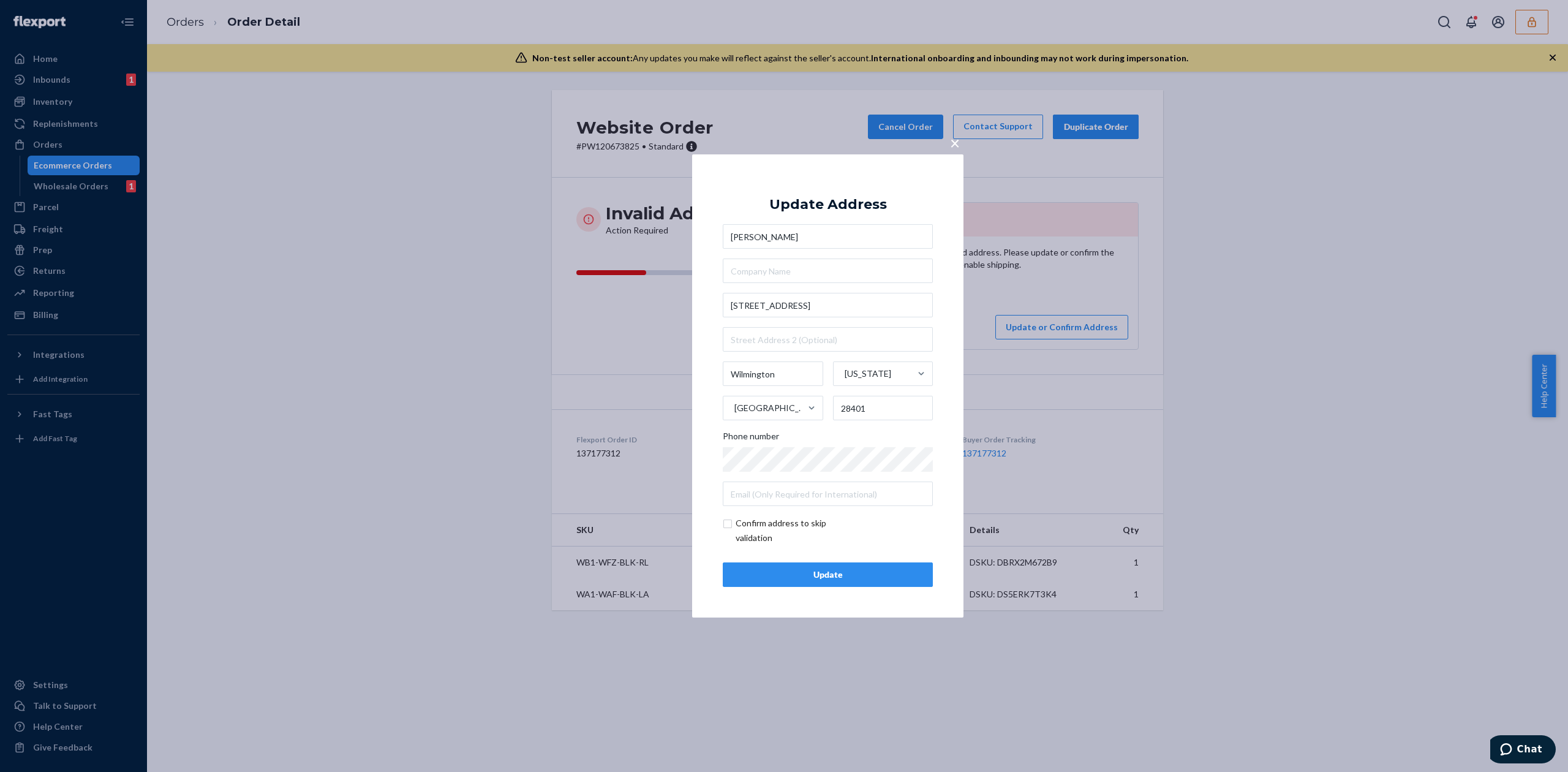
click at [877, 578] on div "Update" at bounding box center [827, 575] width 189 height 12
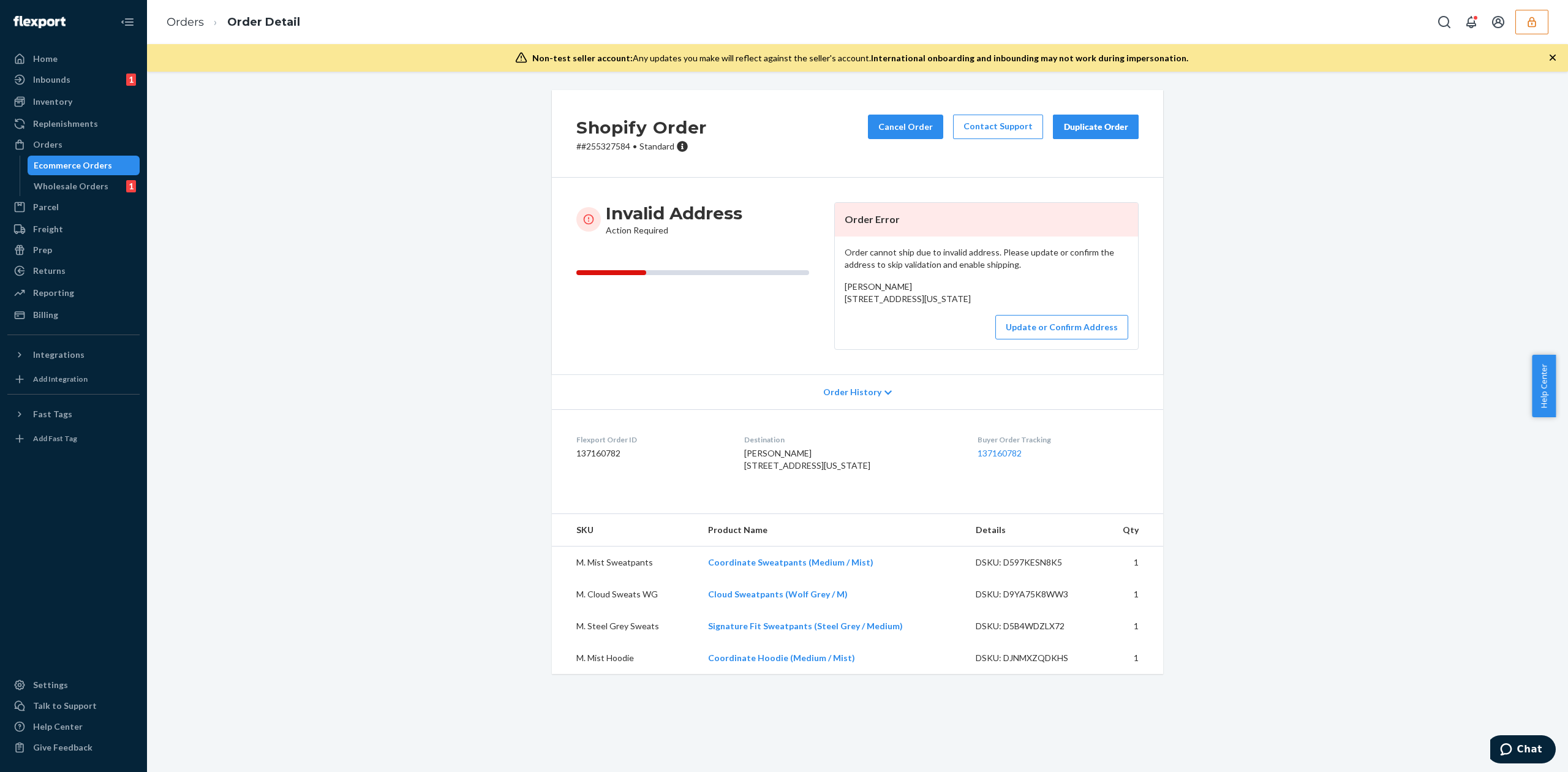
copy span "1575 County RD 1 Oneonta, Alabama 35121"
drag, startPoint x: 839, startPoint y: 302, endPoint x: 955, endPoint y: 315, distance: 116.7
click at [955, 305] on div "Paul McCarl 1575 County RD 1 Oneonta, Alabama 35121 US" at bounding box center [986, 292] width 284 height 24
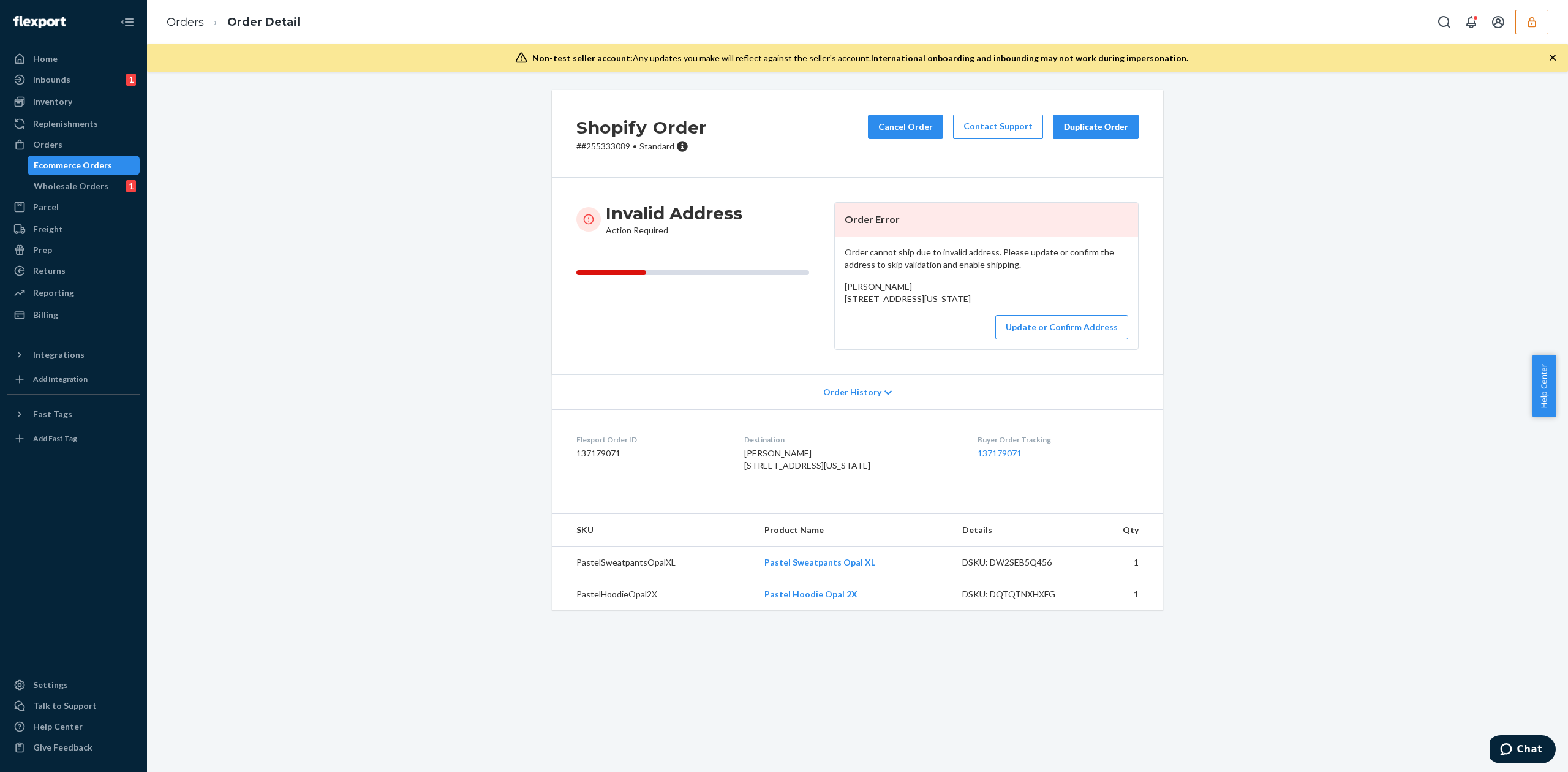
drag, startPoint x: 835, startPoint y: 297, endPoint x: 933, endPoint y: 317, distance: 100.0
click at [933, 317] on div "Order cannot ship due to invalid address. Please update or confirm the address …" at bounding box center [986, 293] width 303 height 112
copy span "[STREET_ADDRESS][US_STATE]"
drag, startPoint x: 834, startPoint y: 302, endPoint x: 973, endPoint y: 314, distance: 139.5
click at [973, 314] on div "Order cannot ship due to invalid address. Please update or confirm the address …" at bounding box center [986, 293] width 303 height 112
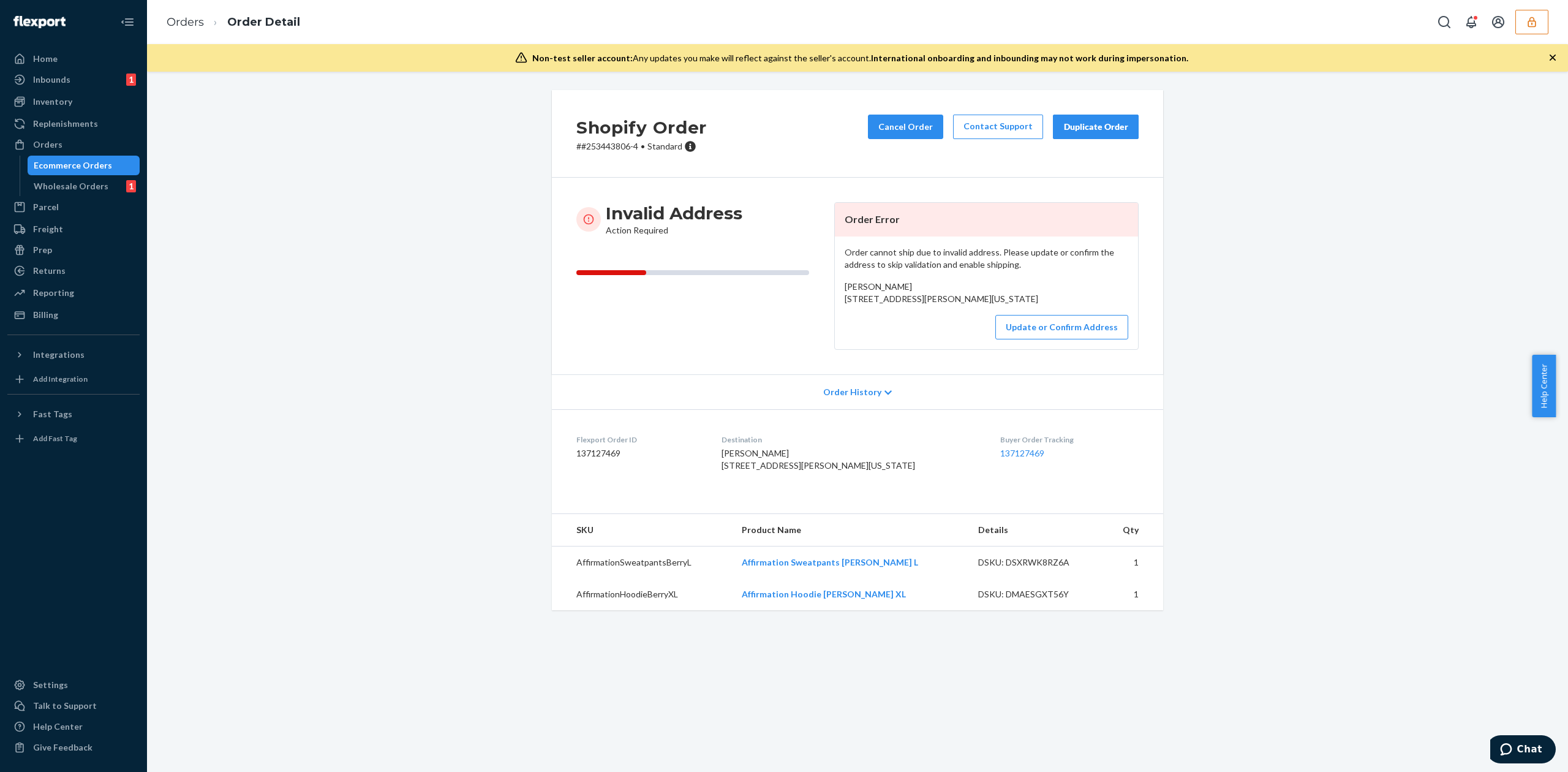
copy span "[STREET_ADDRESS][PERSON_NAME][US_STATE]"
drag, startPoint x: 838, startPoint y: 311, endPoint x: 937, endPoint y: 325, distance: 100.0
click at [937, 305] on div "Mike Smith GREEN VALLEY RANCH 300 Desert Lodge Road Coram, Montana 59913 US" at bounding box center [986, 292] width 284 height 24
copy span "300 Desert Lodge Road Coram, Montana 59913"
drag, startPoint x: 838, startPoint y: 299, endPoint x: 942, endPoint y: 321, distance: 106.3
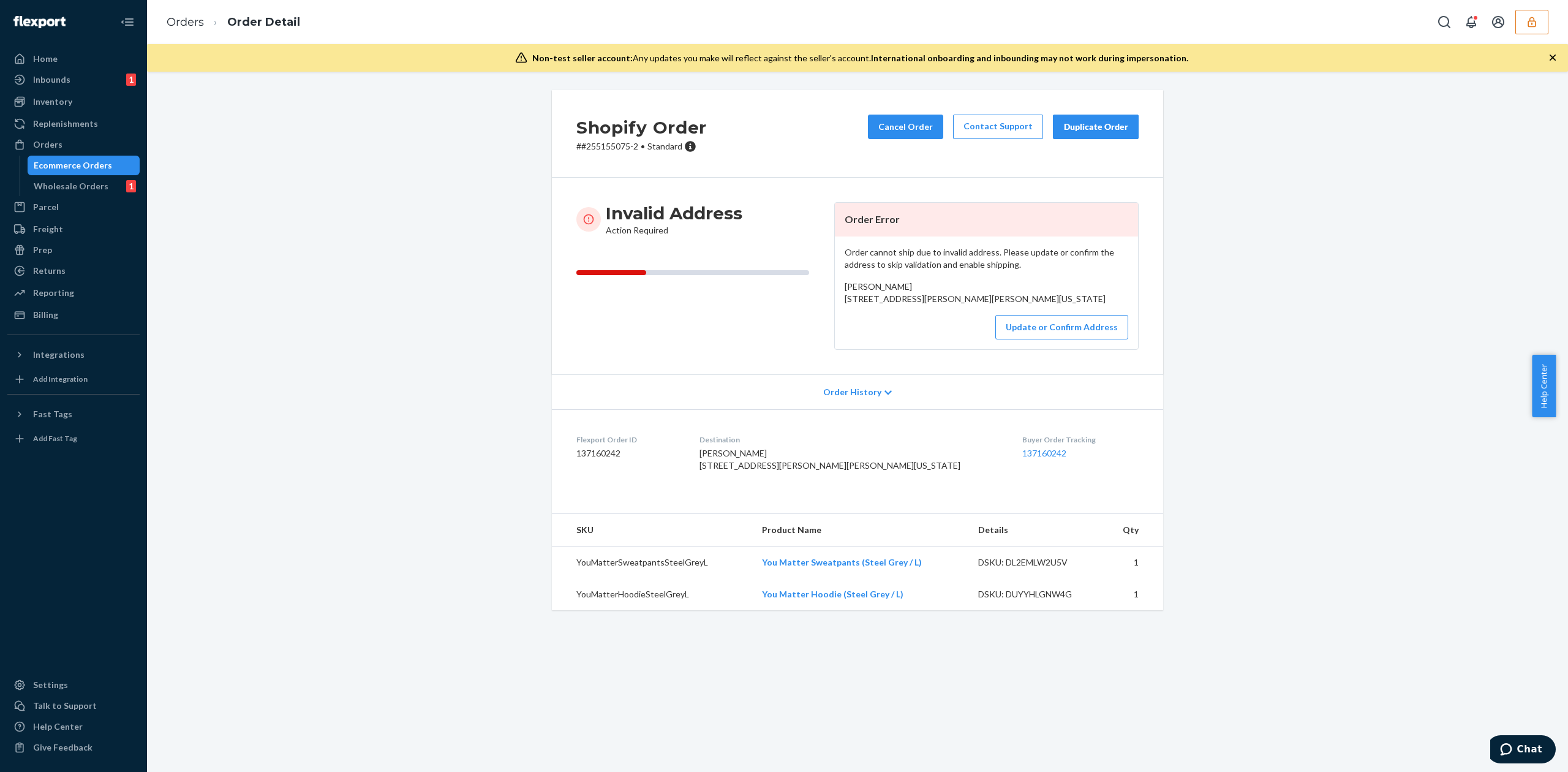
click at [942, 321] on div "Order cannot ship due to invalid address. Please update or confirm the address …" at bounding box center [986, 293] width 303 height 112
copy span "355 Tallawanda Rd Hepburn Hall #238 Wilton, Connecticut 06897"
click at [850, 287] on span "Heney Dyer 355 Tallawanda Rd Hepburn Hall #238 Wilton, Connecticut 06897 US" at bounding box center [975, 292] width 261 height 22
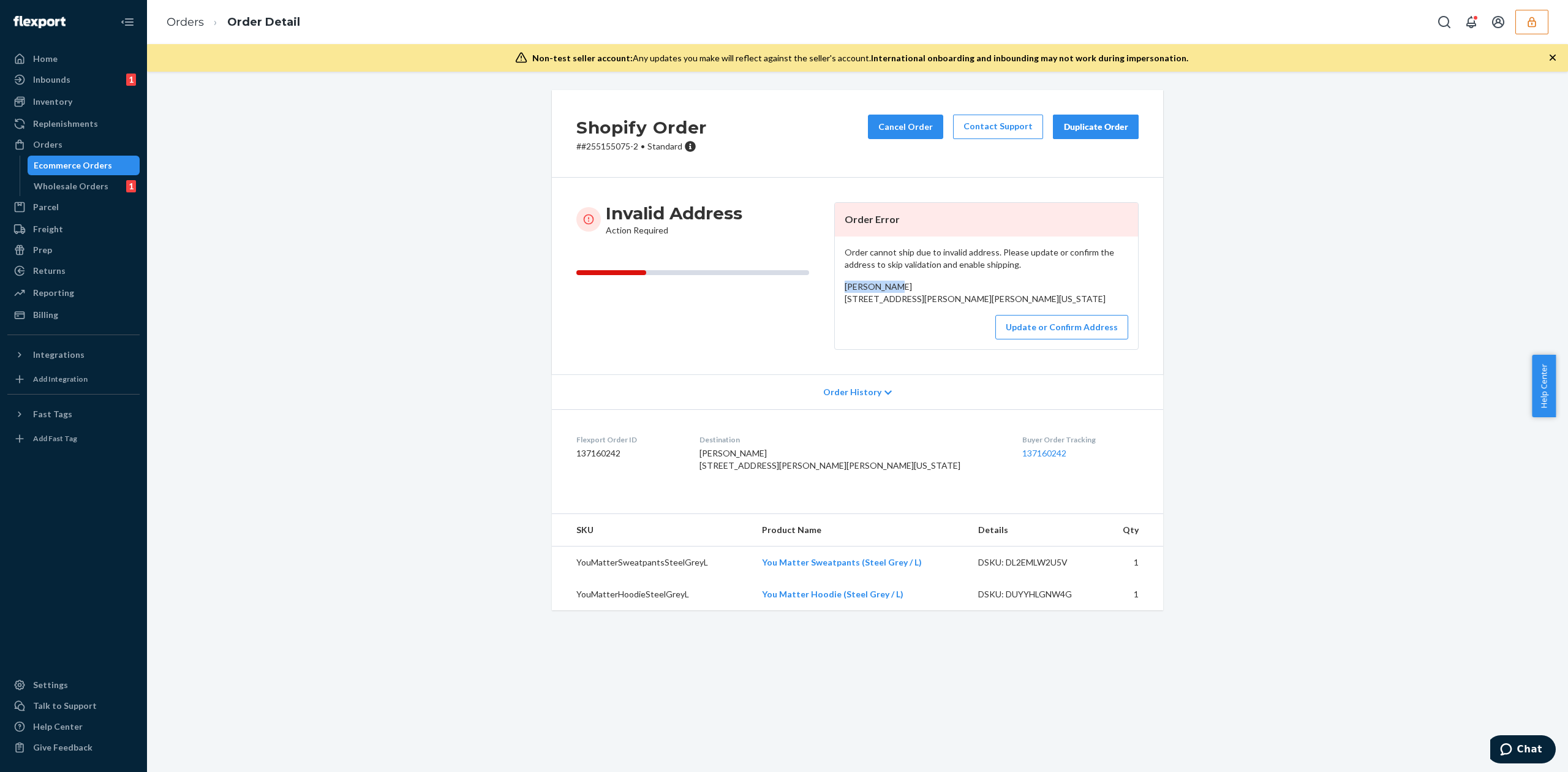
copy span "Heney Dyer"
